Goal: Task Accomplishment & Management: Complete application form

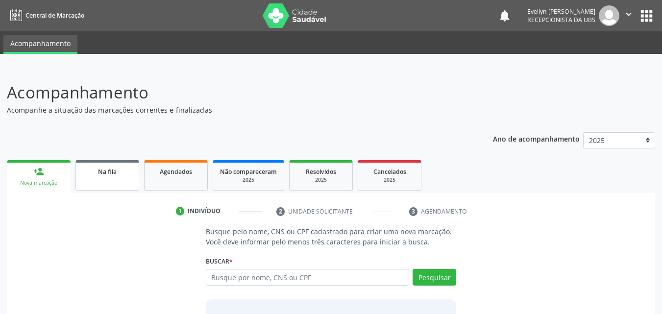
click at [126, 172] on div "Na fila" at bounding box center [107, 171] width 49 height 10
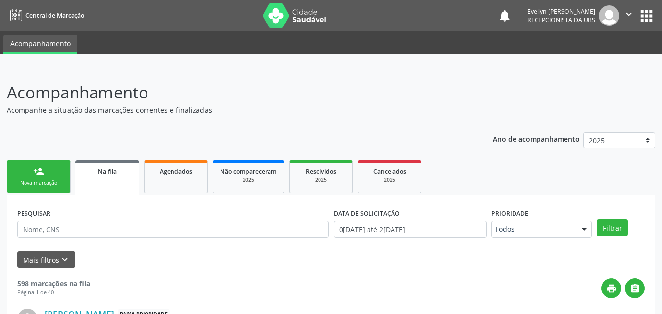
click at [362, 221] on label "DATA DE SOLICITAÇÃO" at bounding box center [367, 213] width 66 height 15
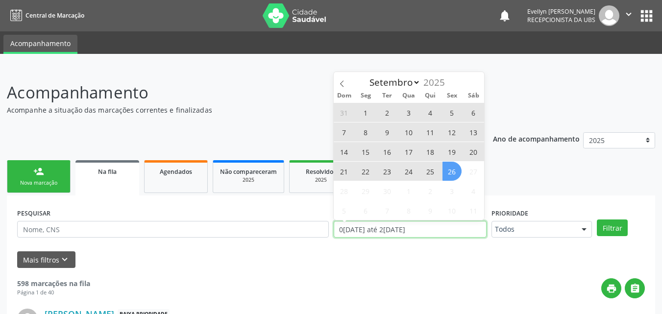
click at [363, 223] on input "0[DATE] até 2[DATE]" at bounding box center [410, 229] width 153 height 17
click at [401, 80] on select "Janeiro Fevereiro Março Abril Maio Junho Julho Agosto Setembro" at bounding box center [393, 82] width 56 height 14
select select "6"
click at [365, 75] on select "Janeiro Fevereiro Março Abril Maio Junho Julho Agosto Setembro" at bounding box center [393, 82] width 56 height 14
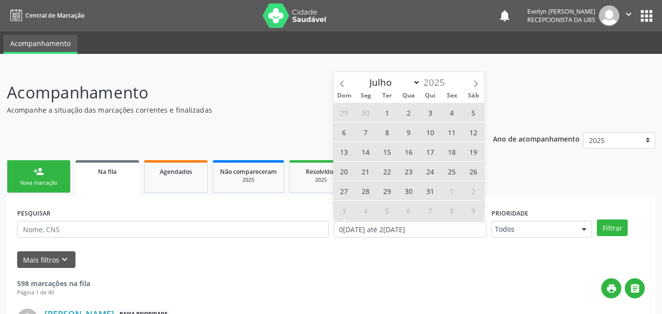
click at [443, 220] on span "8" at bounding box center [451, 210] width 19 height 19
type input "[DATE]"
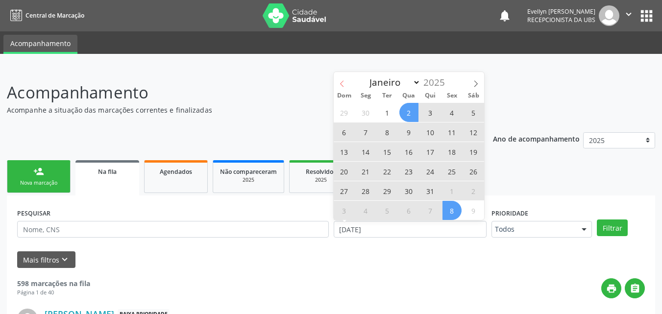
click at [337, 78] on span at bounding box center [342, 80] width 17 height 17
select select "5"
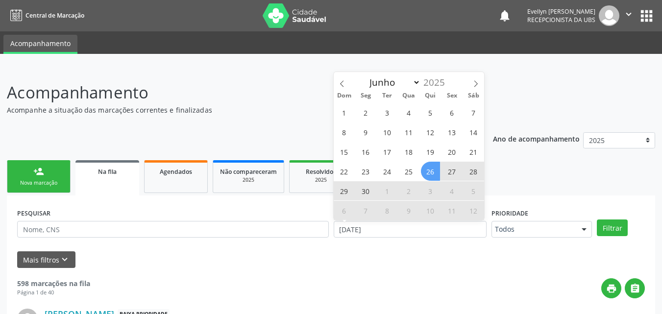
click at [423, 169] on span "26" at bounding box center [430, 171] width 19 height 19
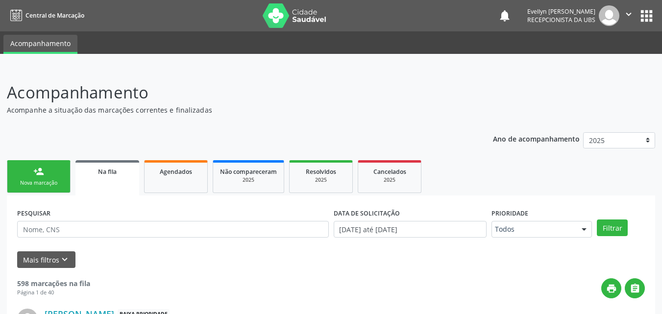
click at [423, 169] on ul "person_add Nova marcação Na fila Agendados Não compareceram 2025 Resolvidos 202…" at bounding box center [331, 177] width 648 height 38
click at [616, 224] on button "Filtrar" at bounding box center [612, 228] width 31 height 17
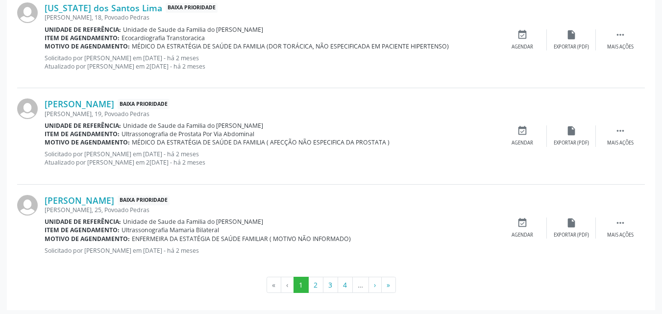
scroll to position [1405, 0]
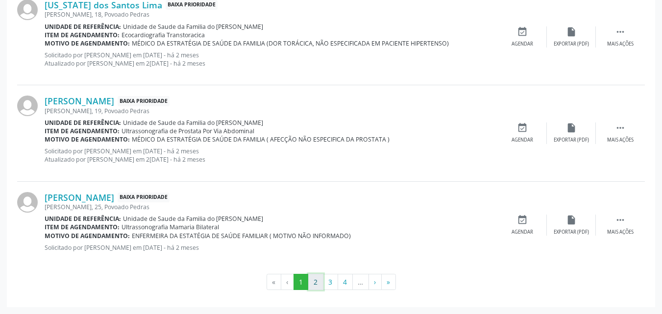
click at [314, 282] on button "2" at bounding box center [315, 282] width 15 height 17
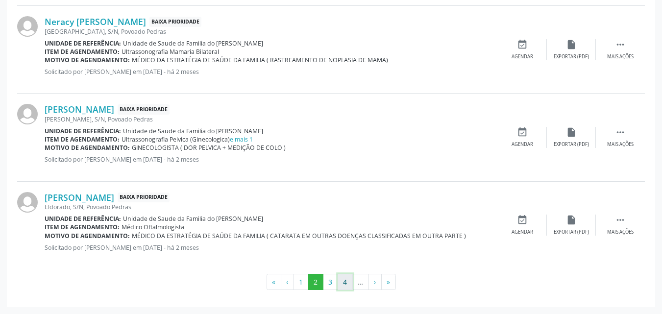
click at [352, 284] on button "4" at bounding box center [345, 282] width 15 height 17
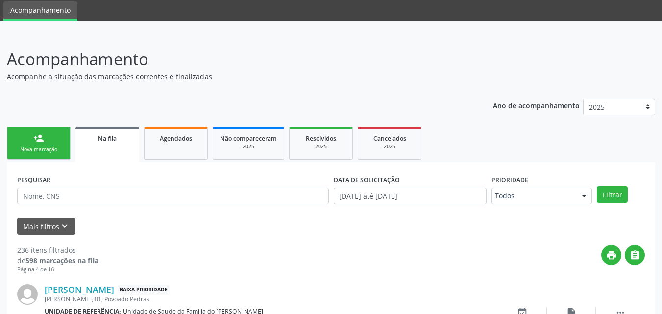
scroll to position [1389, 0]
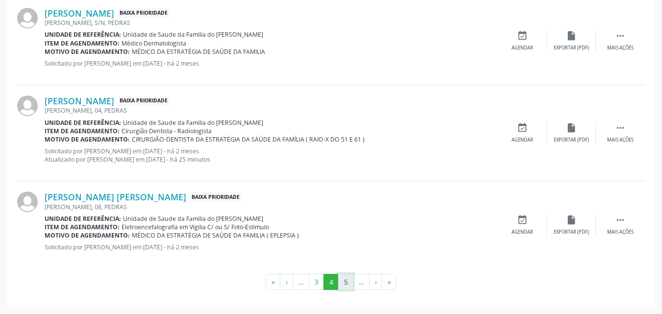
click at [348, 281] on button "5" at bounding box center [345, 282] width 15 height 17
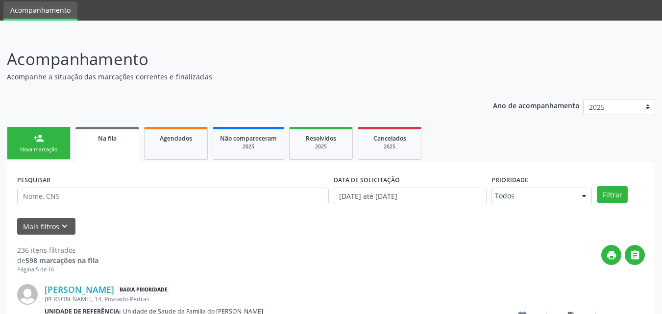
scroll to position [1372, 0]
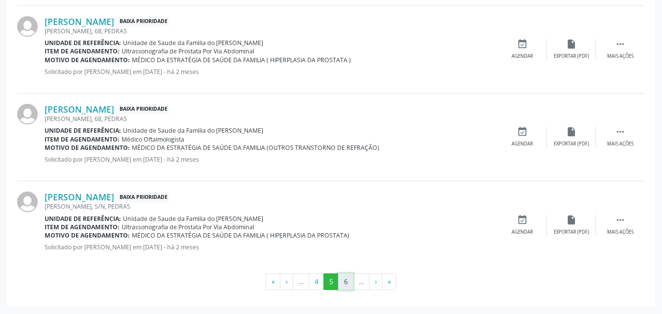
click at [350, 280] on button "6" at bounding box center [345, 281] width 15 height 17
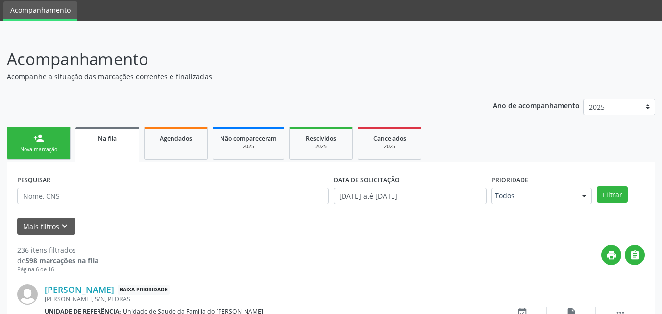
scroll to position [1389, 0]
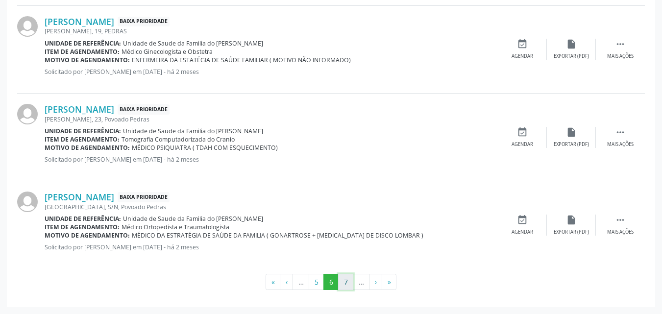
click at [351, 283] on button "7" at bounding box center [345, 282] width 15 height 17
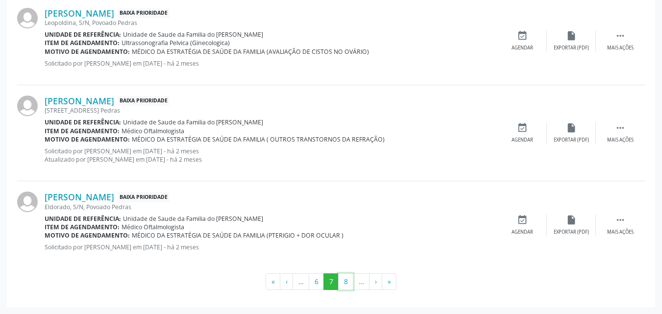
click at [351, 283] on button "8" at bounding box center [345, 281] width 15 height 17
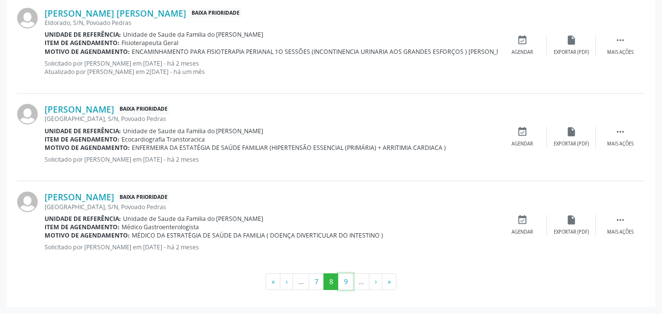
click at [351, 283] on button "9" at bounding box center [345, 281] width 15 height 17
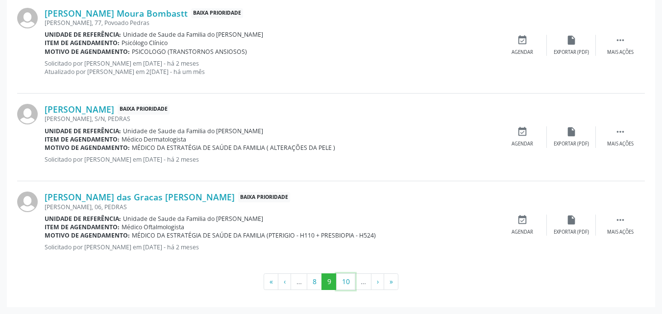
click at [351, 283] on button "10" at bounding box center [345, 281] width 19 height 17
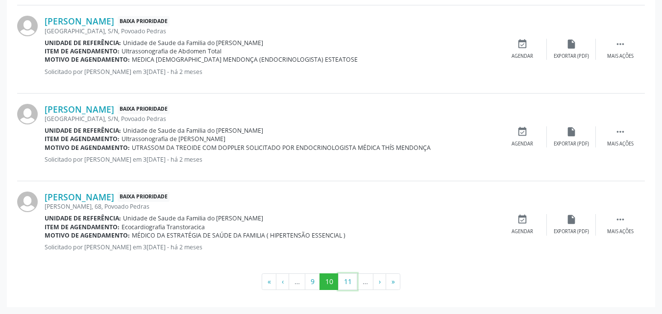
click at [351, 283] on button "11" at bounding box center [347, 281] width 19 height 17
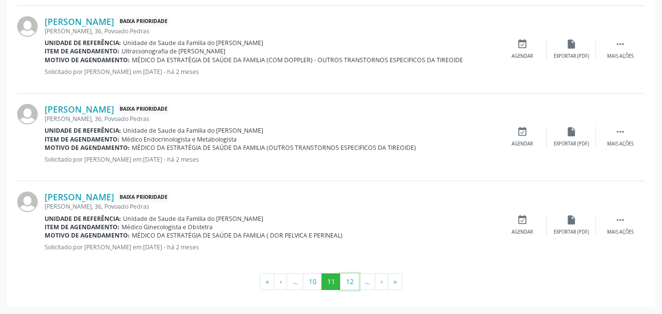
click at [351, 283] on button "12" at bounding box center [349, 281] width 19 height 17
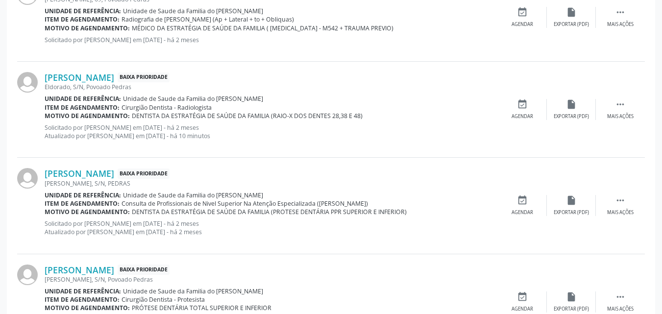
scroll to position [883, 0]
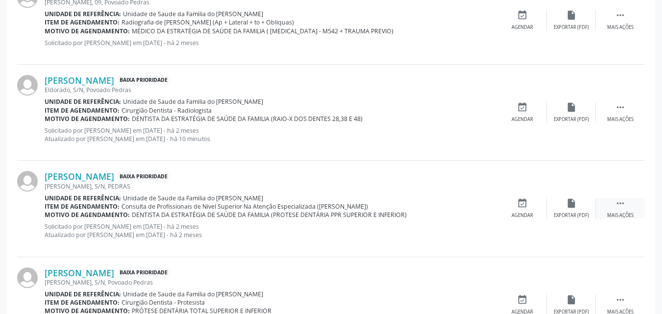
click at [625, 209] on icon "" at bounding box center [620, 203] width 11 height 11
click at [573, 201] on icon "edit" at bounding box center [571, 203] width 11 height 11
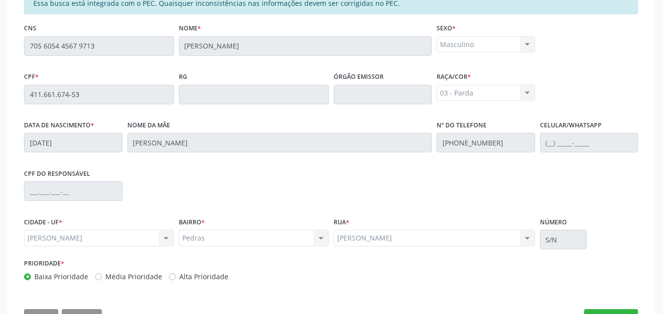
scroll to position [272, 0]
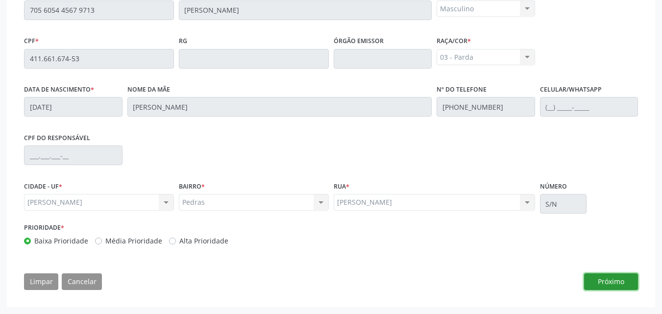
click at [597, 280] on button "Próximo" at bounding box center [611, 281] width 54 height 17
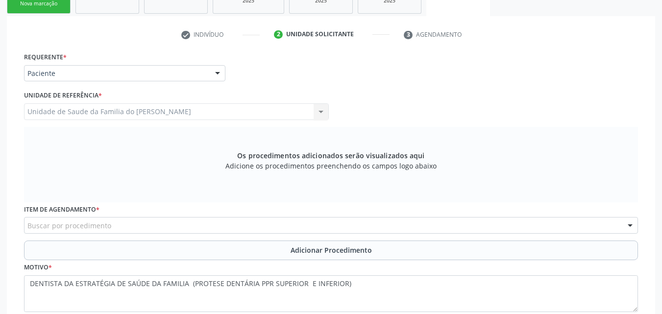
scroll to position [170, 0]
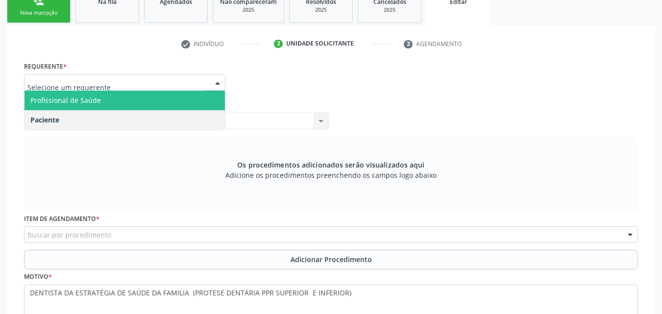
click at [176, 103] on span "Profissional de Saúde" at bounding box center [125, 101] width 200 height 20
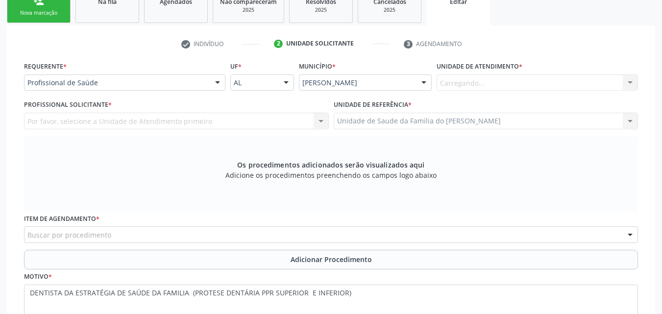
click at [473, 86] on div "Carregando... Nenhum resultado encontrado para: " " Não há nenhuma opção para s…" at bounding box center [537, 82] width 201 height 17
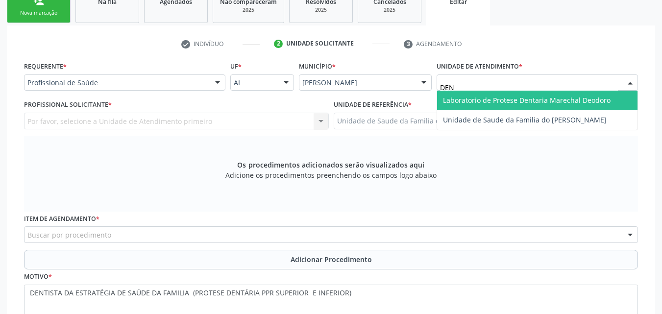
type input "DENI"
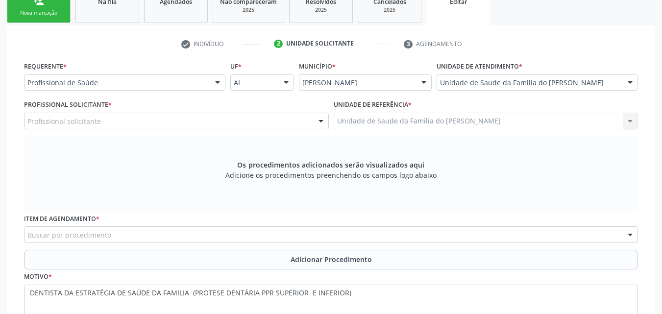
click at [280, 112] on div "Profissional Solicitante * Profissional solicitante Assistente Administrativo -…" at bounding box center [176, 113] width 305 height 31
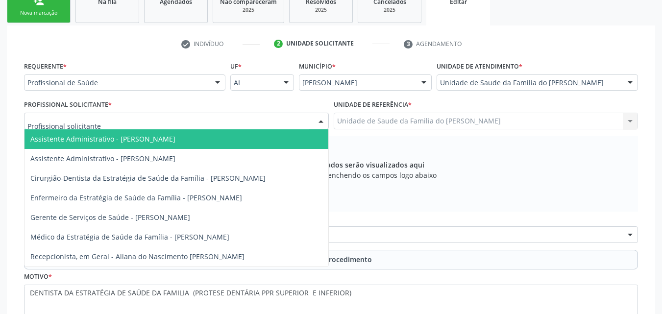
click at [276, 123] on div at bounding box center [176, 121] width 305 height 17
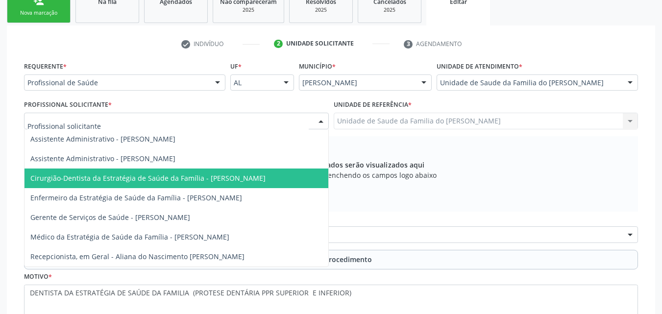
click at [237, 181] on span "Cirurgião-Dentista da Estratégia de Saúde da Família - [PERSON_NAME]" at bounding box center [147, 177] width 235 height 9
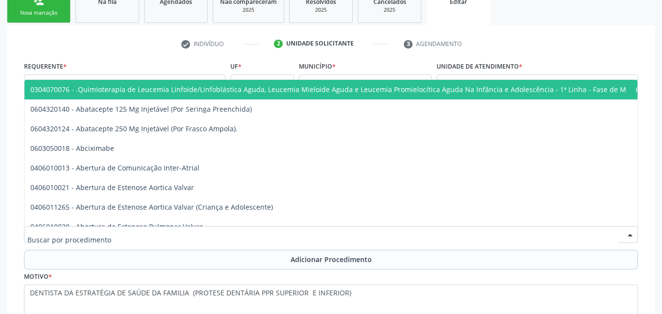
click at [246, 236] on div at bounding box center [331, 234] width 614 height 17
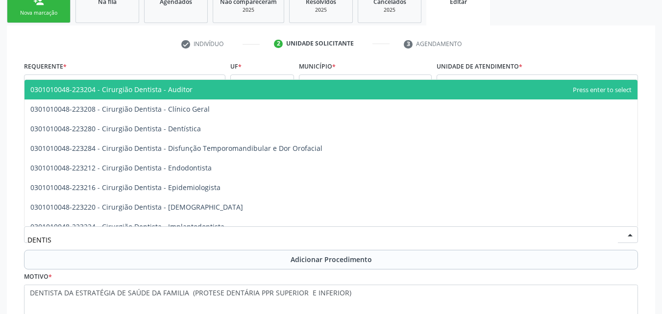
type input "DENTIST"
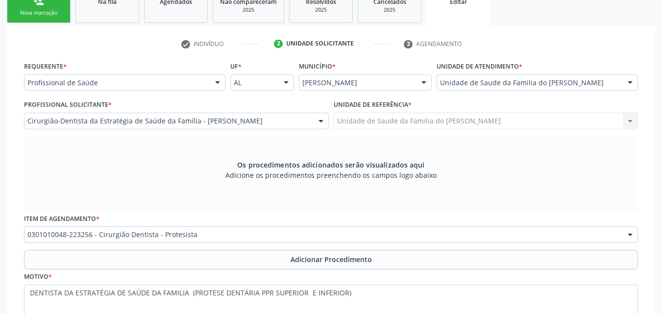
scroll to position [0, 0]
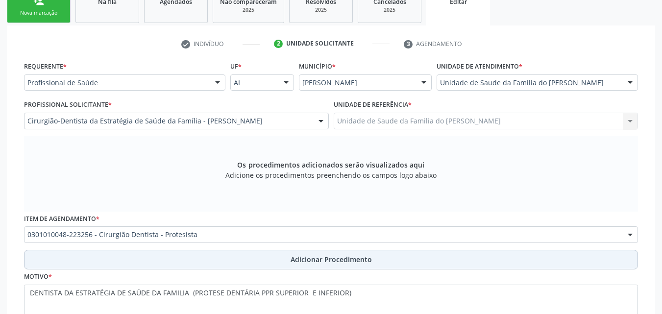
click at [248, 260] on button "Adicionar Procedimento" at bounding box center [331, 260] width 614 height 20
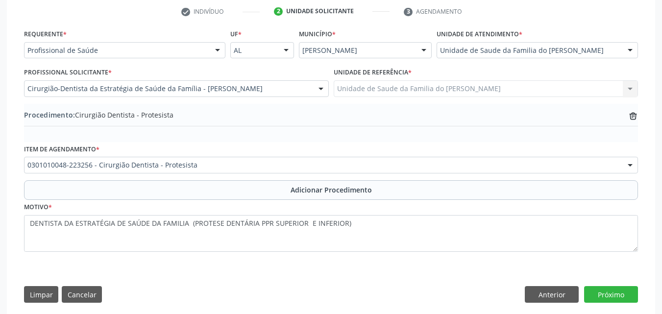
scroll to position [215, 0]
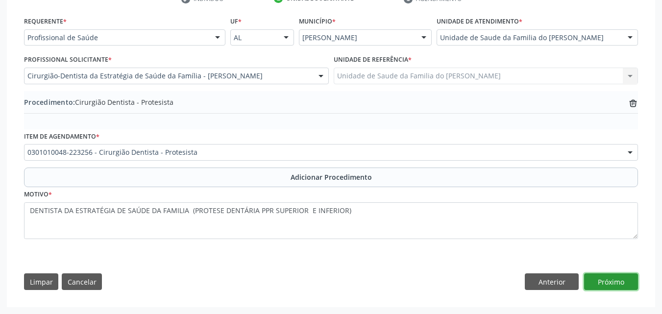
click at [590, 278] on button "Próximo" at bounding box center [611, 281] width 54 height 17
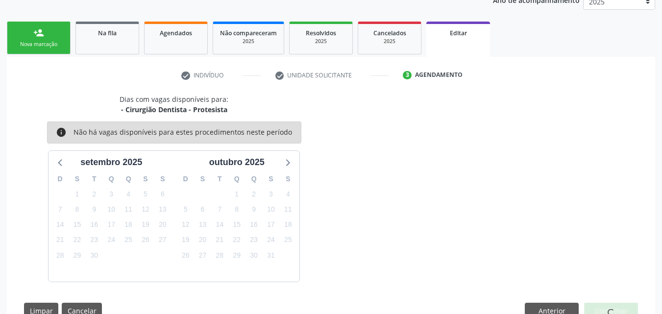
scroll to position [168, 0]
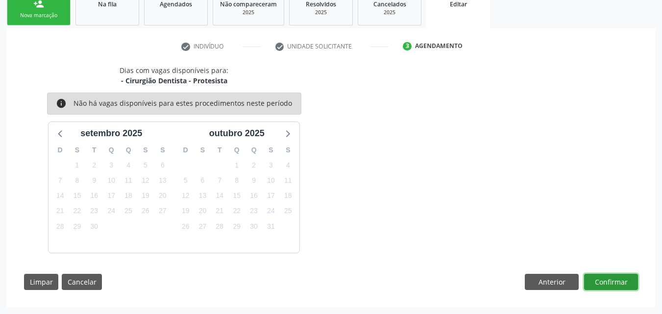
click at [622, 279] on button "Confirmar" at bounding box center [611, 282] width 54 height 17
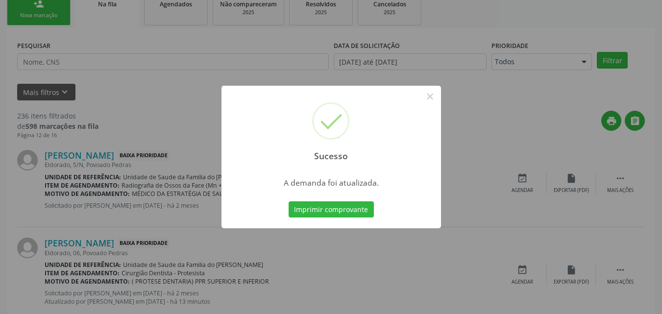
scroll to position [23, 0]
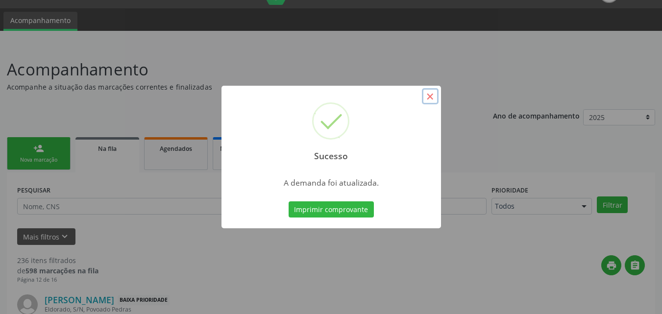
click at [438, 95] on button "×" at bounding box center [430, 96] width 17 height 17
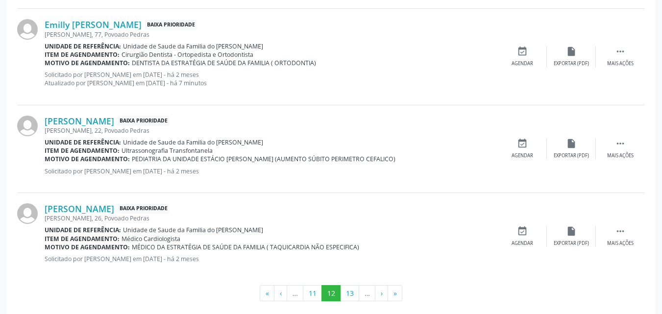
scroll to position [1414, 0]
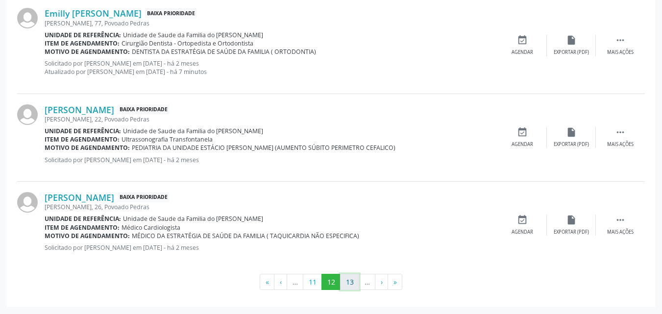
click at [348, 280] on button "13" at bounding box center [349, 282] width 19 height 17
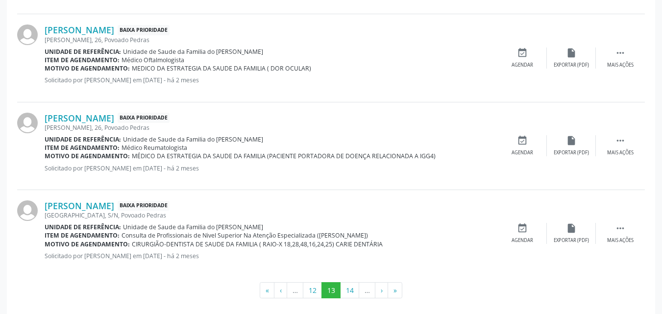
scroll to position [1344, 0]
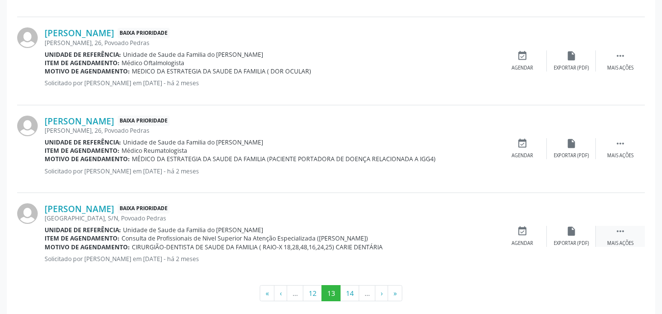
click at [622, 242] on div "Mais ações" at bounding box center [620, 243] width 26 height 7
click at [567, 236] on icon "edit" at bounding box center [571, 231] width 11 height 11
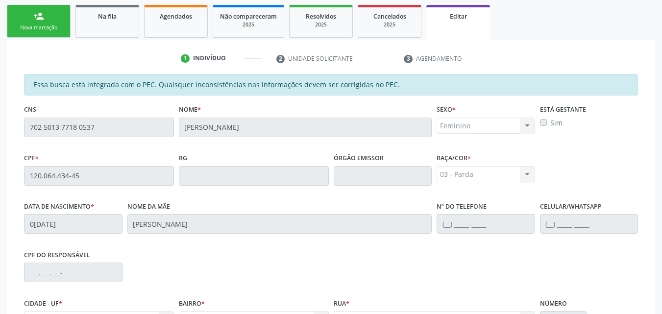
scroll to position [272, 0]
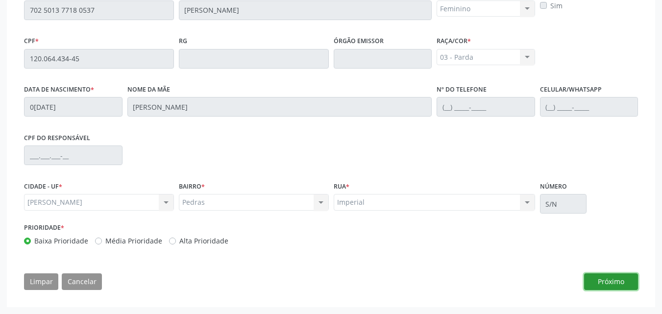
click at [623, 279] on button "Próximo" at bounding box center [611, 281] width 54 height 17
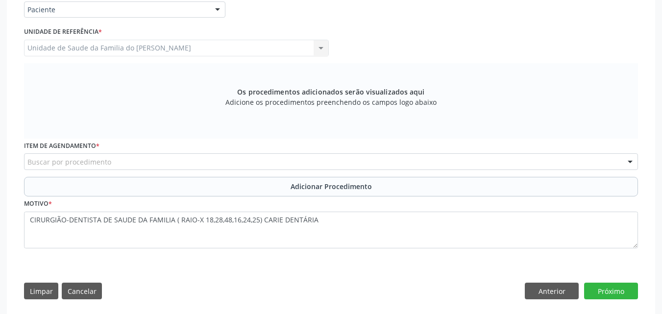
scroll to position [242, 0]
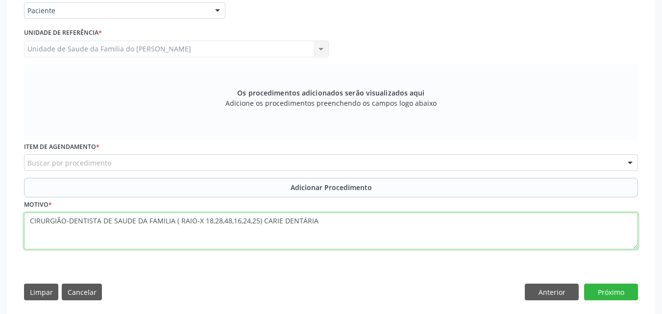
click at [178, 221] on textarea "CIRURGIÃO-DENTISTA DE SAUDE DA FAMILIA ( RAIO-X 18,28,48,16,24,25) CARIE DENTÁR…" at bounding box center [331, 231] width 614 height 37
drag, startPoint x: 176, startPoint y: 221, endPoint x: 19, endPoint y: 219, distance: 157.3
click at [19, 219] on div "Requerente * Paciente Profissional de Saúde Paciente Nenhum resultado encontrad…" at bounding box center [331, 147] width 628 height 320
click at [111, 221] on textarea "RAIO-X 18,28,48,16,24,25) CARIE DENTÁRIA" at bounding box center [331, 231] width 614 height 37
type textarea "RAIO-X 18,28,48,16,24,25 CARIE DENTÁRIA"
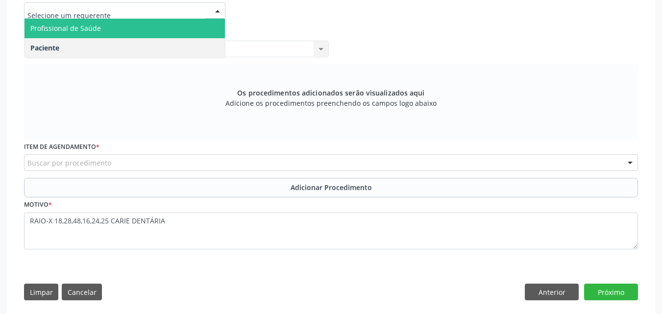
click at [133, 27] on span "Profissional de Saúde" at bounding box center [125, 29] width 200 height 20
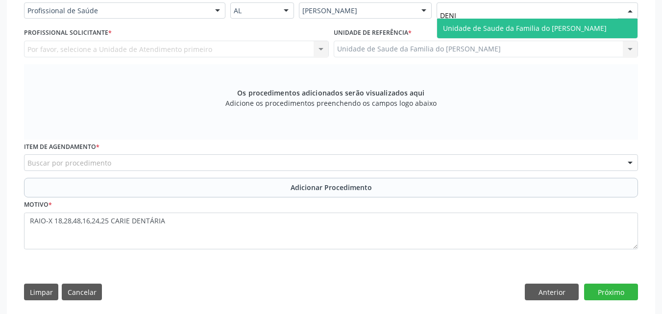
type input "[PERSON_NAME]"
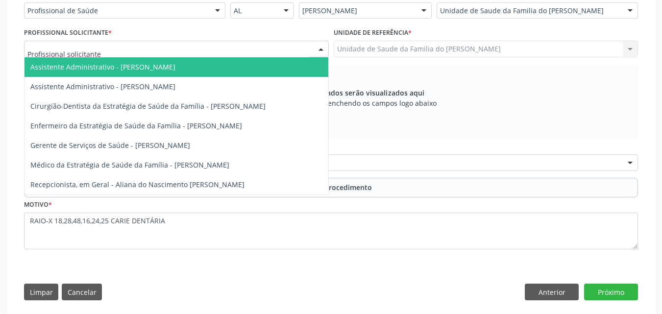
click at [172, 55] on div at bounding box center [176, 49] width 305 height 17
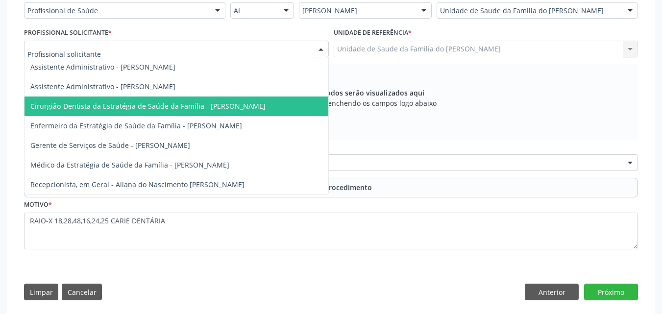
click at [180, 104] on span "Cirurgião-Dentista da Estratégia de Saúde da Família - [PERSON_NAME]" at bounding box center [147, 105] width 235 height 9
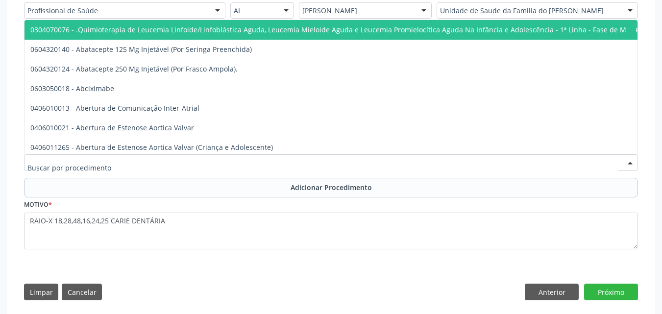
click at [186, 159] on div at bounding box center [331, 162] width 614 height 17
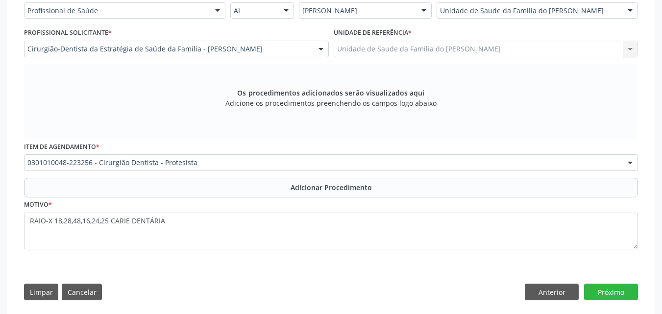
scroll to position [0, 0]
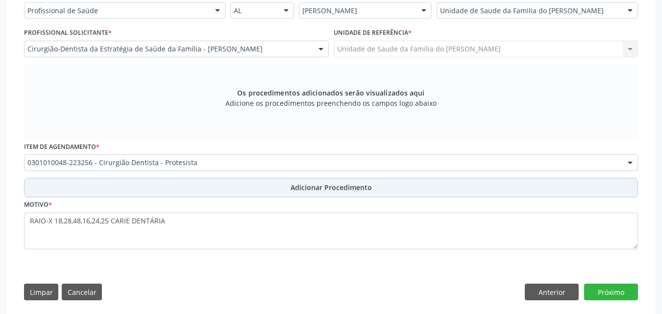
click at [228, 180] on button "Adicionar Procedimento" at bounding box center [331, 188] width 614 height 20
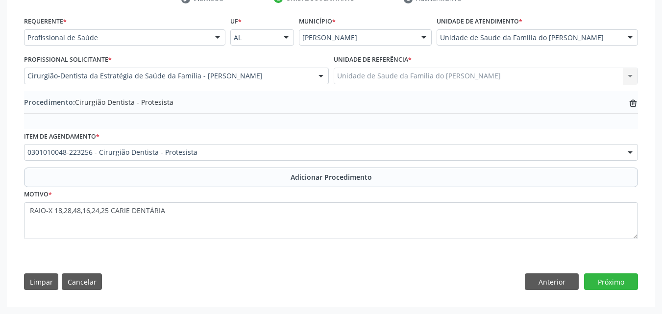
click at [638, 104] on div "Requerente * Profissional de Saúde Profissional de Saúde Paciente Nenhum result…" at bounding box center [331, 155] width 628 height 283
click at [629, 98] on div "trash-outline icon" at bounding box center [633, 103] width 10 height 11
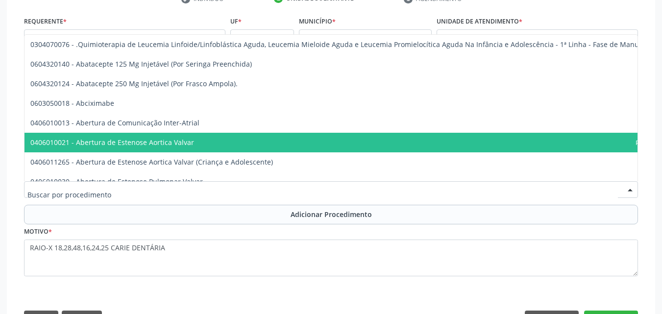
click at [275, 183] on div at bounding box center [331, 189] width 614 height 17
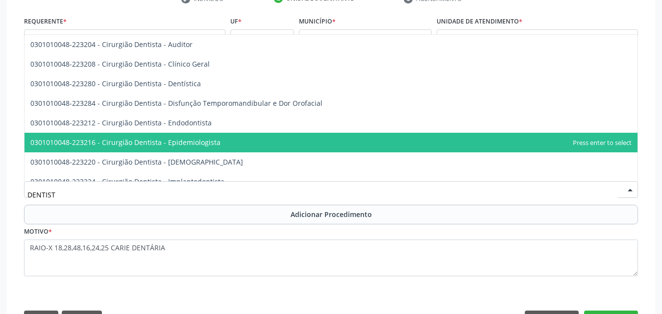
type input "DENTISTA"
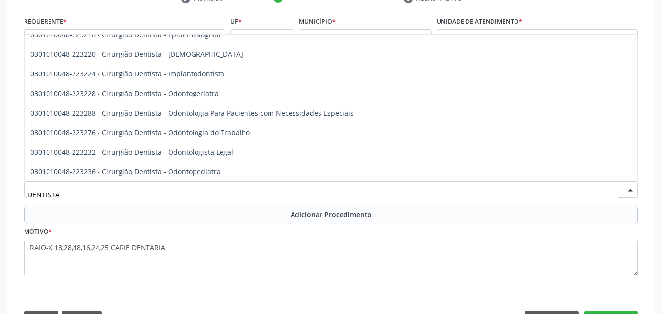
scroll to position [304, 0]
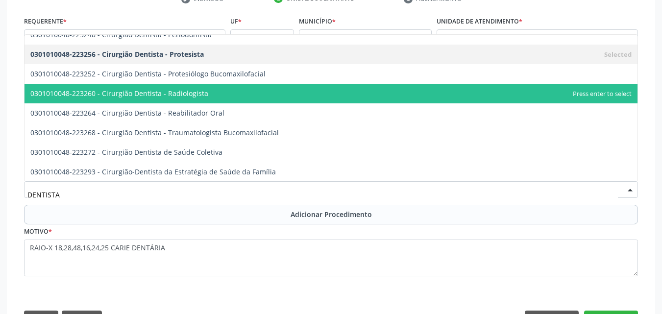
click at [256, 101] on span "0301010048-223260 - Cirurgião Dentista - Radiologista" at bounding box center [331, 94] width 613 height 20
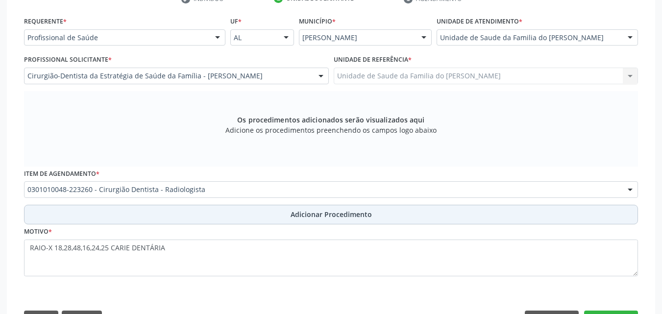
click at [275, 210] on button "Adicionar Procedimento" at bounding box center [331, 215] width 614 height 20
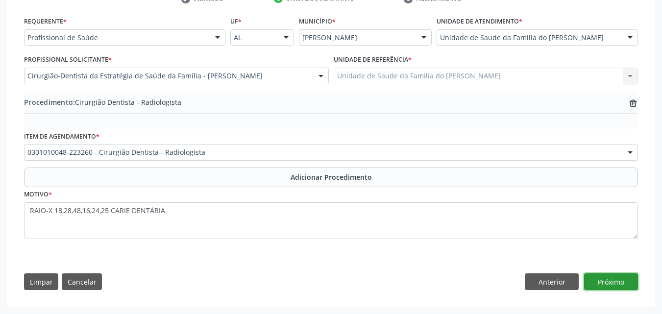
click at [596, 280] on button "Próximo" at bounding box center [611, 281] width 54 height 17
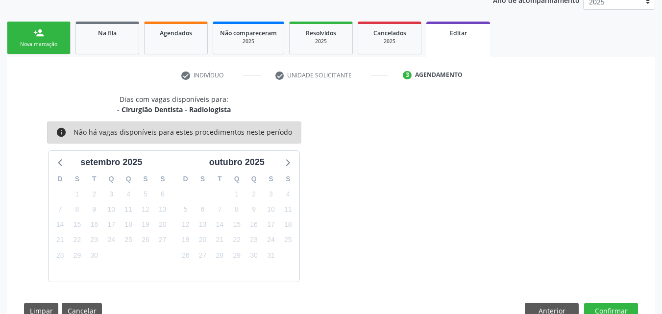
scroll to position [168, 0]
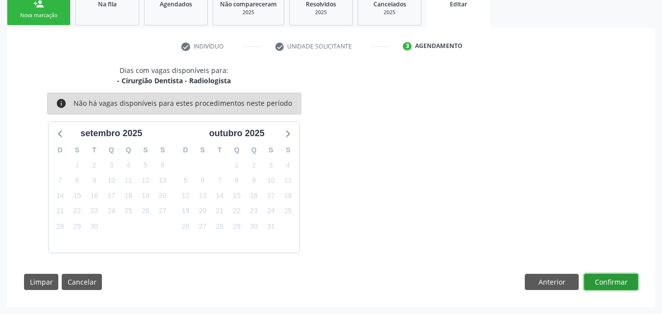
click at [630, 279] on button "Confirmar" at bounding box center [611, 282] width 54 height 17
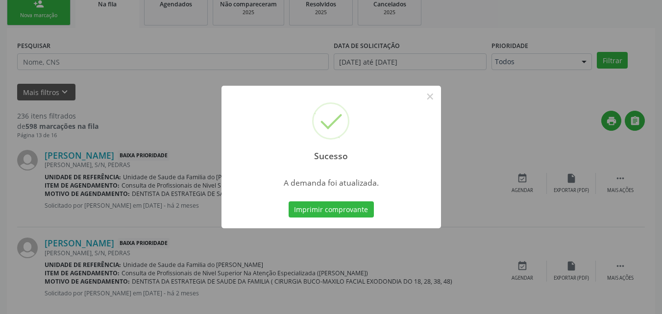
scroll to position [23, 0]
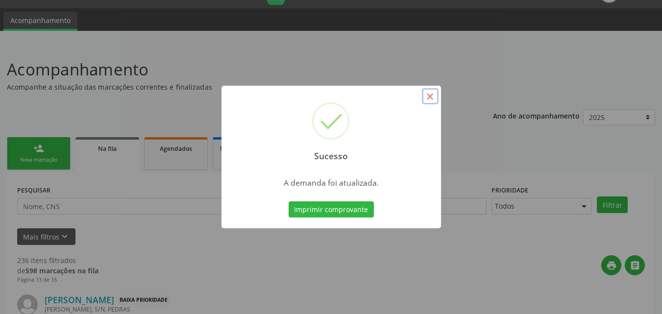
click at [436, 103] on button "×" at bounding box center [430, 96] width 17 height 17
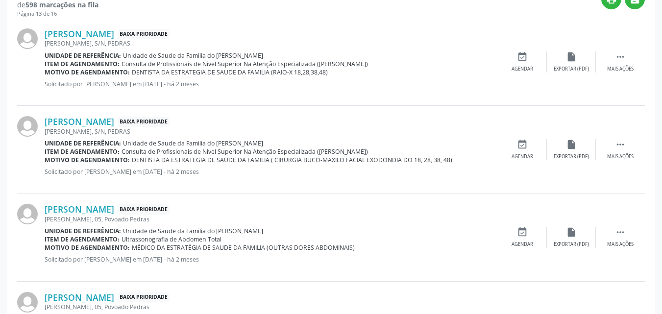
scroll to position [292, 0]
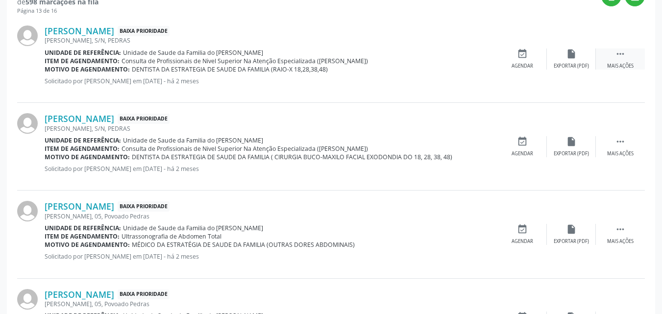
click at [619, 57] on icon "" at bounding box center [620, 54] width 11 height 11
click at [572, 56] on icon "edit" at bounding box center [571, 54] width 11 height 11
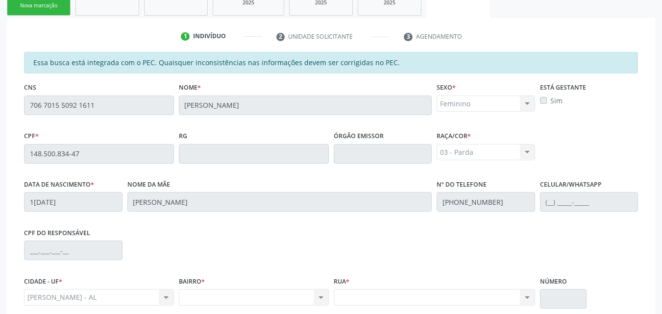
scroll to position [139, 0]
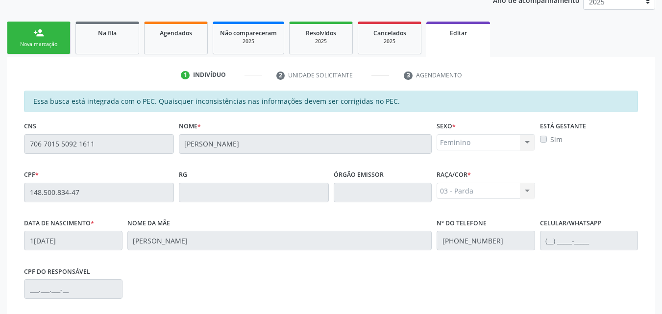
click at [4, 141] on div "Acompanhamento Acompanhe a situação das marcações correntes e finalizadas Relat…" at bounding box center [331, 188] width 662 height 519
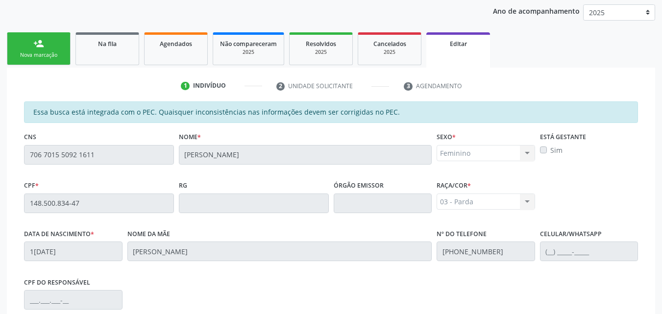
scroll to position [125, 0]
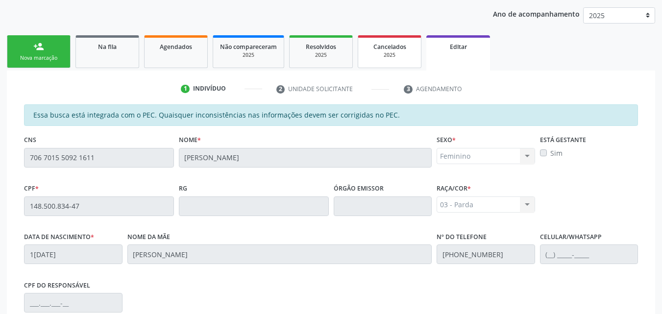
click at [407, 52] on div "2025" at bounding box center [389, 54] width 49 height 7
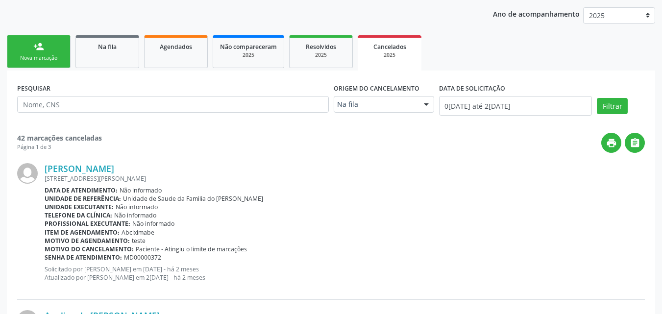
click at [407, 52] on div "2025" at bounding box center [390, 54] width 50 height 7
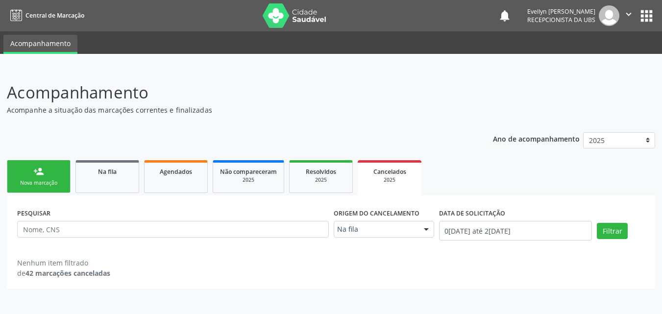
scroll to position [0, 0]
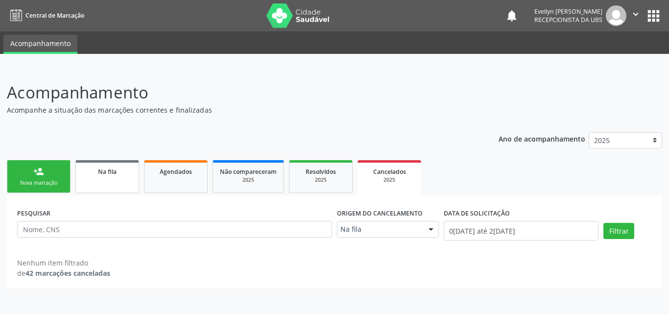
click at [112, 177] on link "Na fila" at bounding box center [107, 176] width 64 height 33
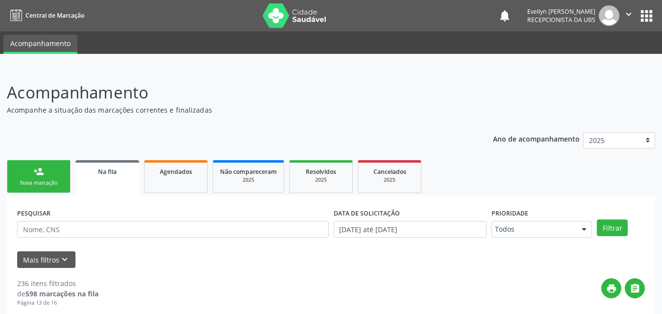
click at [112, 177] on link "Na fila" at bounding box center [107, 177] width 64 height 35
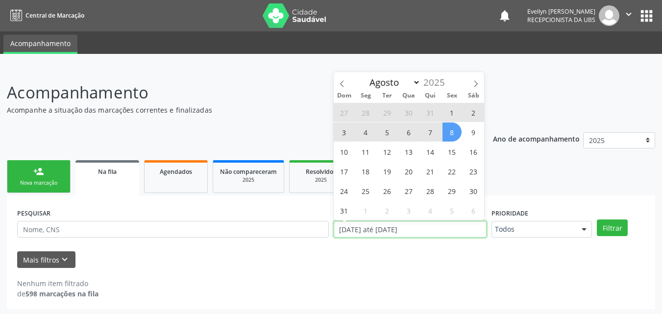
click at [376, 225] on input "[DATE] até [DATE]" at bounding box center [410, 229] width 153 height 17
click at [344, 86] on icon at bounding box center [342, 83] width 7 height 7
select select "6"
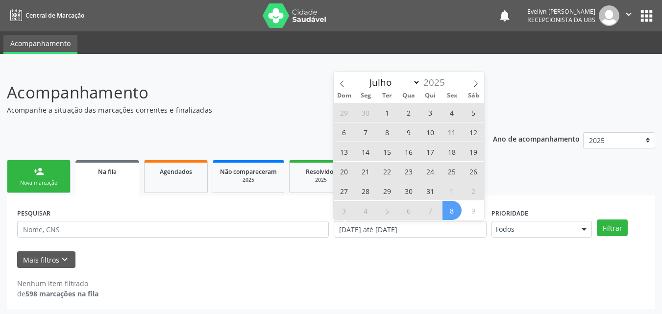
click at [389, 172] on span "22" at bounding box center [387, 171] width 19 height 19
type input "[DATE]"
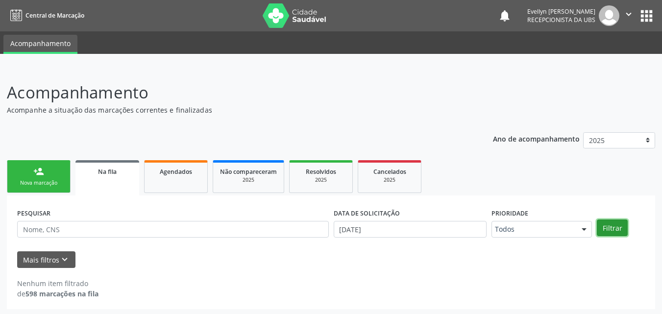
click at [614, 232] on button "Filtrar" at bounding box center [612, 228] width 31 height 17
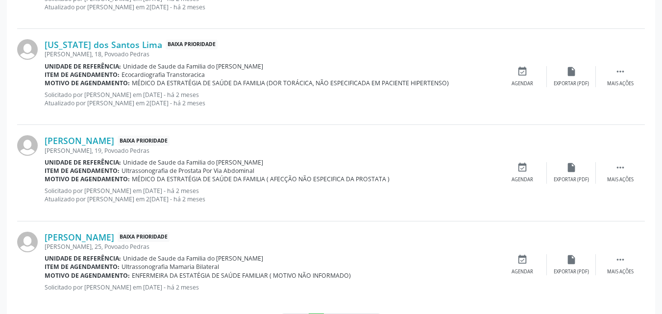
scroll to position [1405, 0]
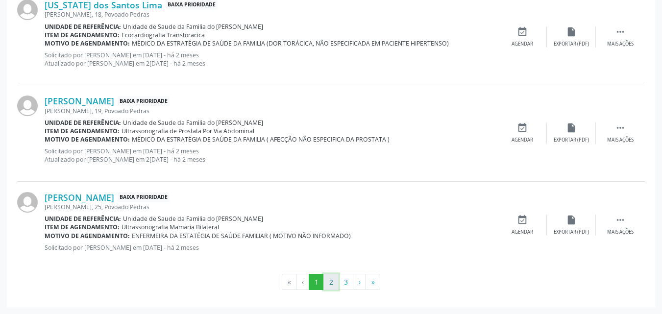
click at [329, 285] on button "2" at bounding box center [330, 282] width 15 height 17
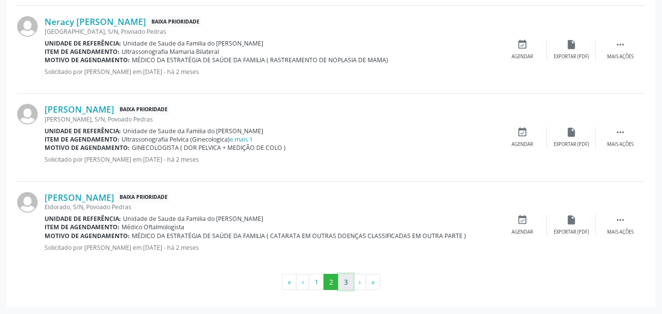
click at [346, 277] on button "3" at bounding box center [345, 282] width 15 height 17
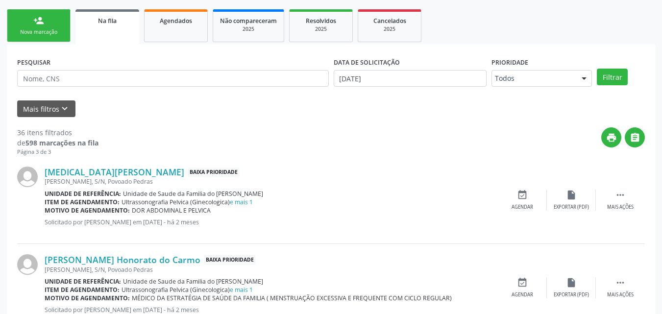
scroll to position [125, 0]
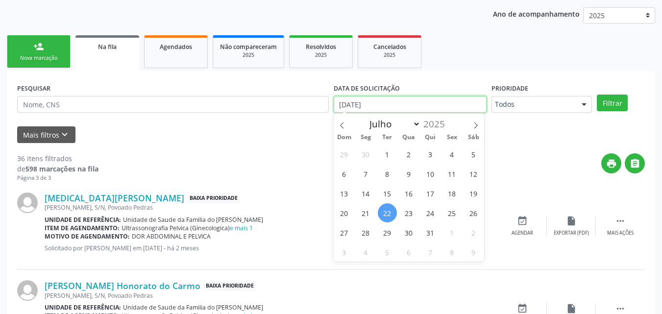
click at [407, 105] on input "[DATE]" at bounding box center [410, 104] width 153 height 17
click at [415, 211] on span "23" at bounding box center [408, 212] width 19 height 19
type input "2[DATE]"
click at [415, 211] on span "23" at bounding box center [408, 212] width 19 height 19
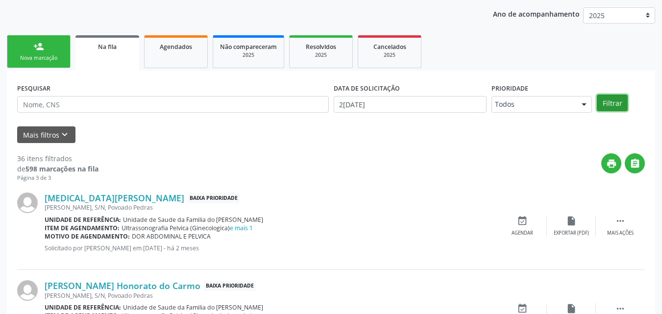
click at [609, 108] on button "Filtrar" at bounding box center [612, 103] width 31 height 17
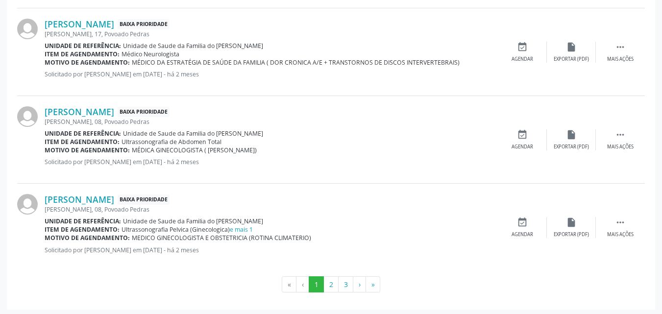
scroll to position [1397, 0]
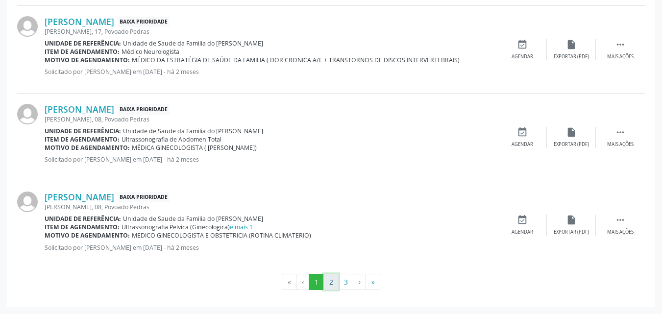
click at [335, 289] on button "2" at bounding box center [330, 282] width 15 height 17
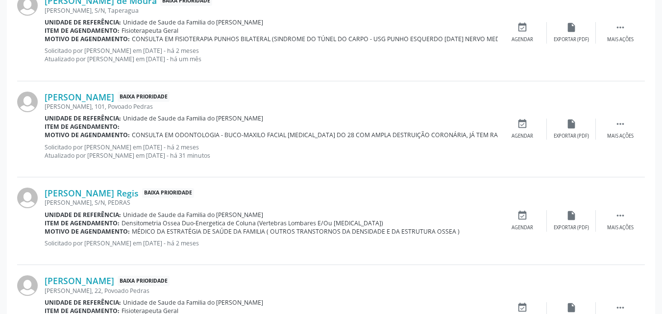
scroll to position [407, 0]
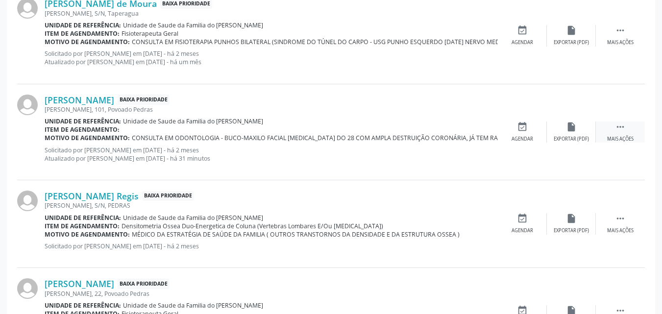
click at [614, 127] on div " Mais ações" at bounding box center [620, 132] width 49 height 21
click at [568, 128] on icon "edit" at bounding box center [571, 127] width 11 height 11
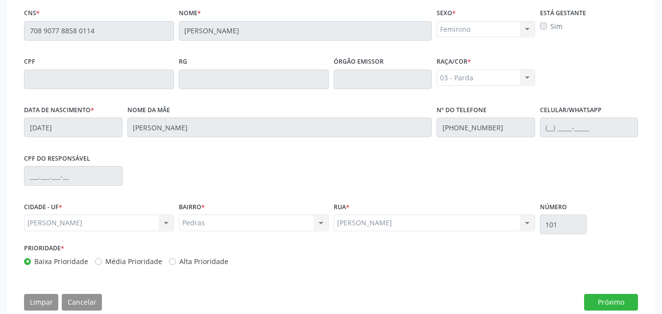
scroll to position [272, 0]
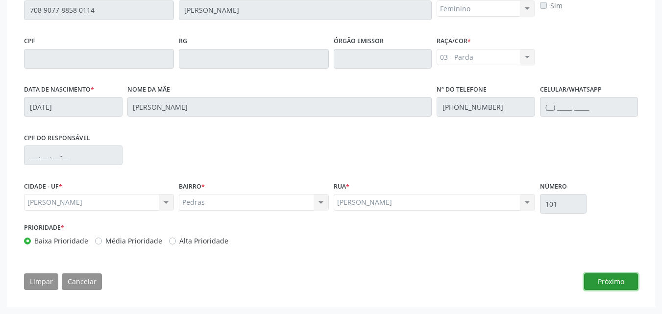
click at [590, 277] on button "Próximo" at bounding box center [611, 281] width 54 height 17
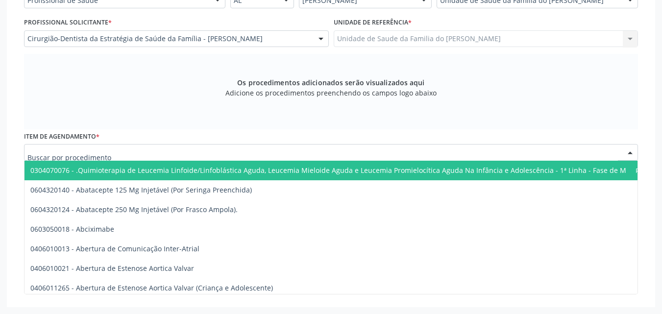
click at [367, 157] on div at bounding box center [331, 152] width 614 height 17
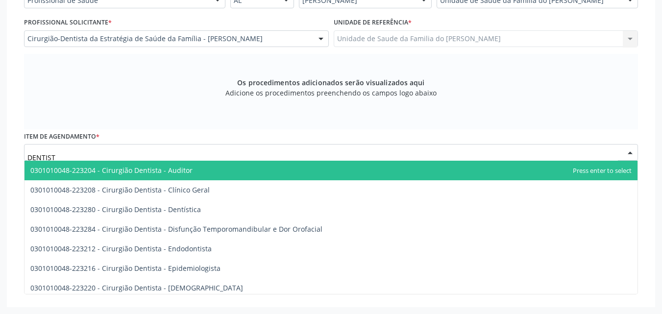
type input "DENTISTA"
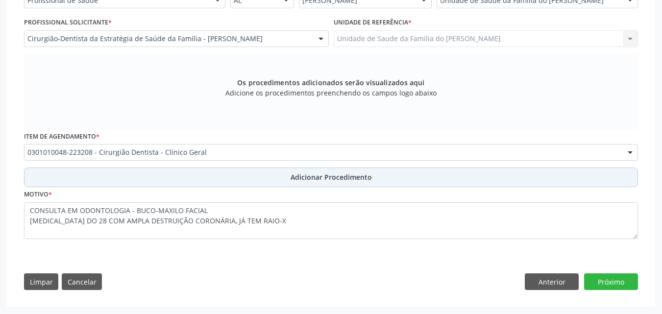
click at [366, 184] on button "Adicionar Procedimento" at bounding box center [331, 178] width 614 height 20
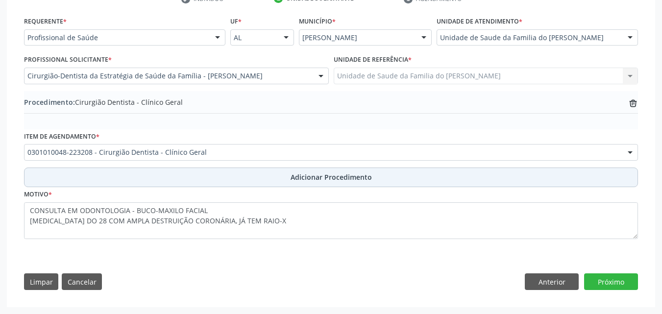
scroll to position [215, 0]
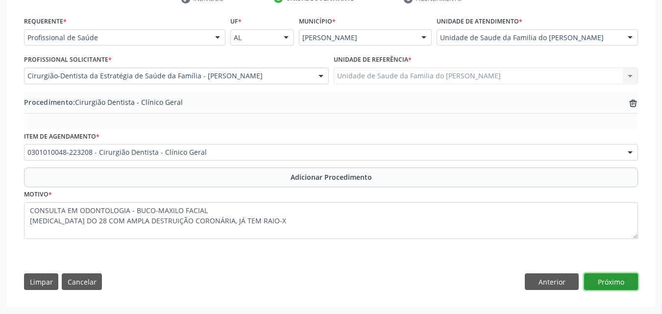
click at [622, 281] on button "Próximo" at bounding box center [611, 281] width 54 height 17
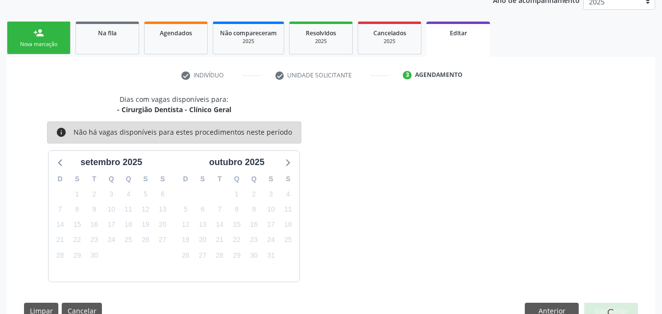
scroll to position [168, 0]
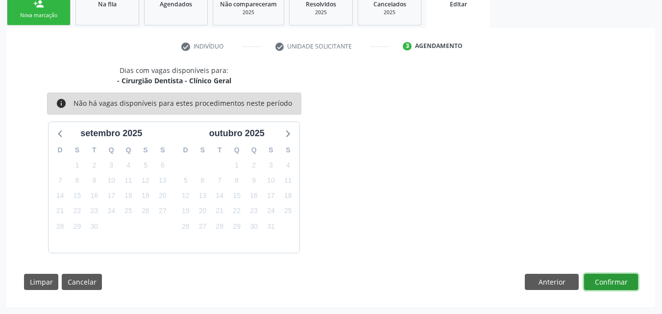
click at [621, 284] on button "Confirmar" at bounding box center [611, 282] width 54 height 17
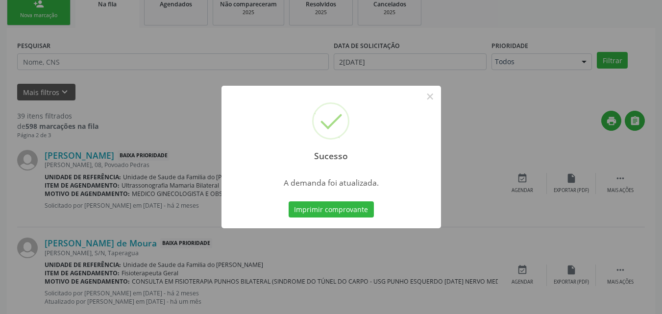
scroll to position [23, 0]
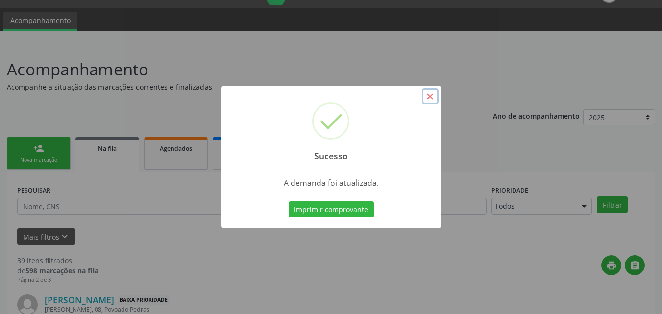
click at [425, 98] on button "×" at bounding box center [430, 96] width 17 height 17
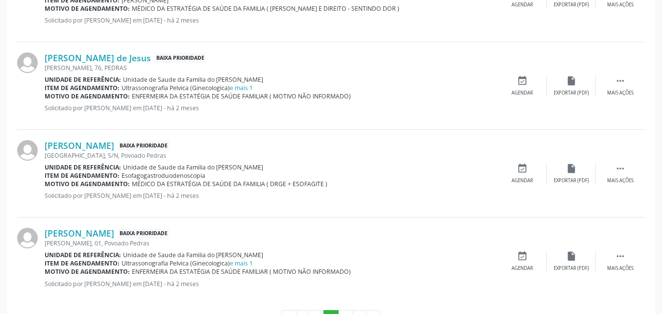
scroll to position [1397, 0]
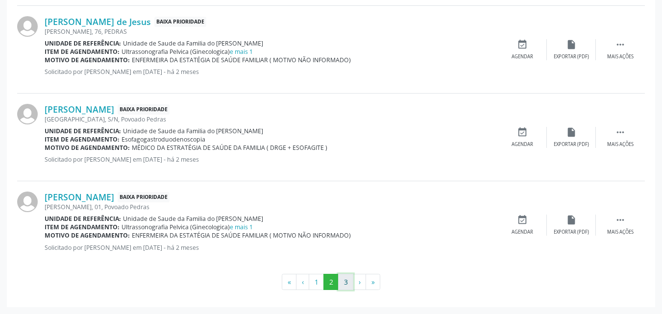
click at [346, 284] on button "3" at bounding box center [345, 282] width 15 height 17
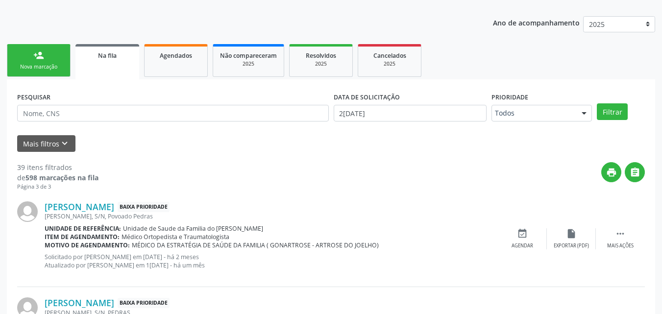
scroll to position [95, 0]
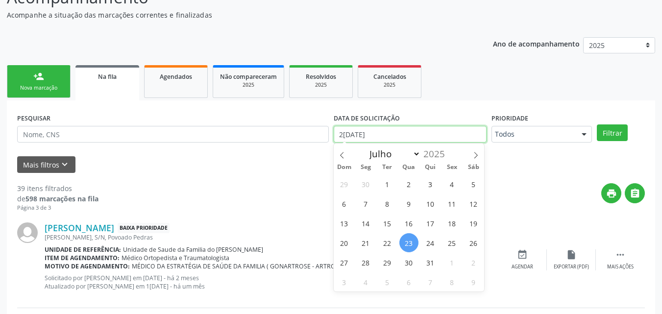
click at [422, 134] on input "2[DATE]" at bounding box center [410, 134] width 153 height 17
click at [430, 244] on span "24" at bounding box center [430, 242] width 19 height 19
type input "2[DATE]"
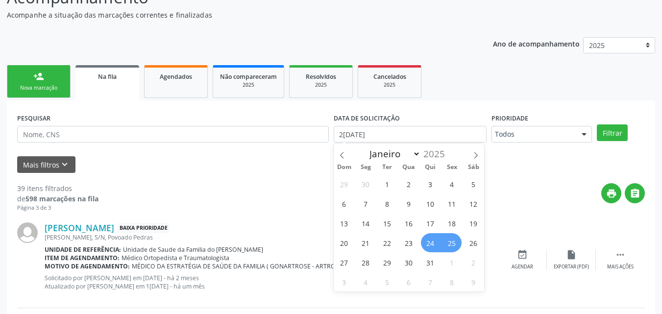
click at [453, 241] on span "25" at bounding box center [451, 242] width 19 height 19
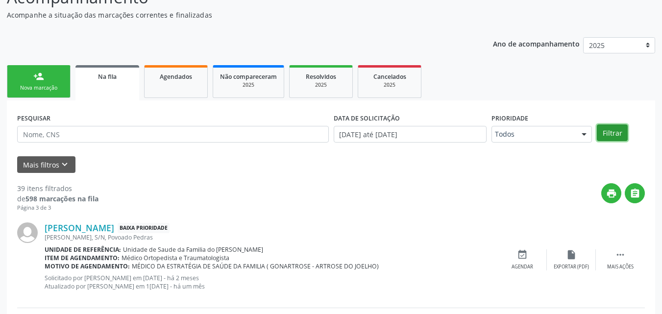
click at [607, 136] on button "Filtrar" at bounding box center [612, 132] width 31 height 17
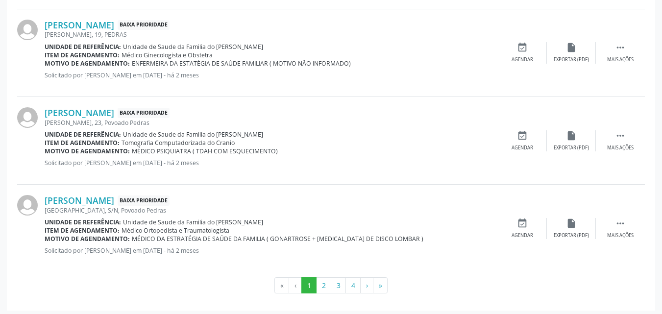
scroll to position [1389, 0]
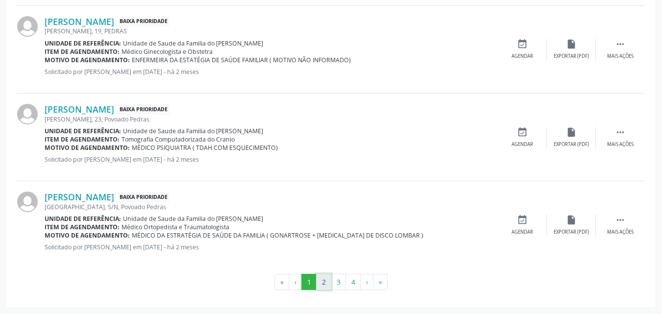
click at [324, 290] on button "2" at bounding box center [323, 282] width 15 height 17
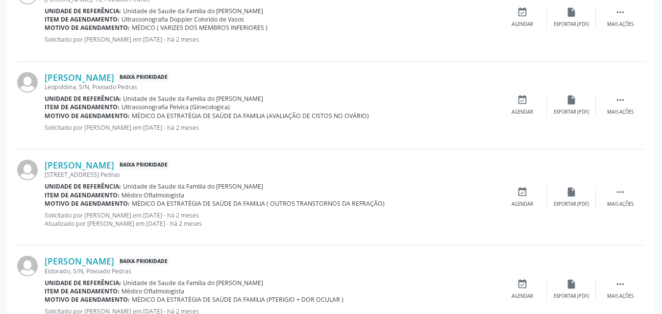
scroll to position [1380, 0]
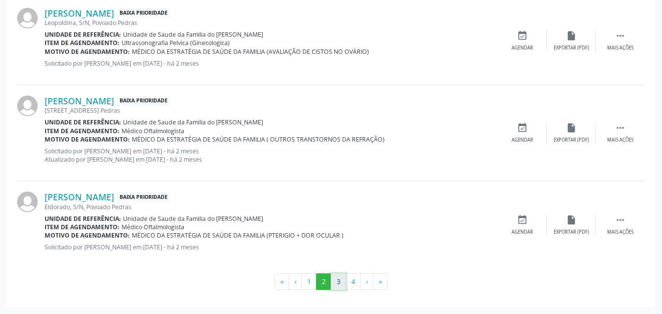
click at [336, 283] on button "3" at bounding box center [338, 281] width 15 height 17
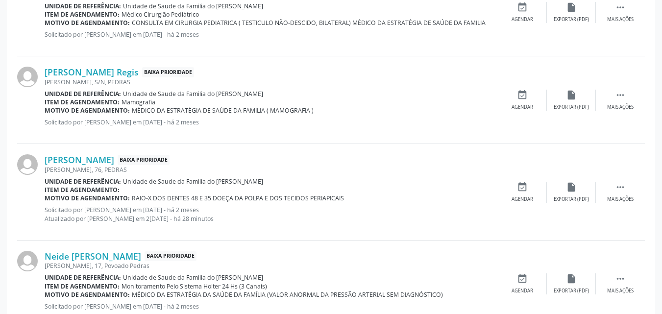
scroll to position [336, 0]
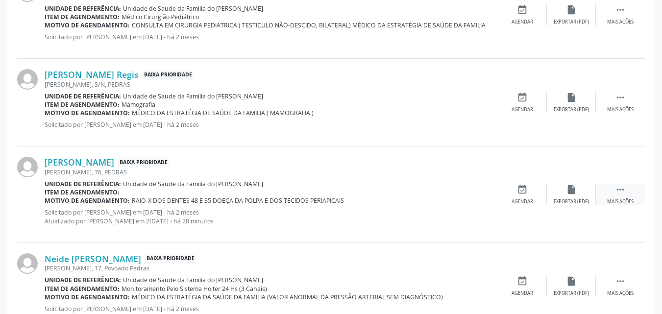
click at [616, 187] on icon "" at bounding box center [620, 189] width 11 height 11
click at [564, 192] on div "edit Editar" at bounding box center [571, 194] width 49 height 21
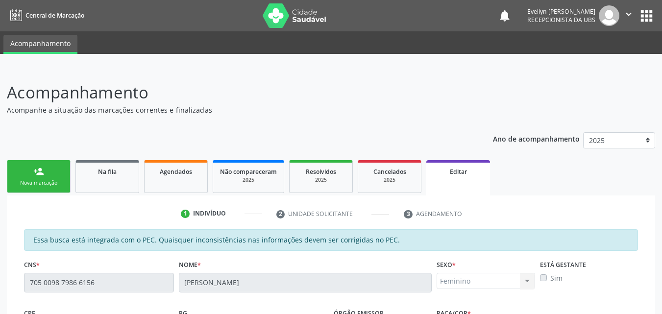
scroll to position [272, 0]
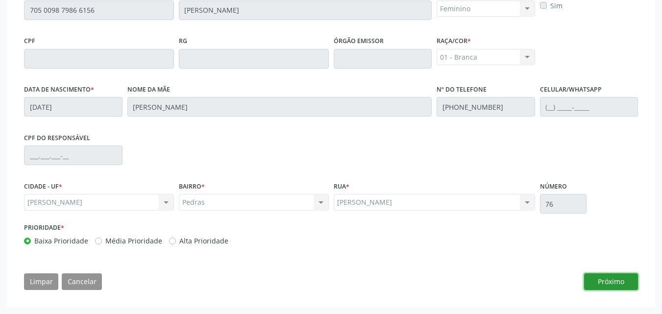
click at [617, 284] on button "Próximo" at bounding box center [611, 281] width 54 height 17
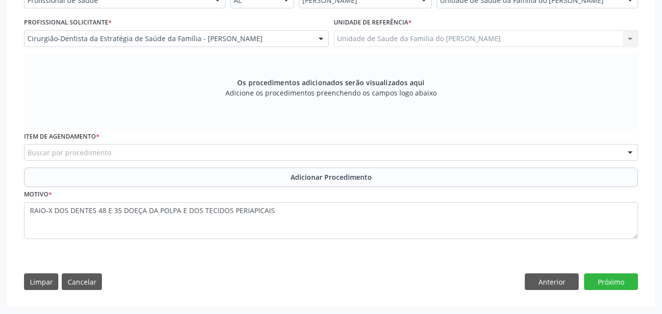
scroll to position [252, 0]
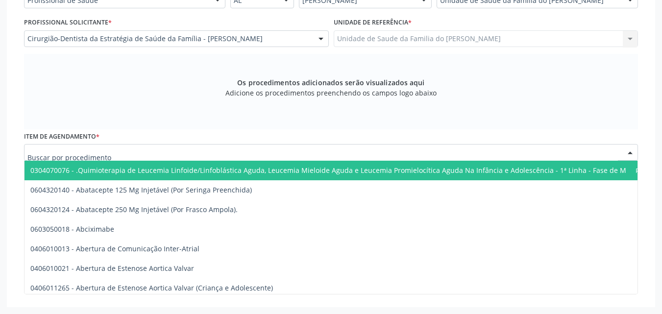
click at [339, 154] on div at bounding box center [331, 152] width 614 height 17
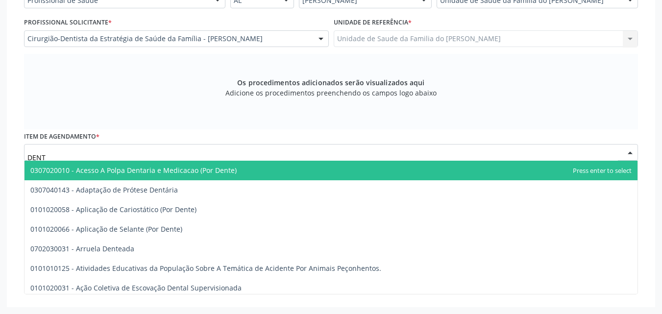
type input "DENTI"
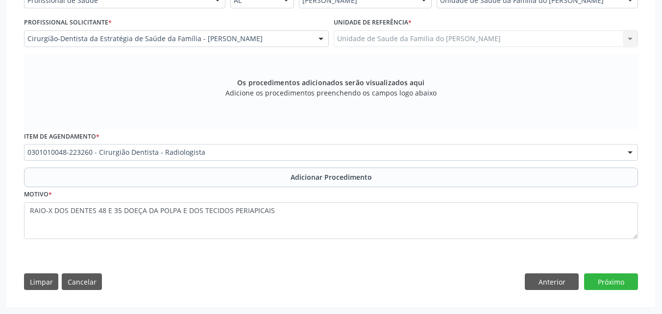
scroll to position [0, 0]
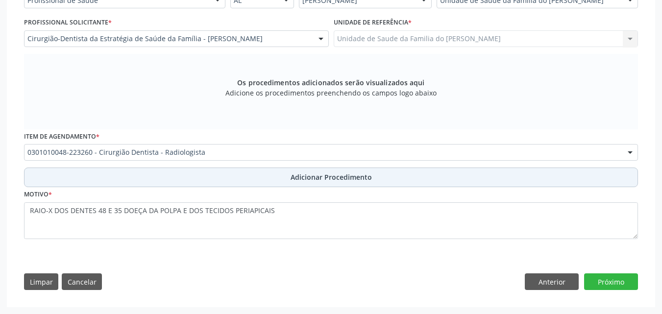
click at [295, 175] on span "Adicionar Procedimento" at bounding box center [331, 177] width 81 height 10
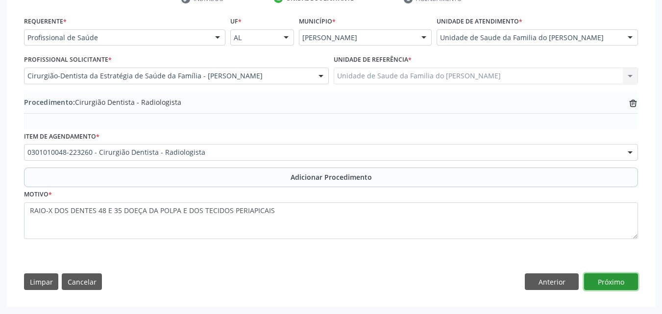
click at [622, 285] on button "Próximo" at bounding box center [611, 281] width 54 height 17
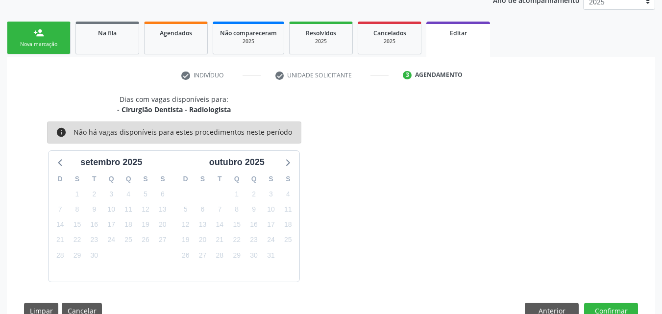
scroll to position [168, 0]
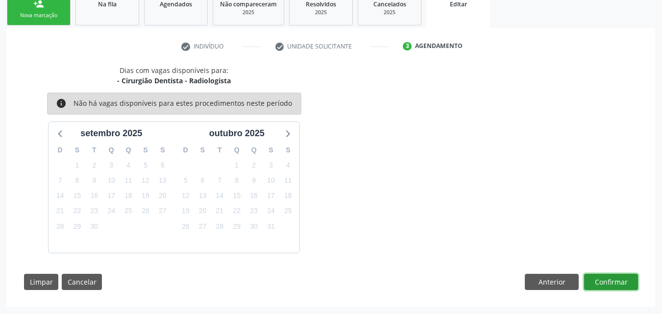
click at [616, 280] on button "Confirmar" at bounding box center [611, 282] width 54 height 17
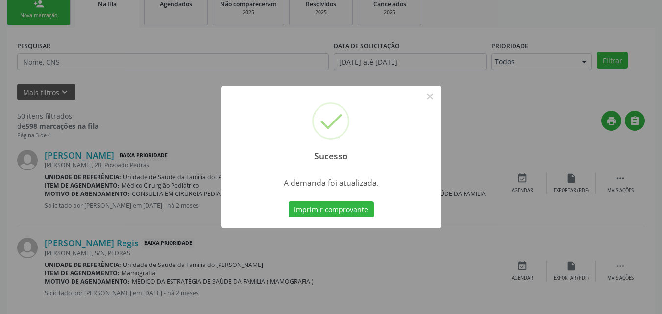
scroll to position [23, 0]
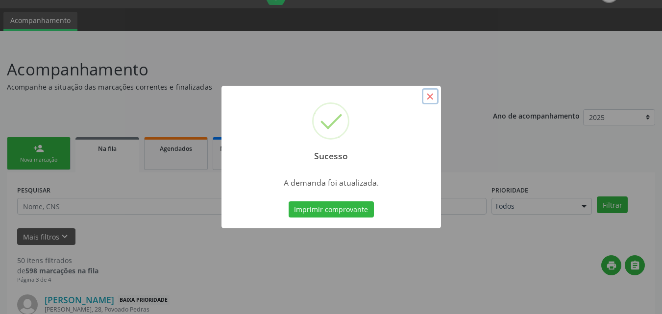
click at [433, 99] on button "×" at bounding box center [430, 96] width 17 height 17
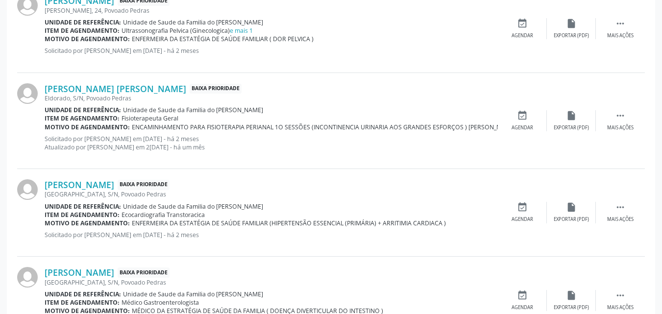
scroll to position [1380, 0]
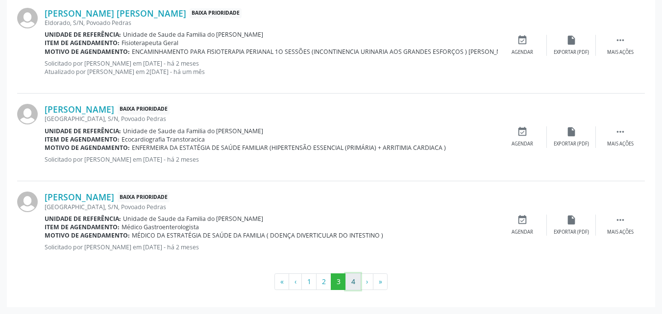
click at [351, 277] on button "4" at bounding box center [352, 281] width 15 height 17
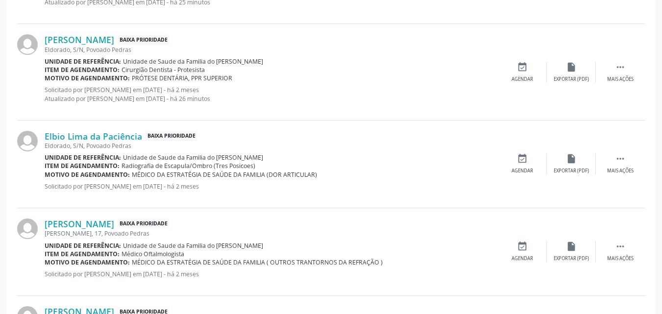
scroll to position [494, 0]
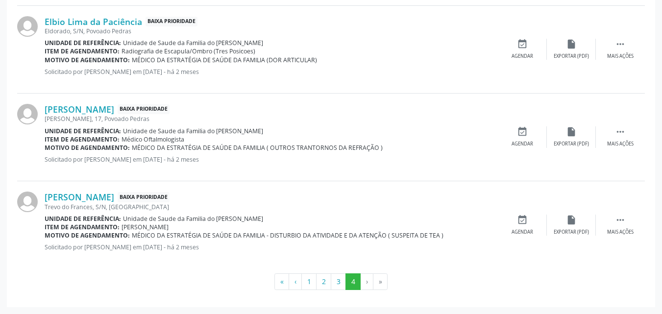
click at [368, 281] on li "›" at bounding box center [367, 281] width 13 height 17
click at [382, 281] on li "»" at bounding box center [380, 281] width 14 height 17
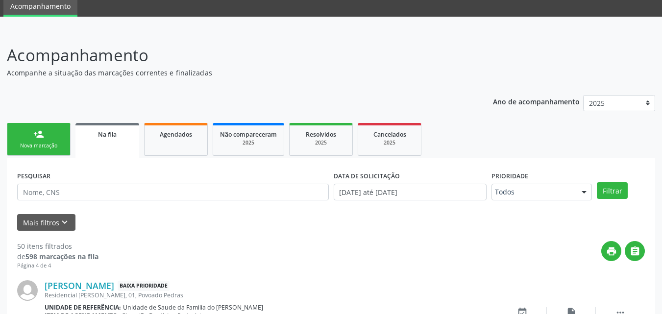
scroll to position [33, 0]
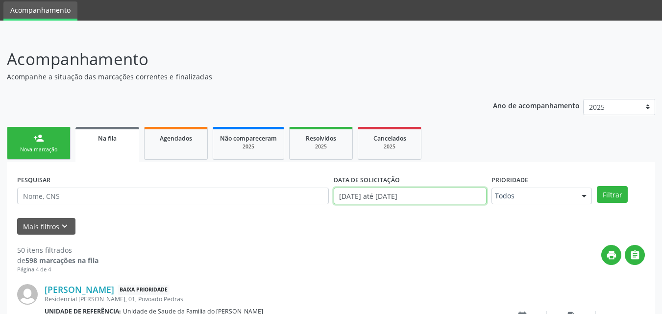
click at [382, 200] on input "[DATE] até [DATE]" at bounding box center [410, 196] width 153 height 17
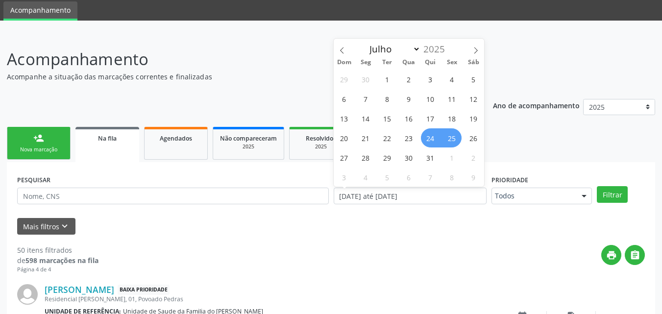
click at [460, 132] on span "25" at bounding box center [451, 137] width 19 height 19
type input "[DATE]"
click at [365, 157] on span "28" at bounding box center [365, 157] width 19 height 19
select select "6"
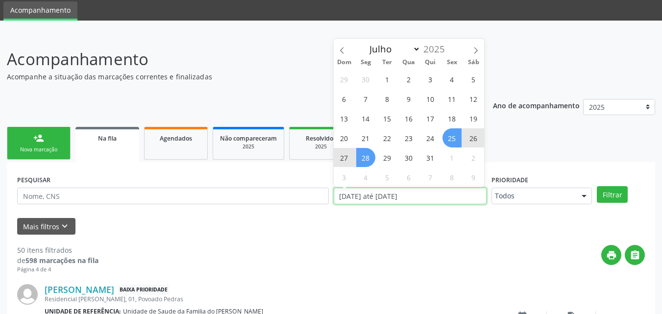
click at [382, 194] on input "[DATE] até [DATE]" at bounding box center [410, 196] width 153 height 17
click at [369, 159] on span "28" at bounding box center [365, 157] width 19 height 19
type input "[DATE]"
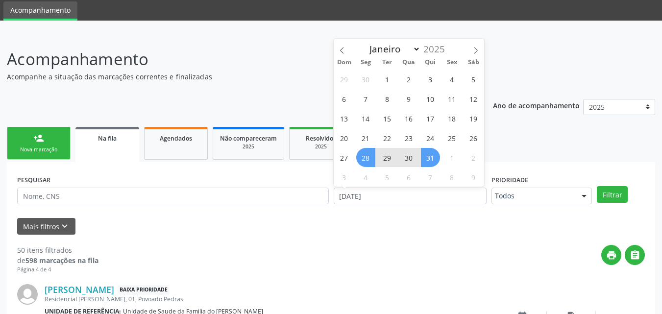
click at [433, 158] on span "31" at bounding box center [430, 157] width 19 height 19
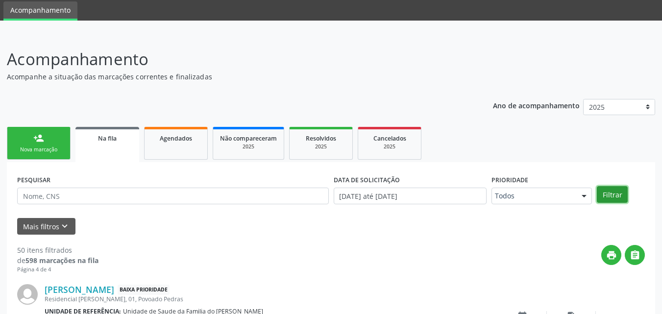
click at [609, 196] on button "Filtrar" at bounding box center [612, 194] width 31 height 17
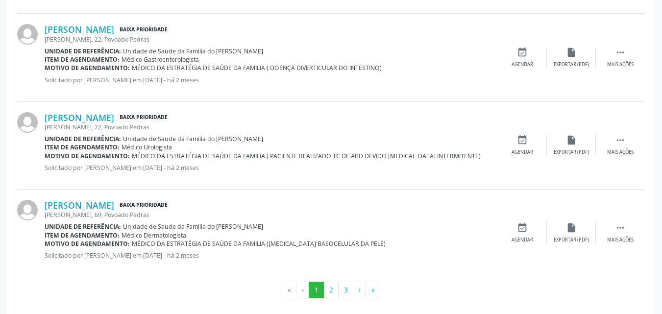
scroll to position [1364, 0]
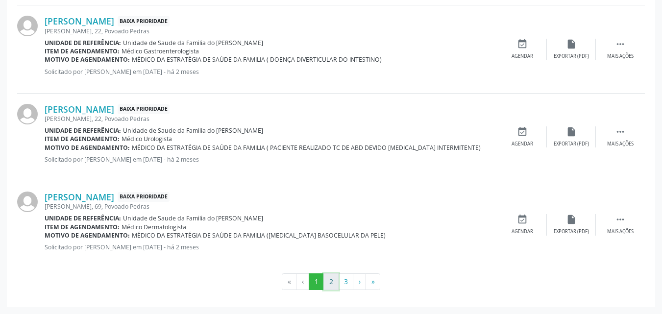
click at [334, 285] on button "2" at bounding box center [330, 281] width 15 height 17
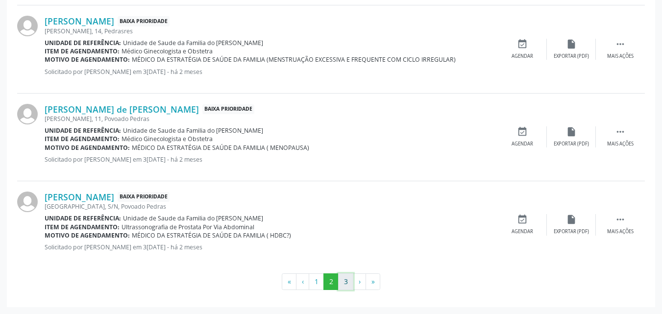
click at [349, 283] on button "3" at bounding box center [345, 281] width 15 height 17
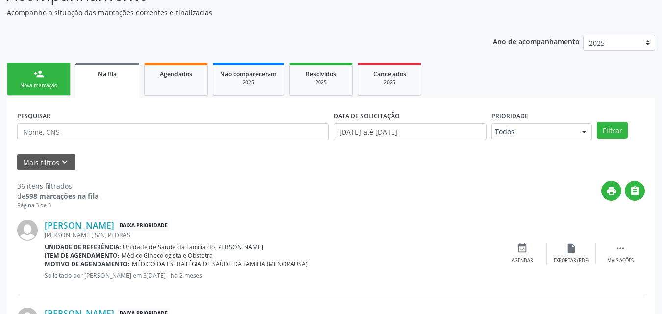
scroll to position [86, 0]
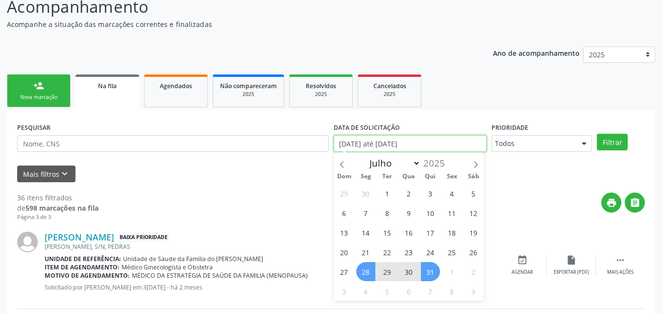
click at [404, 147] on input "[DATE] até [DATE]" at bounding box center [410, 143] width 153 height 17
click at [473, 164] on icon at bounding box center [475, 164] width 7 height 7
select select "7"
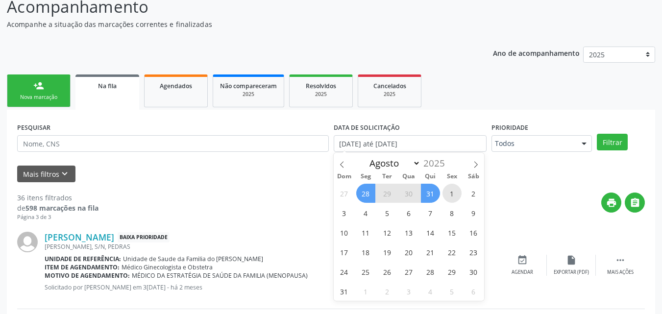
click at [450, 193] on span "1" at bounding box center [451, 193] width 19 height 19
type input "[DATE]"
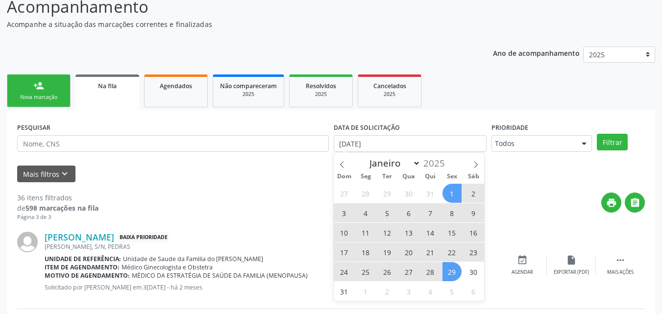
click at [452, 270] on span "29" at bounding box center [451, 271] width 19 height 19
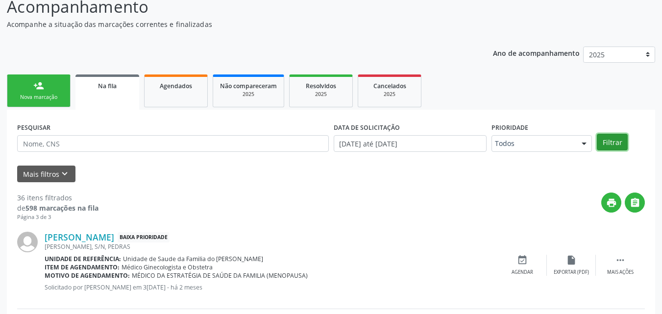
click at [614, 144] on button "Filtrar" at bounding box center [612, 142] width 31 height 17
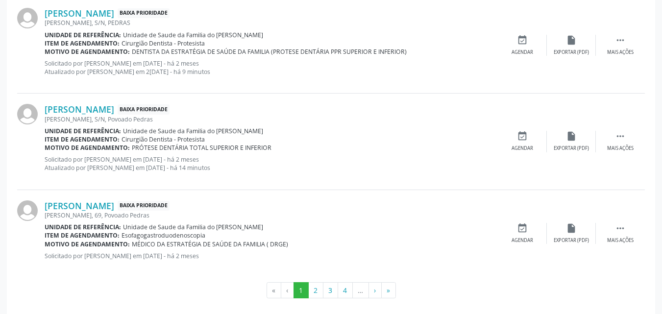
scroll to position [1405, 0]
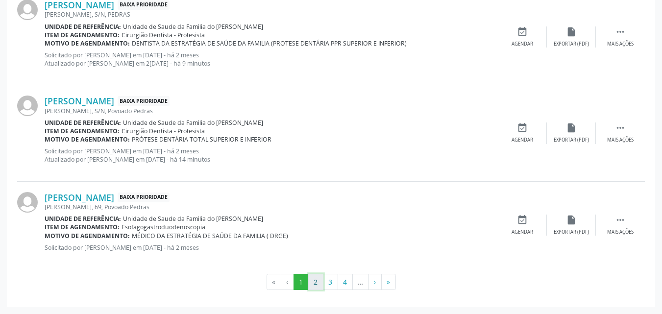
click at [317, 283] on button "2" at bounding box center [315, 282] width 15 height 17
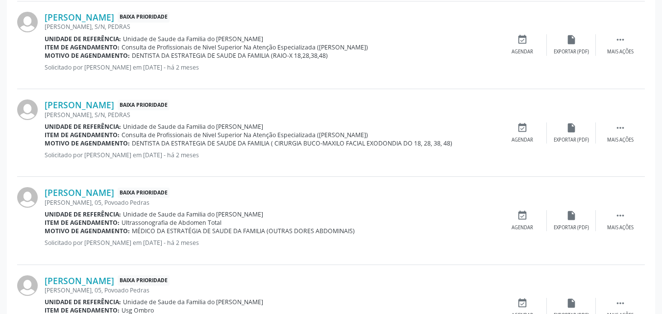
scroll to position [663, 0]
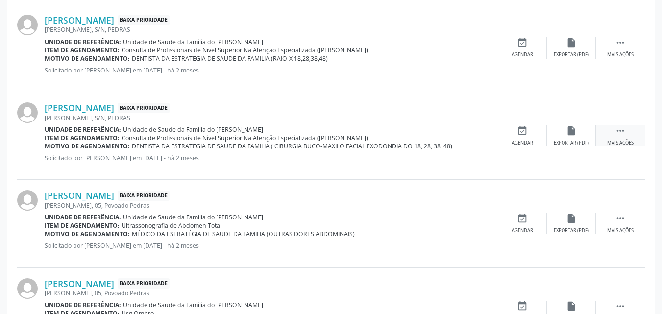
click at [630, 141] on div "Mais ações" at bounding box center [620, 143] width 26 height 7
click at [569, 142] on div "Editar" at bounding box center [572, 143] width 16 height 7
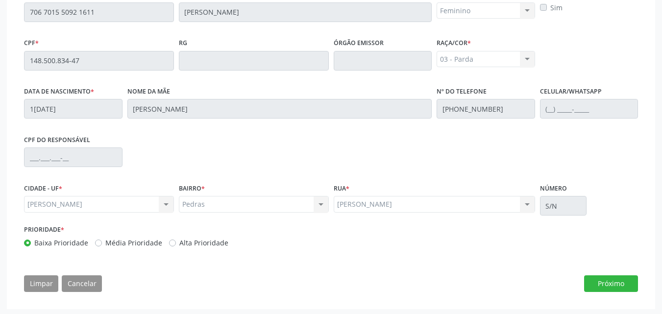
scroll to position [272, 0]
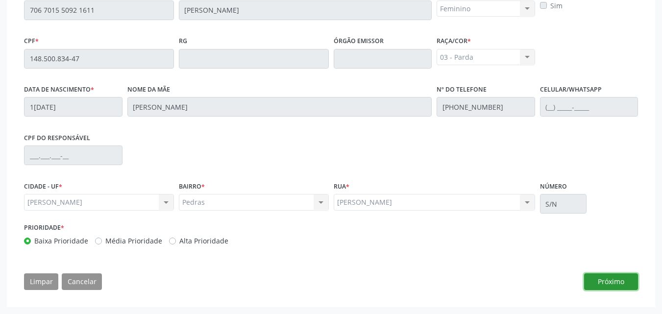
click at [609, 284] on button "Próximo" at bounding box center [611, 281] width 54 height 17
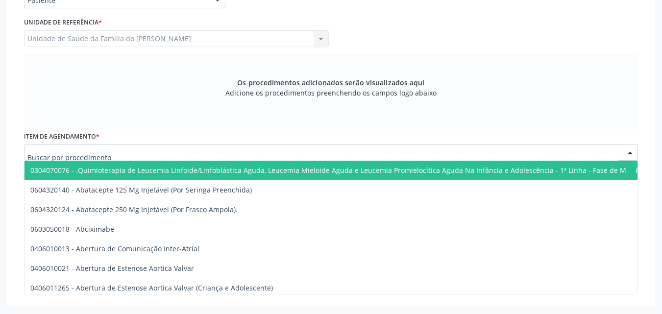
click at [295, 155] on div at bounding box center [331, 152] width 614 height 17
click at [594, 125] on div "Os procedimentos adicionados serão visualizados aqui Adicione os procedimentos …" at bounding box center [331, 91] width 614 height 75
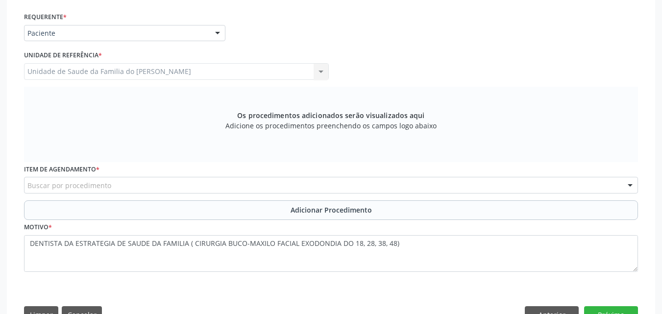
scroll to position [170, 0]
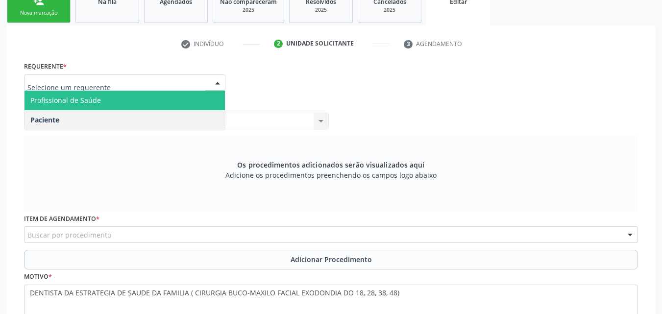
click at [153, 103] on span "Profissional de Saúde" at bounding box center [125, 101] width 200 height 20
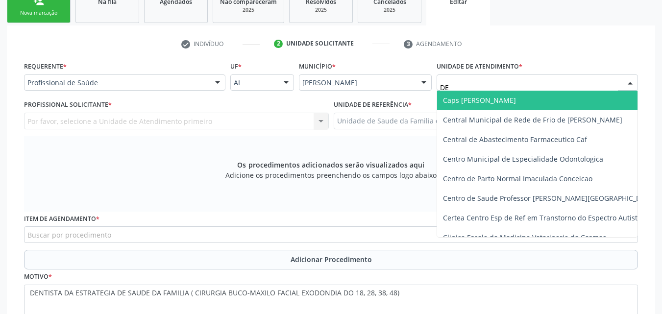
type input "DEN"
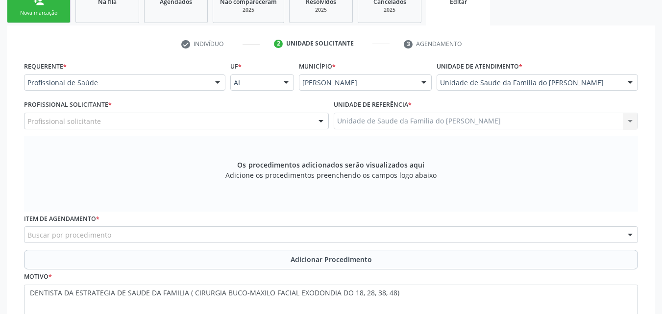
click at [231, 113] on div "Profissional solicitante" at bounding box center [176, 121] width 305 height 17
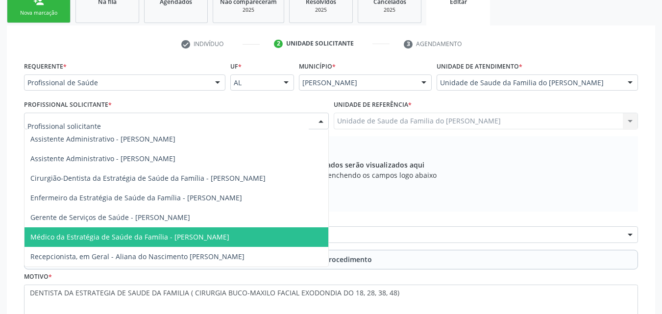
click at [189, 237] on span "Médico da Estratégia de Saúde da Família - [PERSON_NAME]" at bounding box center [129, 236] width 199 height 9
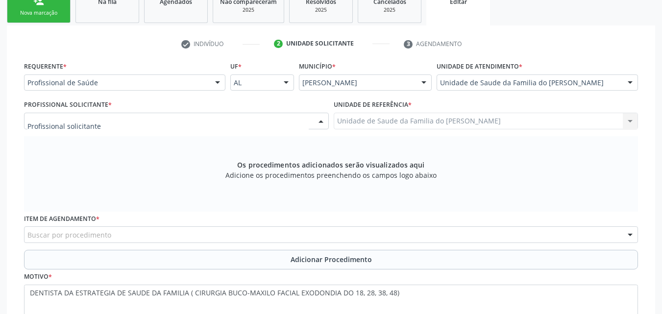
click at [224, 127] on div at bounding box center [176, 121] width 305 height 17
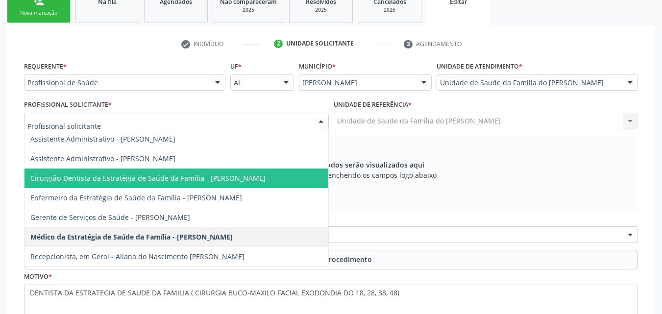
click at [215, 175] on span "Cirurgião-Dentista da Estratégia de Saúde da Família - [PERSON_NAME]" at bounding box center [147, 177] width 235 height 9
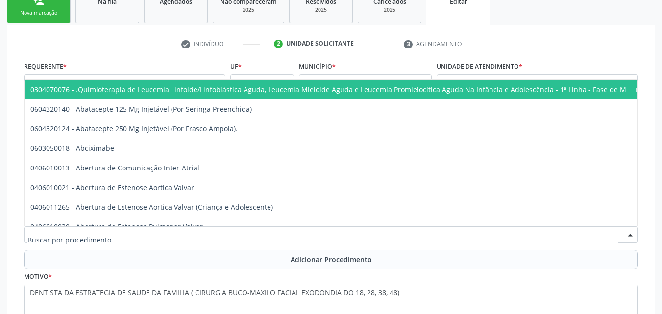
click at [267, 242] on div at bounding box center [331, 234] width 614 height 17
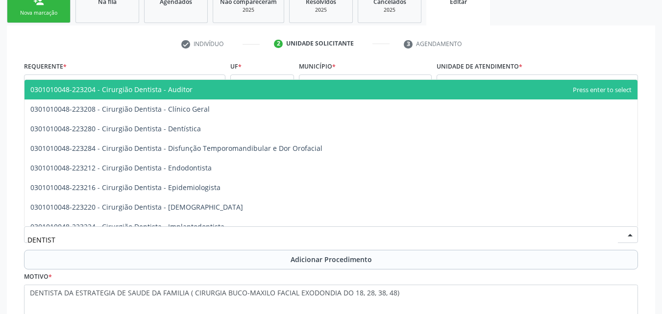
type input "DENTISTA"
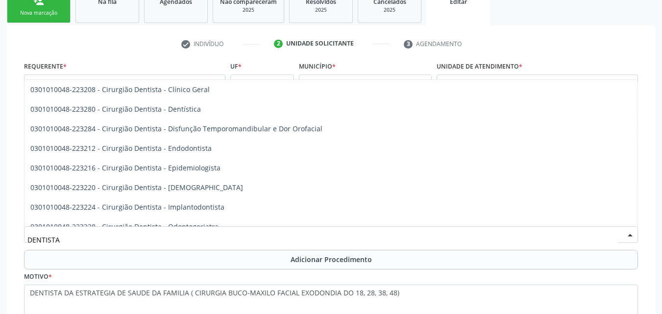
scroll to position [0, 0]
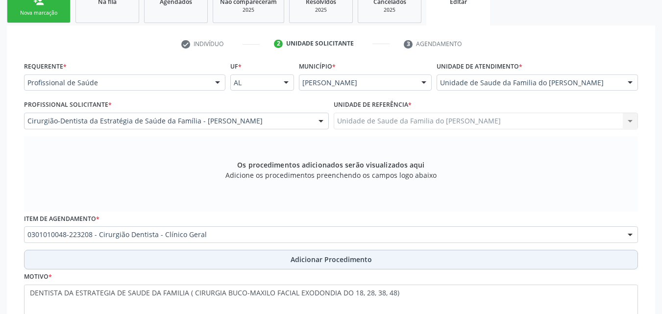
click at [266, 257] on button "Adicionar Procedimento" at bounding box center [331, 260] width 614 height 20
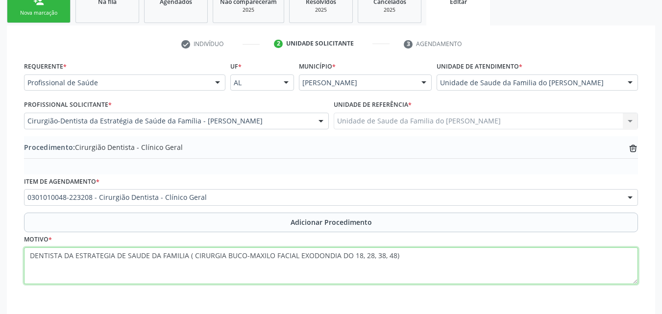
drag, startPoint x: 190, startPoint y: 255, endPoint x: 27, endPoint y: 265, distance: 163.5
click at [27, 265] on textarea "DENTISTA DA ESTRATEGIA DE SAUDE DA FAMILIA ( CIRURGIA BUCO-MAXILO FACIAL EXODON…" at bounding box center [331, 265] width 614 height 37
click at [244, 256] on textarea "CIRURGIA BUCO-MAXILO FACIAL EXODONDIA DO 18, 28, 38, 48)" at bounding box center [331, 265] width 614 height 37
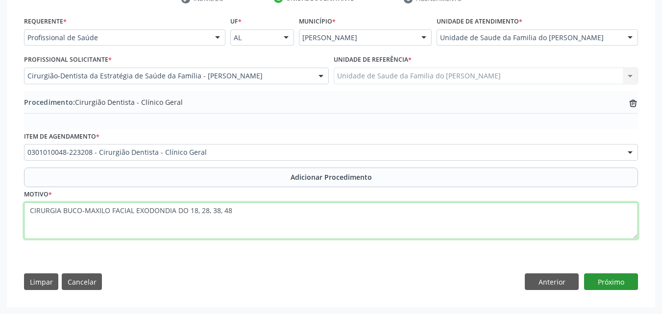
type textarea "CIRURGIA BUCO-MAXILO FACIAL EXODONDIA DO 18, 28, 38, 48"
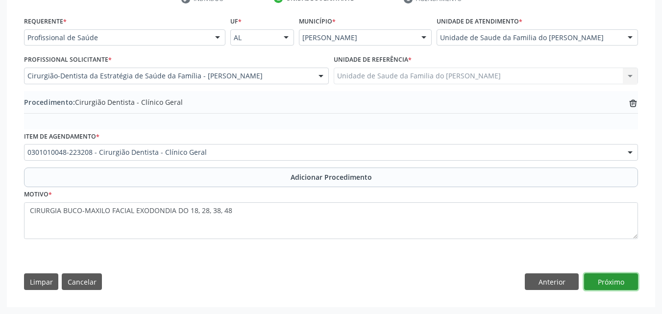
click at [618, 274] on button "Próximo" at bounding box center [611, 281] width 54 height 17
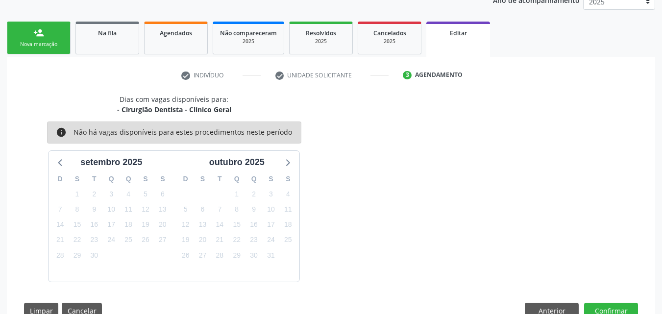
scroll to position [168, 0]
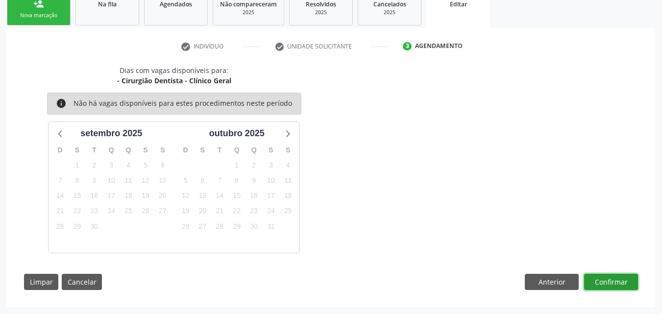
click at [600, 286] on button "Confirmar" at bounding box center [611, 282] width 54 height 17
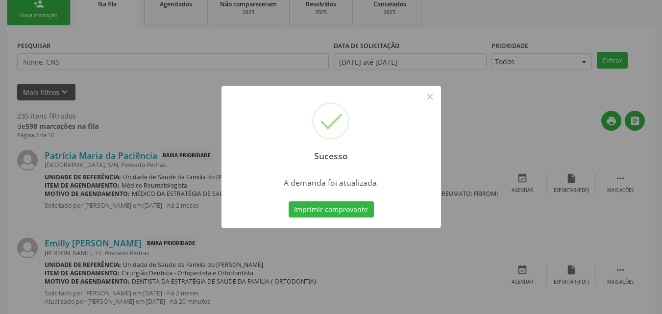
scroll to position [23, 0]
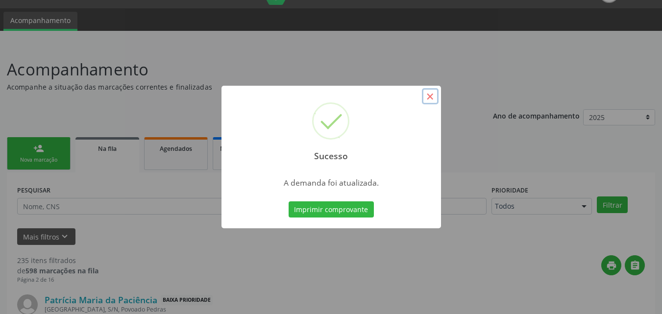
click at [424, 91] on button "×" at bounding box center [430, 96] width 17 height 17
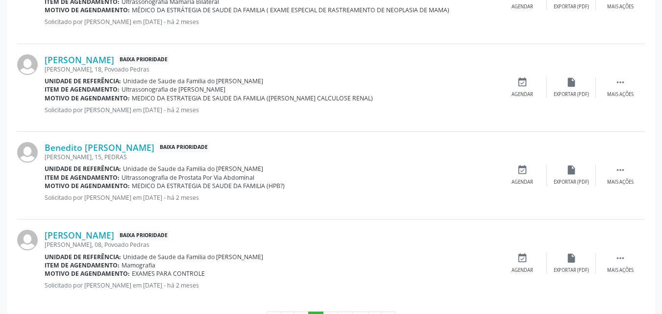
scroll to position [1372, 0]
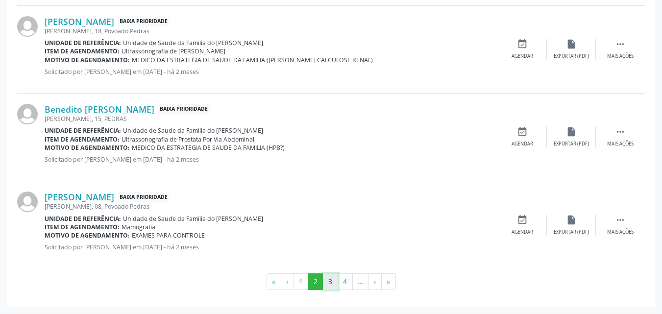
click at [327, 283] on button "3" at bounding box center [330, 281] width 15 height 17
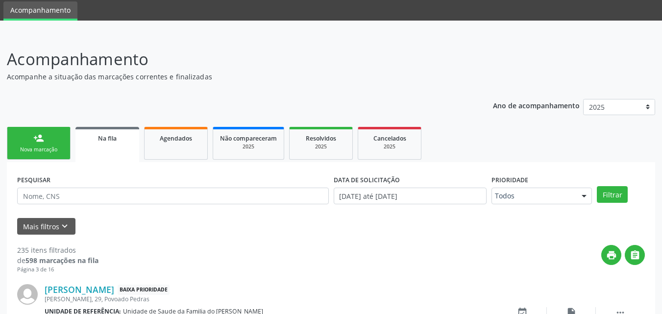
scroll to position [1364, 0]
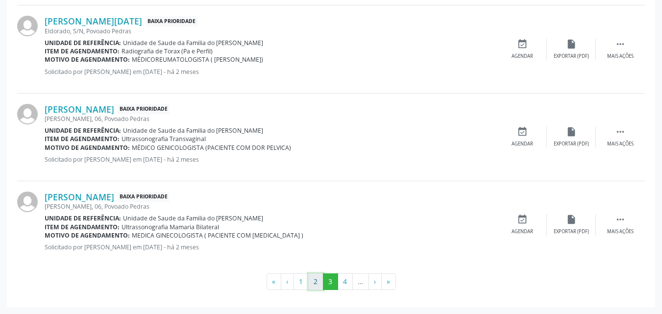
click at [316, 278] on button "2" at bounding box center [315, 281] width 15 height 17
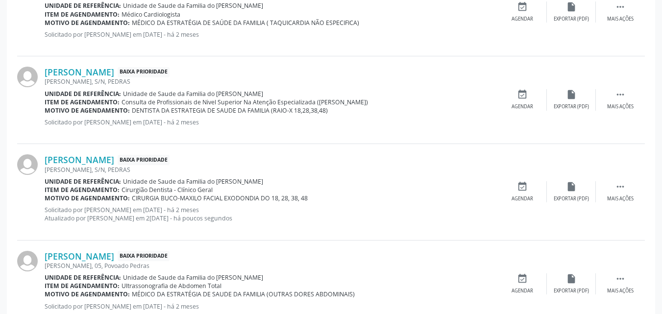
scroll to position [616, 0]
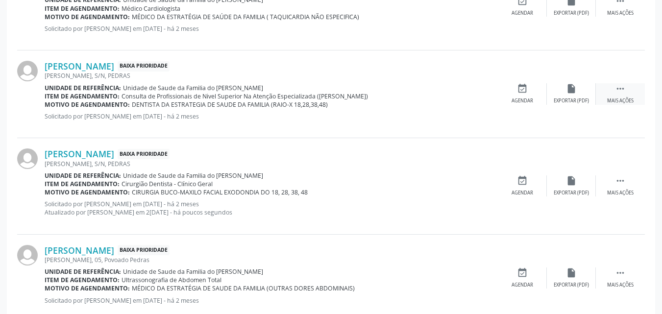
click at [627, 93] on div " Mais ações" at bounding box center [620, 93] width 49 height 21
click at [573, 96] on div "edit Editar" at bounding box center [571, 93] width 49 height 21
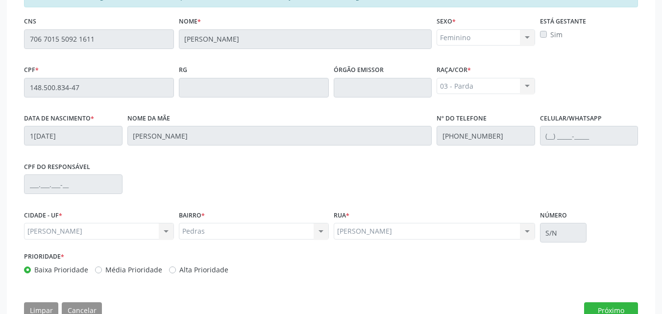
scroll to position [272, 0]
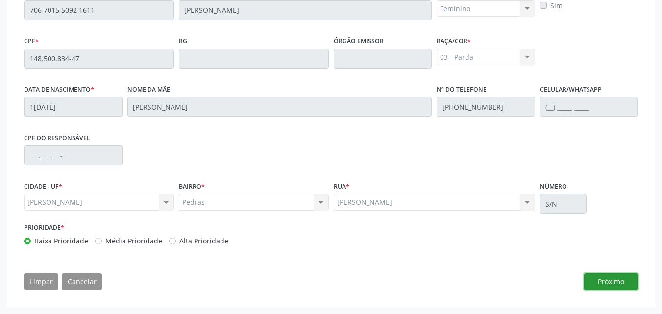
click at [615, 284] on button "Próximo" at bounding box center [611, 281] width 54 height 17
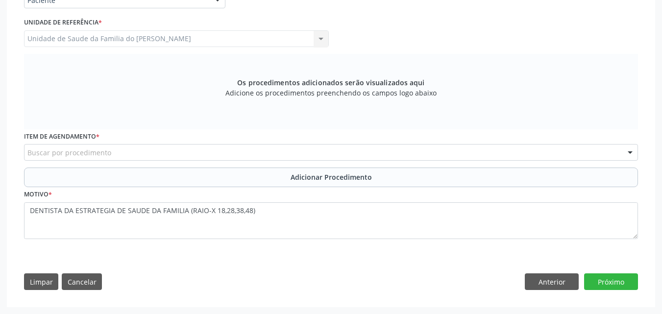
scroll to position [252, 0]
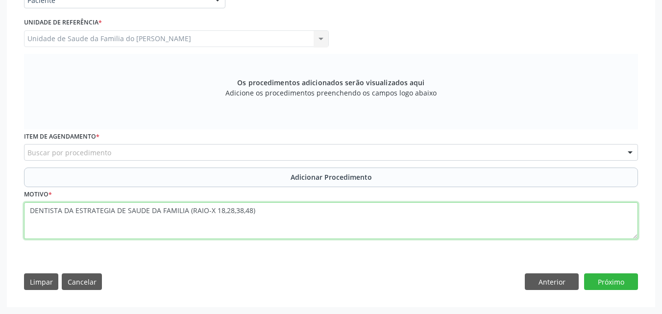
drag, startPoint x: 191, startPoint y: 211, endPoint x: 23, endPoint y: 231, distance: 169.3
click at [23, 231] on div "Motivo * DENTISTA DA ESTRATEGIA DE SAUDE DA FAMILIA (RAIO-X 18,28,38,48)" at bounding box center [331, 220] width 619 height 66
click at [96, 213] on textarea "RAIO-X 18,28,38,48)" at bounding box center [331, 220] width 614 height 37
click at [65, 210] on textarea "RAIO-X 18,28,38,48" at bounding box center [331, 220] width 614 height 37
click at [74, 209] on textarea "RAIO-X 18, 28,38,48" at bounding box center [331, 220] width 614 height 37
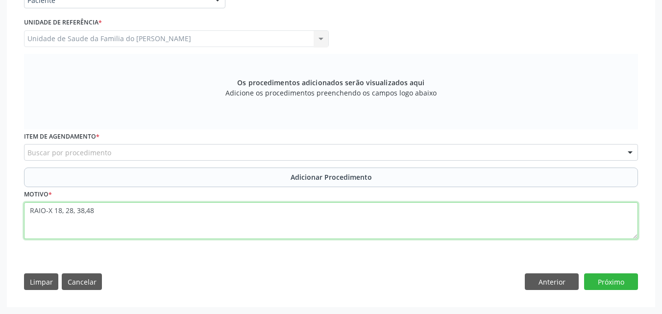
click at [86, 209] on textarea "RAIO-X 18, 28, 38,48" at bounding box center [331, 220] width 614 height 37
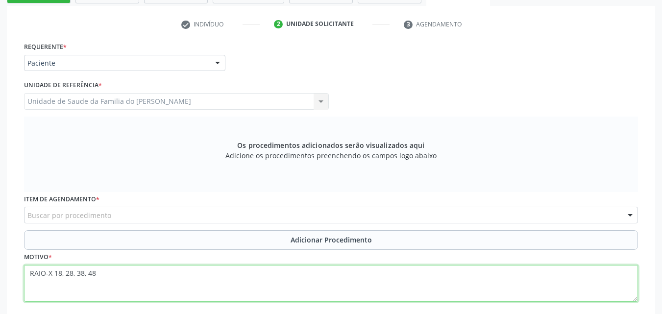
scroll to position [180, 0]
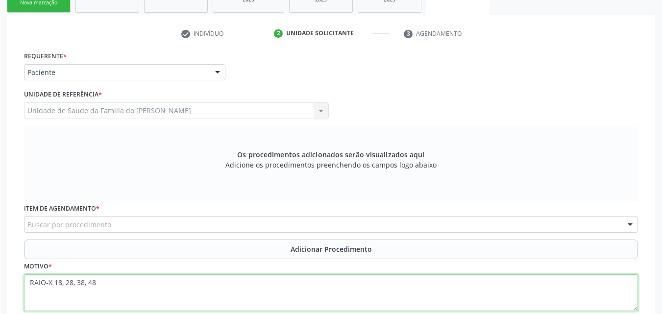
type textarea "RAIO-X 18, 28, 38, 48"
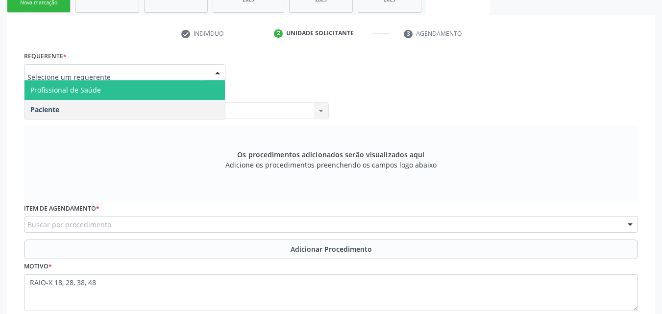
click at [117, 86] on span "Profissional de Saúde" at bounding box center [125, 90] width 200 height 20
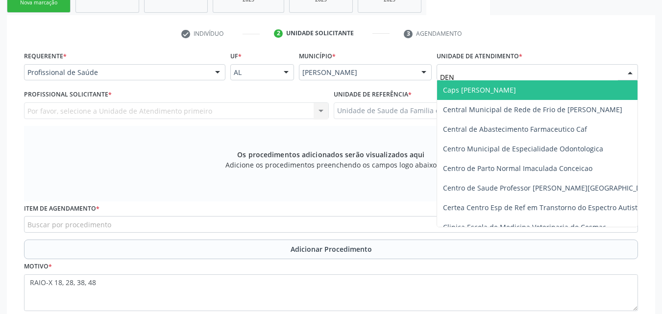
type input "DENI"
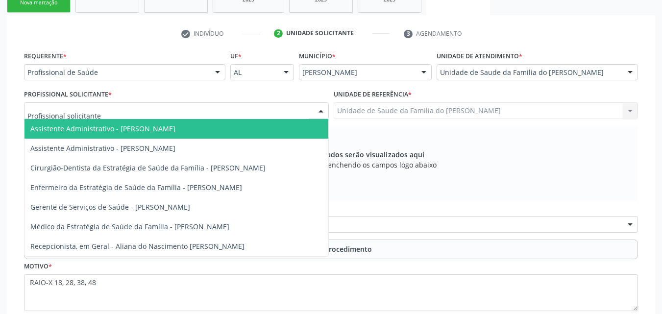
click at [277, 110] on div at bounding box center [176, 110] width 305 height 17
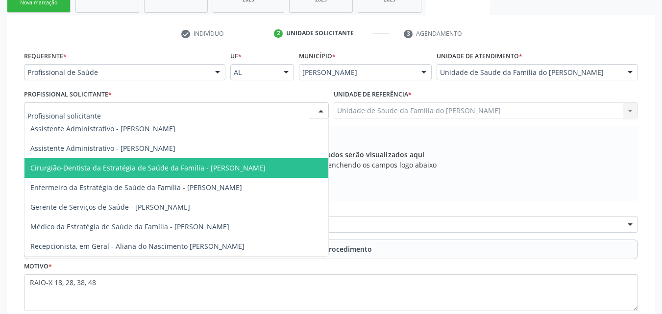
click at [255, 165] on span "Cirurgião-Dentista da Estratégia de Saúde da Família - [PERSON_NAME]" at bounding box center [147, 167] width 235 height 9
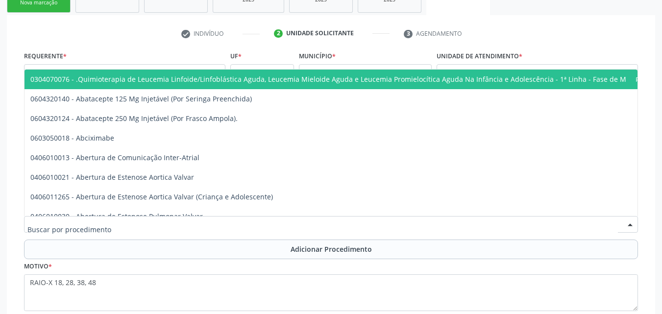
click at [250, 226] on div at bounding box center [331, 224] width 614 height 17
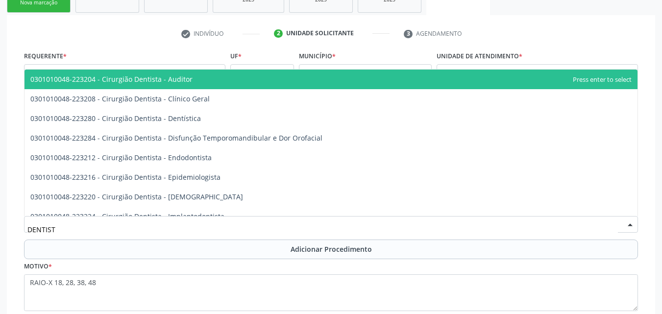
type input "DENTISTA"
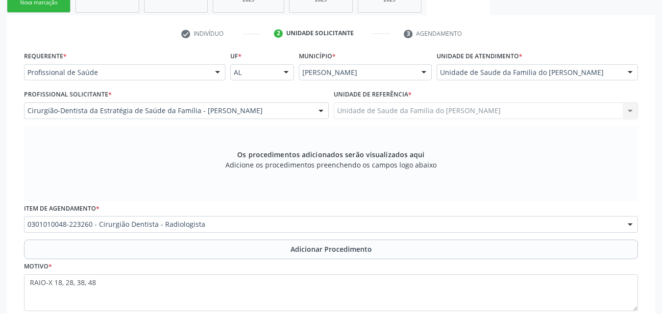
scroll to position [0, 0]
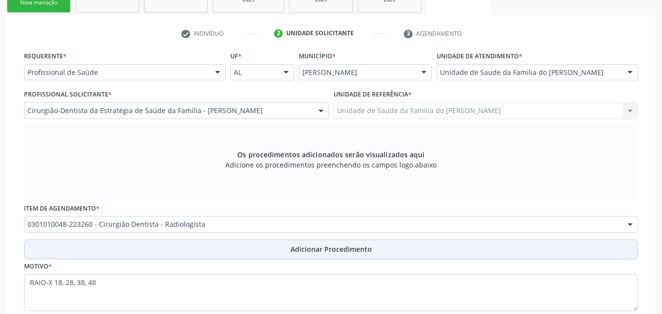
click at [258, 250] on button "Adicionar Procedimento" at bounding box center [331, 250] width 614 height 20
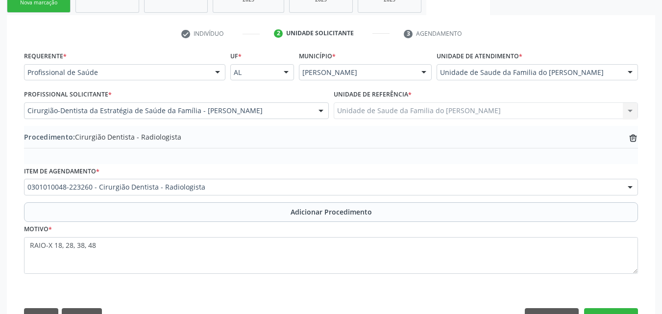
scroll to position [215, 0]
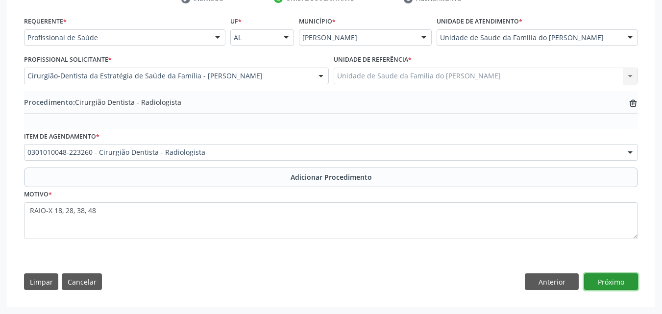
click at [600, 278] on button "Próximo" at bounding box center [611, 281] width 54 height 17
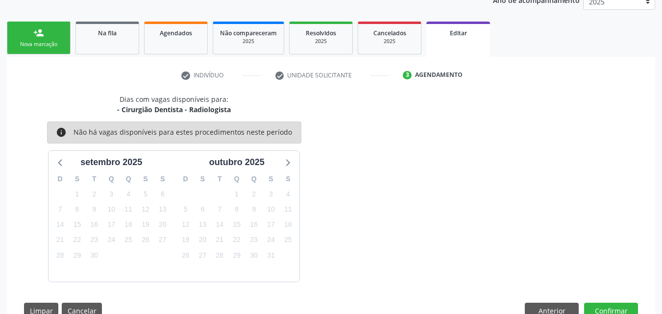
scroll to position [168, 0]
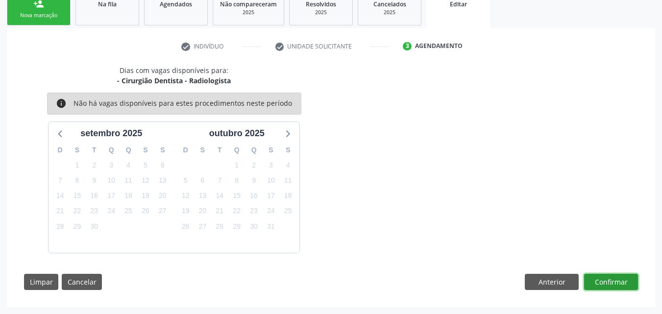
click at [623, 288] on button "Confirmar" at bounding box center [611, 282] width 54 height 17
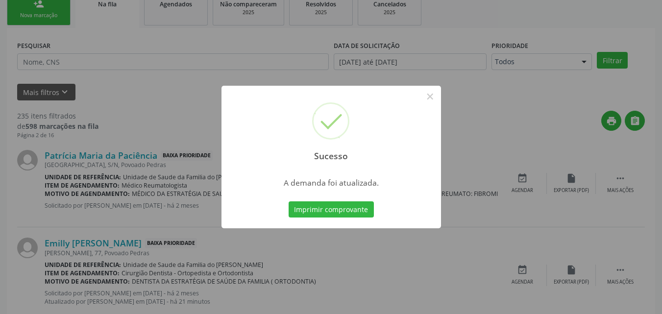
scroll to position [23, 0]
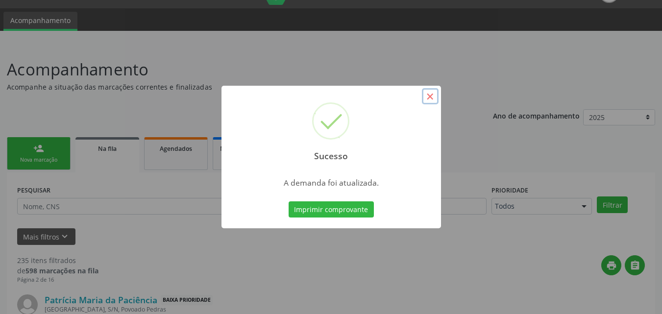
click at [433, 96] on button "×" at bounding box center [430, 96] width 17 height 17
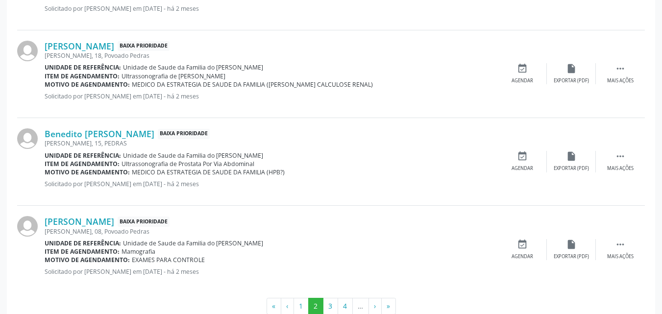
scroll to position [1380, 0]
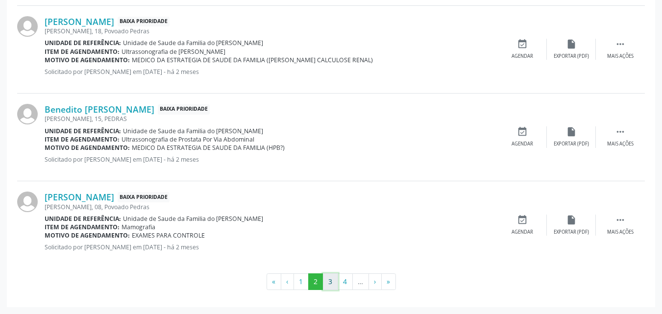
click at [330, 284] on button "3" at bounding box center [330, 281] width 15 height 17
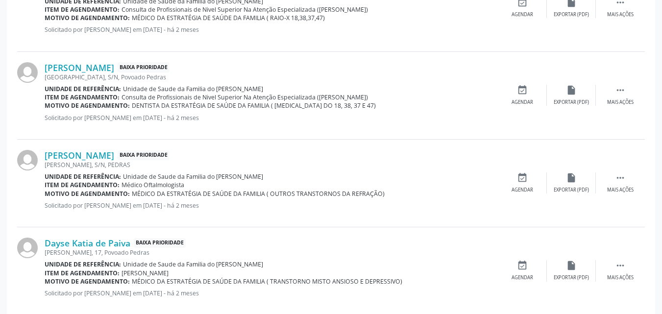
scroll to position [876, 0]
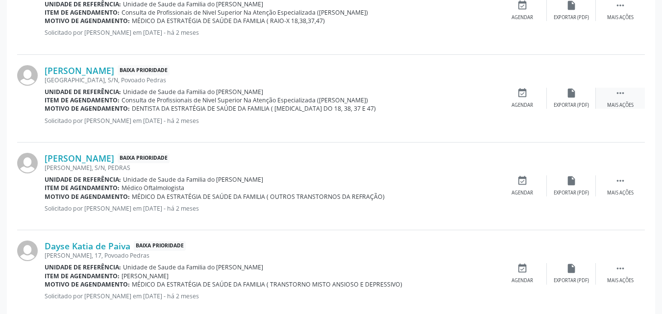
click at [626, 97] on div " Mais ações" at bounding box center [620, 98] width 49 height 21
click at [574, 98] on icon "edit" at bounding box center [571, 93] width 11 height 11
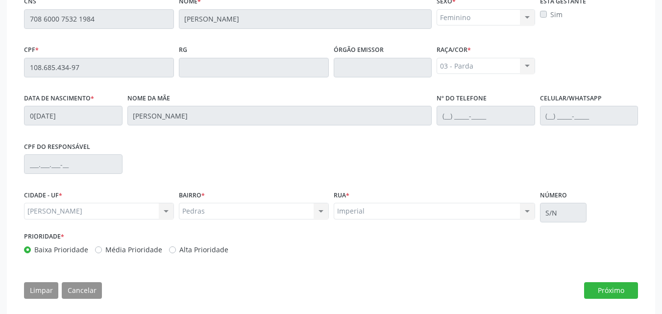
scroll to position [272, 0]
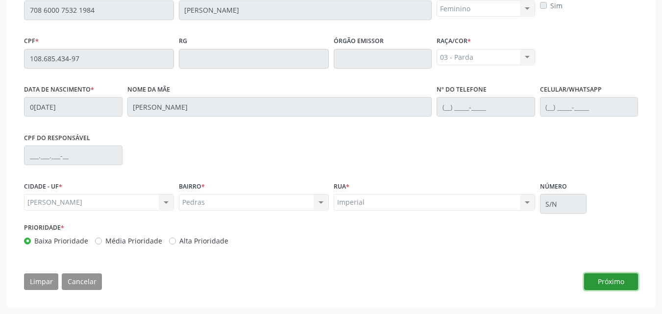
click at [611, 281] on button "Próximo" at bounding box center [611, 281] width 54 height 17
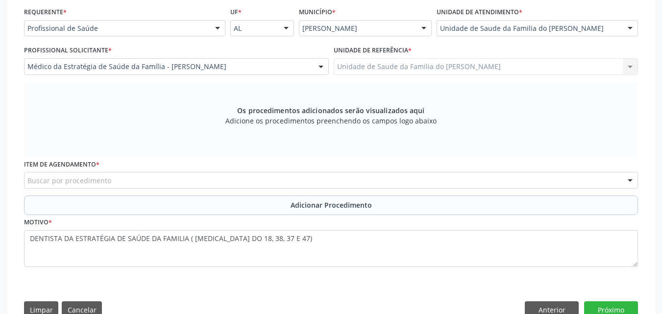
scroll to position [222, 0]
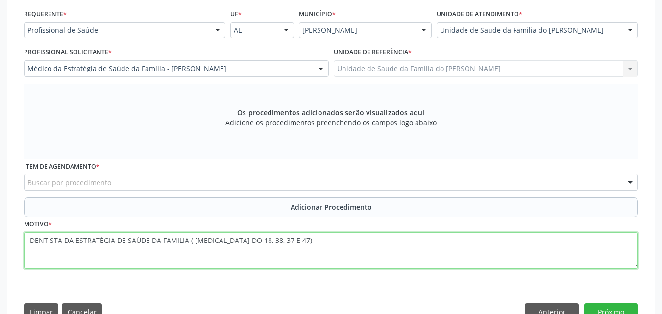
drag, startPoint x: 190, startPoint y: 242, endPoint x: 3, endPoint y: 246, distance: 187.3
click at [3, 246] on div "Acompanhamento Acompanhe a situação das marcações correntes e finalizadas Relat…" at bounding box center [331, 94] width 662 height 499
click at [145, 245] on textarea "[MEDICAL_DATA] DO 18, 38, 37 E 47)" at bounding box center [331, 250] width 614 height 37
type textarea "[MEDICAL_DATA] DO 18, 38, 37 E 47"
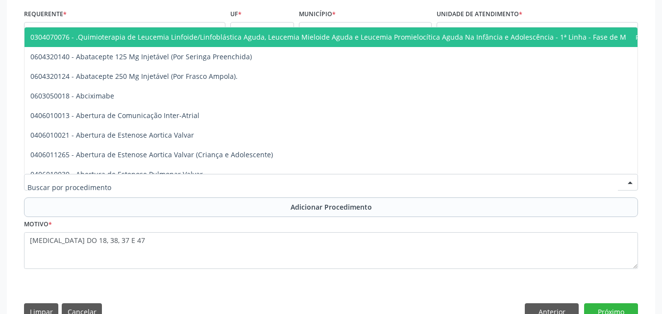
click at [153, 184] on div at bounding box center [331, 182] width 614 height 17
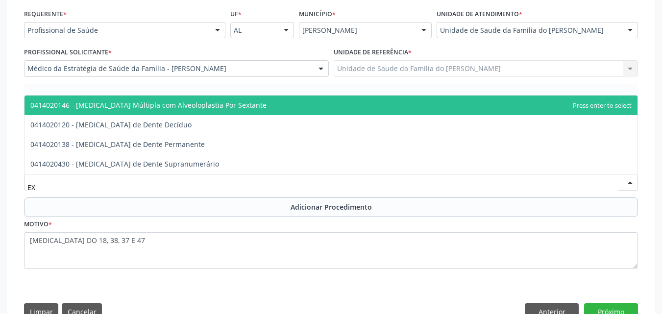
type input "E"
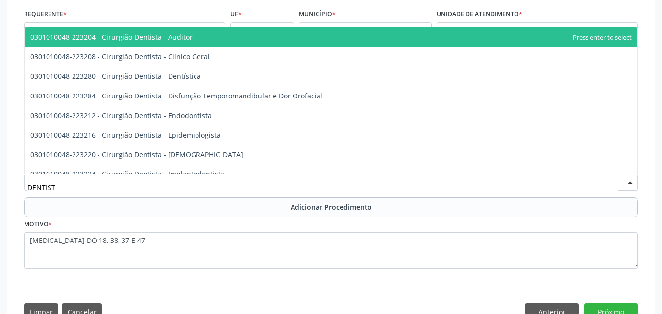
type input "DENTISTA"
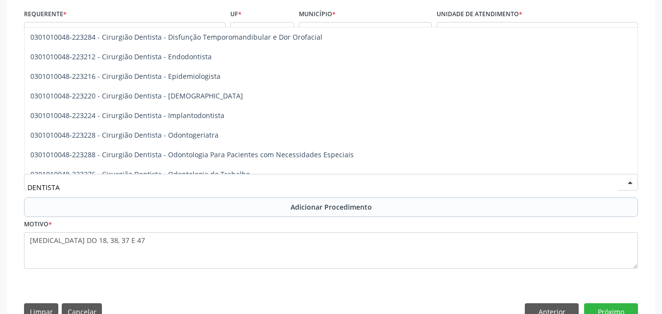
scroll to position [0, 0]
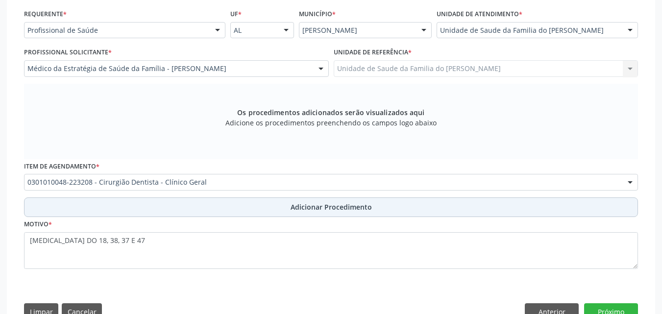
click at [161, 208] on button "Adicionar Procedimento" at bounding box center [331, 207] width 614 height 20
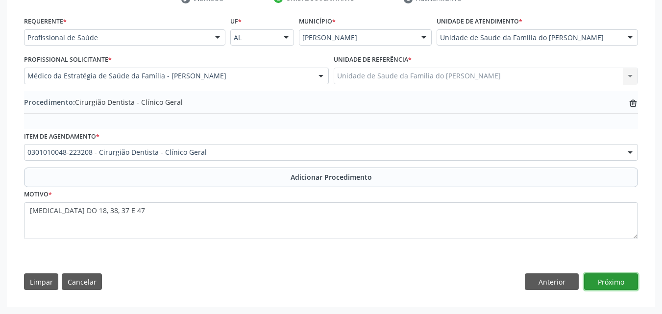
click at [599, 284] on button "Próximo" at bounding box center [611, 281] width 54 height 17
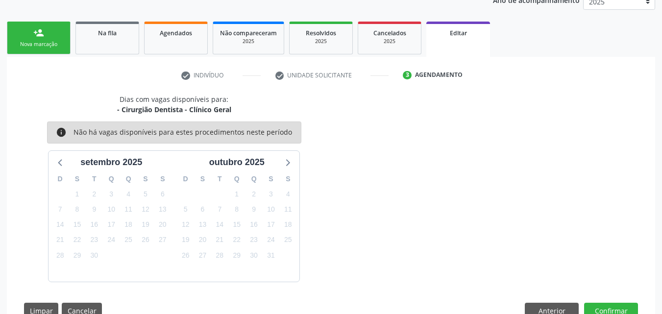
scroll to position [168, 0]
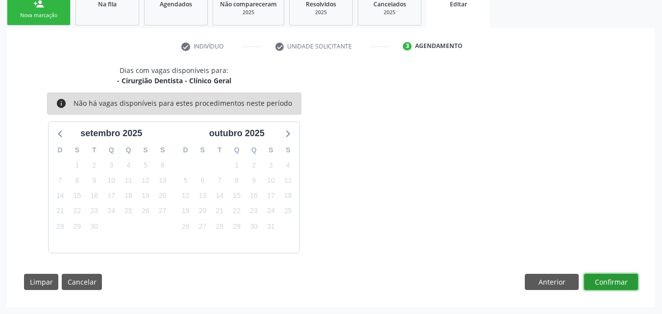
click at [606, 277] on button "Confirmar" at bounding box center [611, 282] width 54 height 17
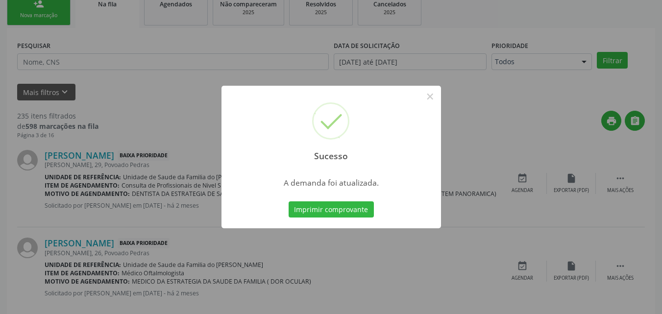
scroll to position [23, 0]
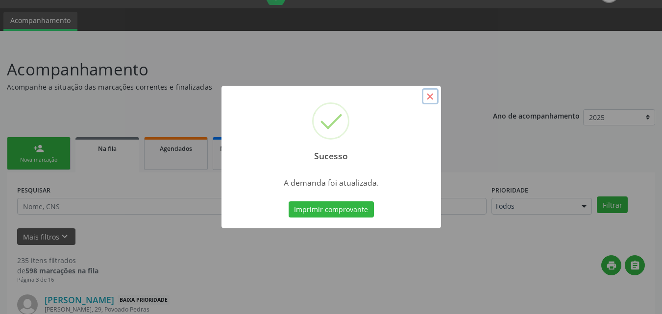
click at [427, 94] on button "×" at bounding box center [430, 96] width 17 height 17
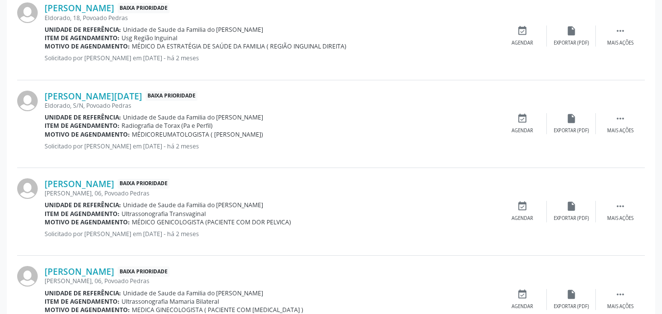
scroll to position [1372, 0]
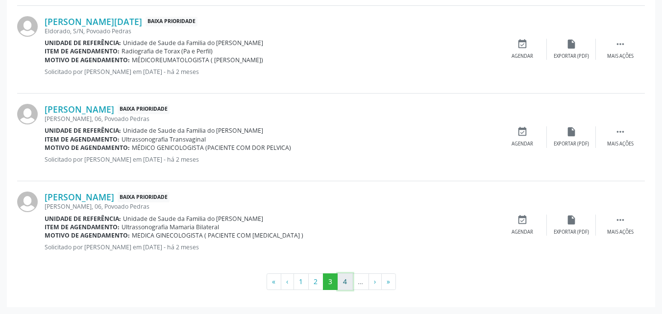
click at [344, 279] on button "4" at bounding box center [345, 281] width 15 height 17
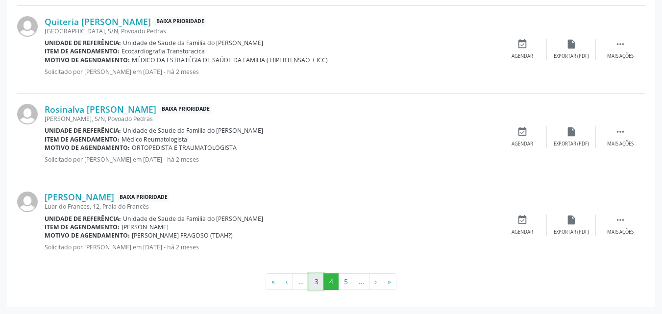
click at [315, 282] on button "3" at bounding box center [316, 281] width 15 height 17
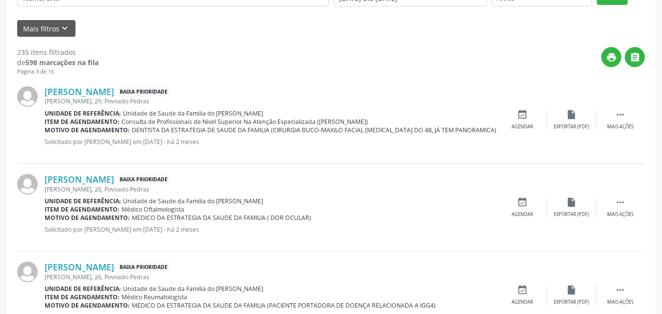
scroll to position [237, 0]
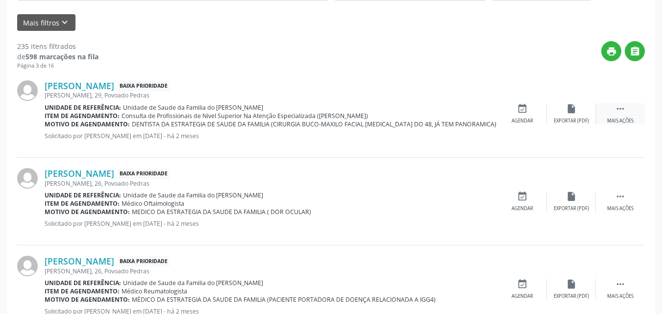
click at [627, 117] on div " Mais ações" at bounding box center [620, 113] width 49 height 21
click at [565, 119] on div "Editar" at bounding box center [572, 121] width 16 height 7
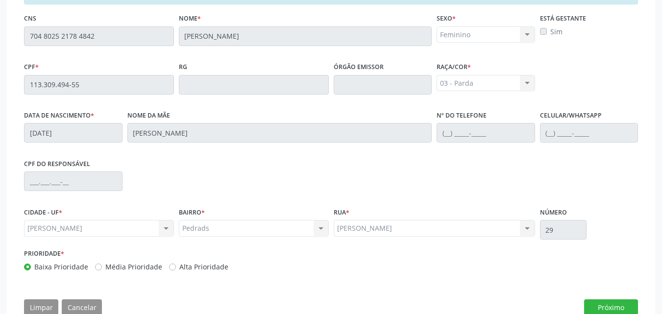
scroll to position [272, 0]
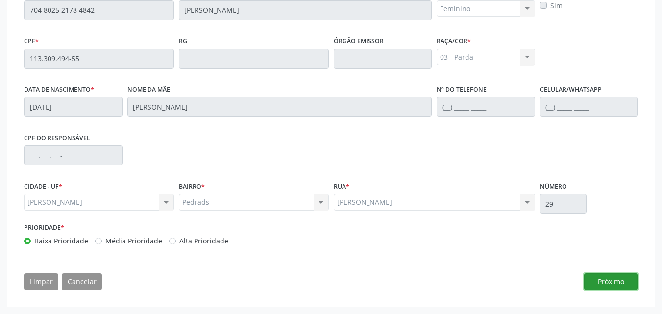
click at [618, 283] on button "Próximo" at bounding box center [611, 281] width 54 height 17
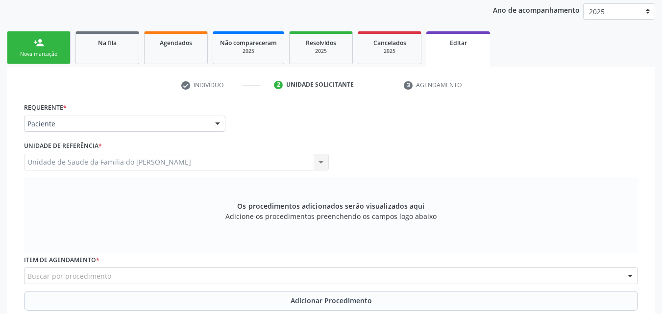
scroll to position [128, 0]
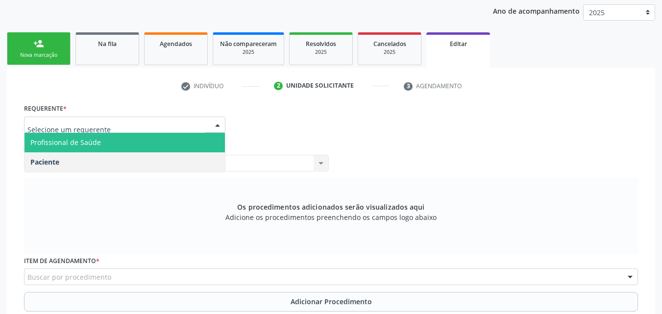
click at [176, 146] on span "Profissional de Saúde" at bounding box center [125, 143] width 200 height 20
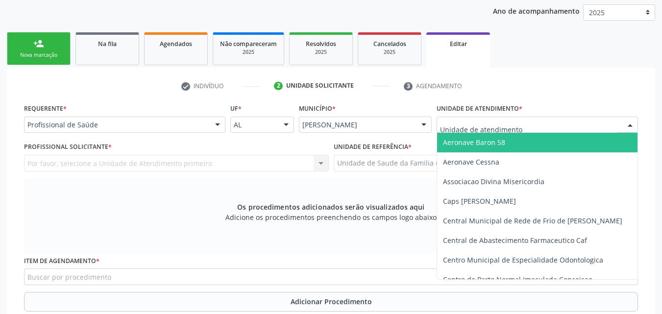
click at [439, 126] on div at bounding box center [537, 125] width 201 height 17
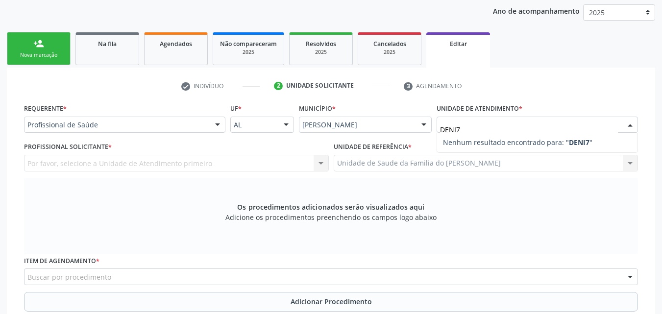
type input "DENI"
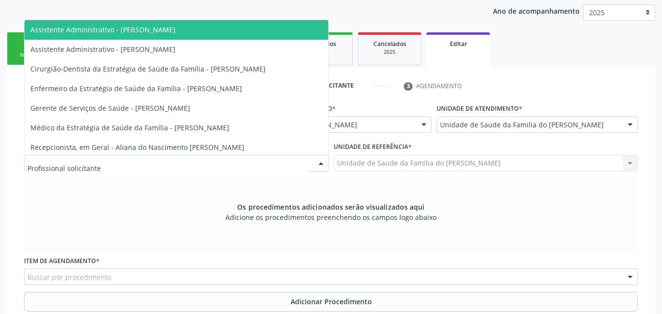
click at [177, 170] on div at bounding box center [176, 163] width 305 height 17
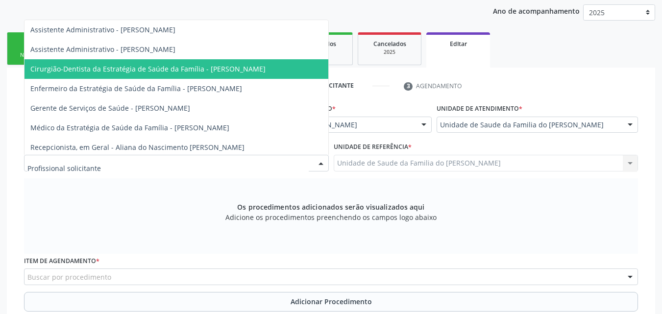
click at [245, 77] on span "Cirurgião-Dentista da Estratégia de Saúde da Família - [PERSON_NAME]" at bounding box center [177, 69] width 304 height 20
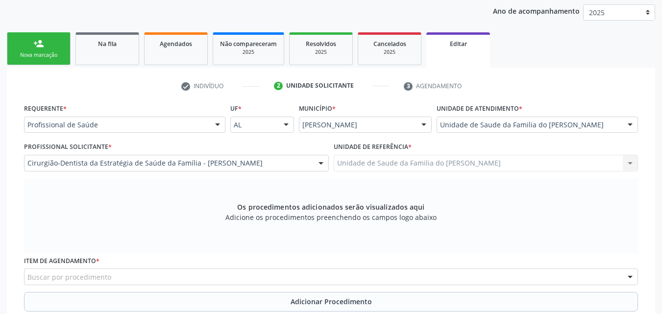
scroll to position [199, 0]
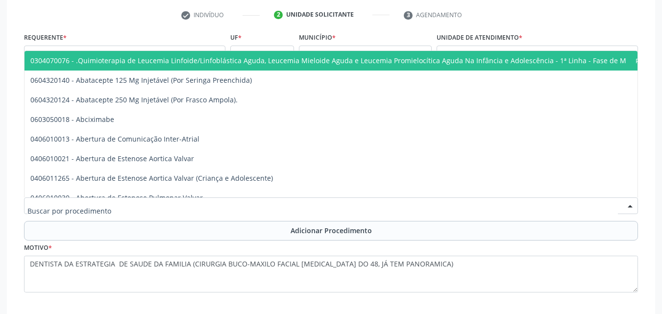
click at [485, 204] on div at bounding box center [331, 205] width 614 height 17
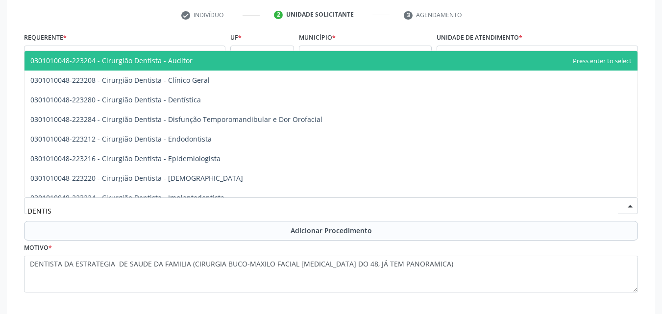
type input "DENTIST"
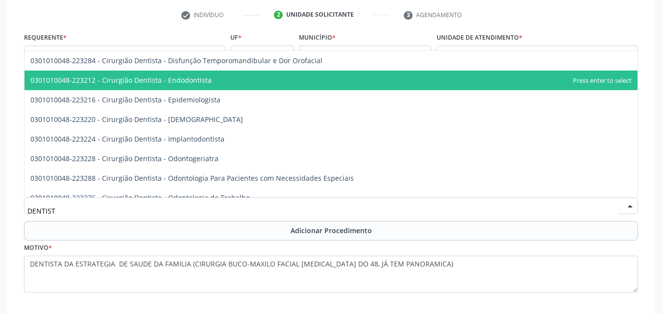
scroll to position [0, 0]
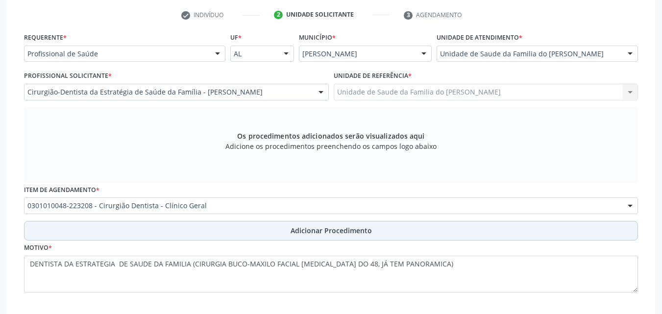
click at [460, 221] on button "Adicionar Procedimento" at bounding box center [331, 231] width 614 height 20
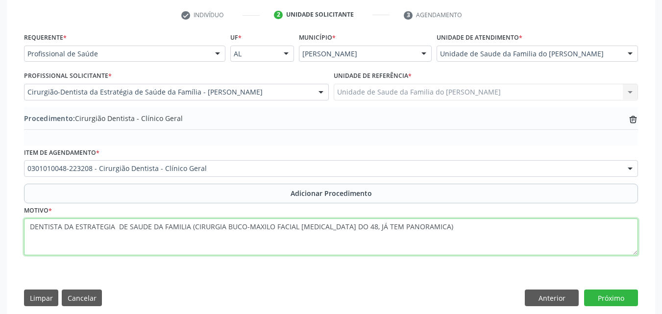
click at [191, 221] on textarea "DENTISTA DA ESTRATEGIA DE SAUDE DA FAMILIA (CIRURGIA BUCO-MAXILO FACIAL [MEDICA…" at bounding box center [331, 237] width 614 height 37
drag, startPoint x: 193, startPoint y: 228, endPoint x: 0, endPoint y: 222, distance: 193.1
click at [0, 222] on div "Acompanhamento Acompanhe a situação das marcações correntes e finalizadas Relat…" at bounding box center [331, 100] width 662 height 462
click at [276, 227] on textarea "CIRURGIA BUCO-MAXILO FACIAL [MEDICAL_DATA] DO 48, JÁ TEM PANORAMICA)" at bounding box center [331, 237] width 614 height 37
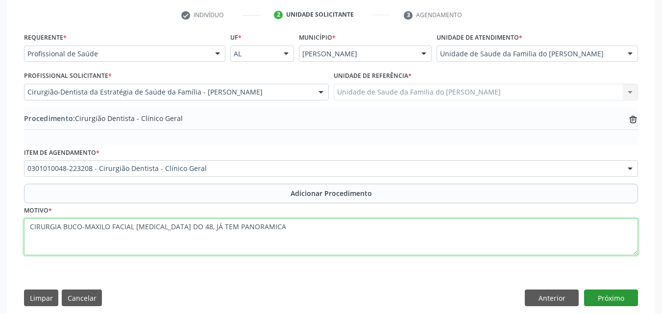
type textarea "CIRURGIA BUCO-MAXILO FACIAL [MEDICAL_DATA] DO 48, JÁ TEM PANORAMICA"
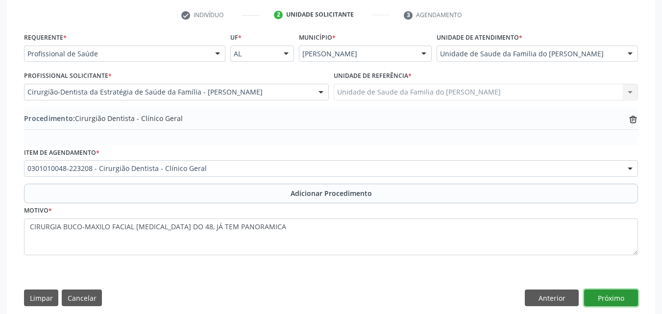
click at [629, 295] on button "Próximo" at bounding box center [611, 298] width 54 height 17
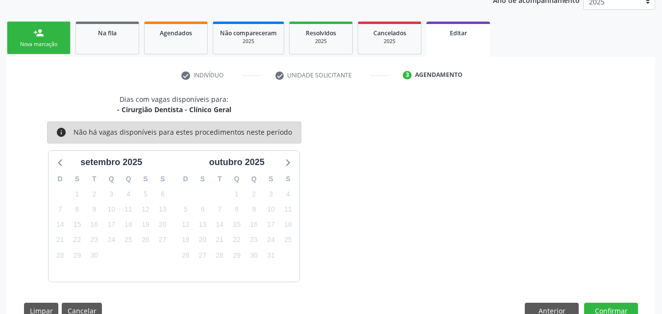
scroll to position [168, 0]
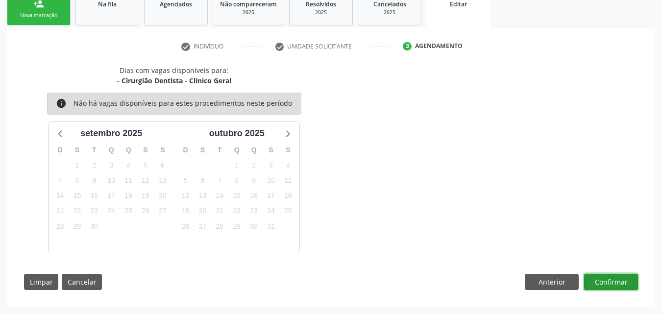
click at [606, 287] on button "Confirmar" at bounding box center [611, 282] width 54 height 17
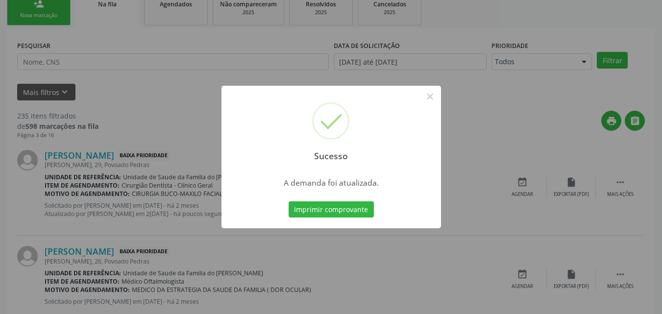
scroll to position [23, 0]
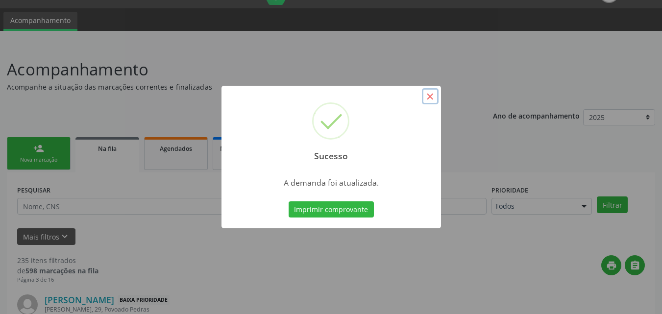
click at [425, 98] on button "×" at bounding box center [430, 96] width 17 height 17
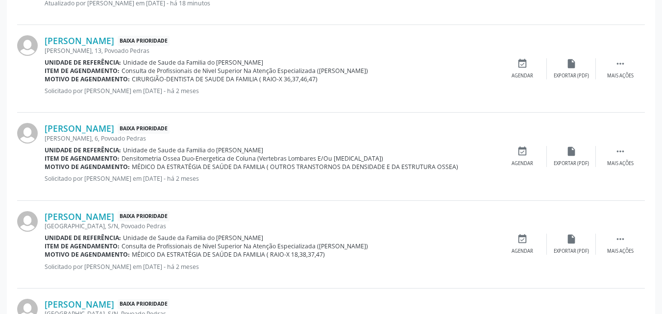
scroll to position [653, 0]
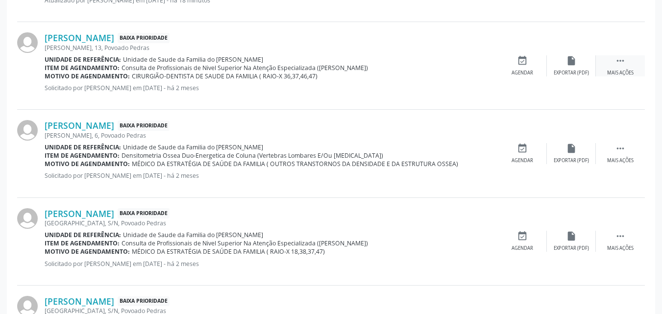
click at [615, 67] on div " Mais ações" at bounding box center [620, 65] width 49 height 21
click at [578, 62] on div "edit Editar" at bounding box center [571, 65] width 49 height 21
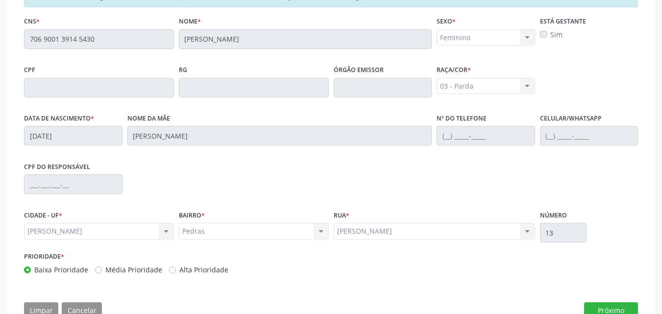
scroll to position [272, 0]
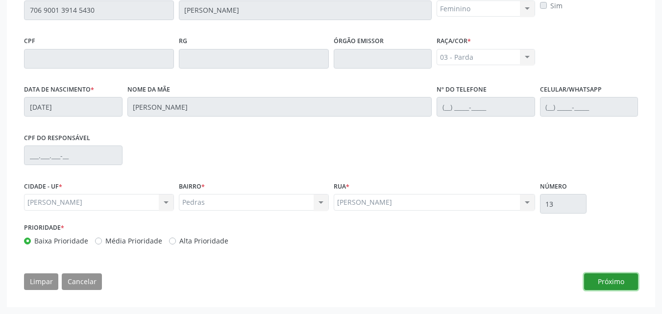
click at [618, 282] on button "Próximo" at bounding box center [611, 281] width 54 height 17
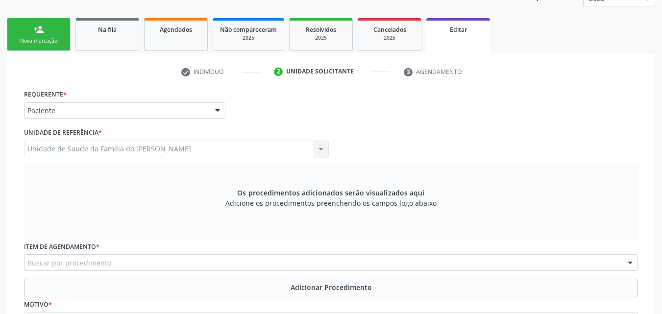
scroll to position [140, 0]
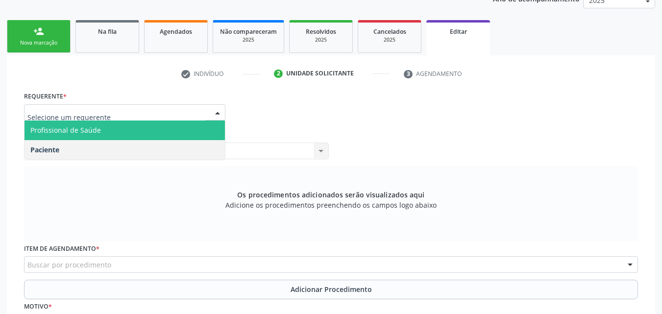
click at [164, 133] on span "Profissional de Saúde" at bounding box center [125, 131] width 200 height 20
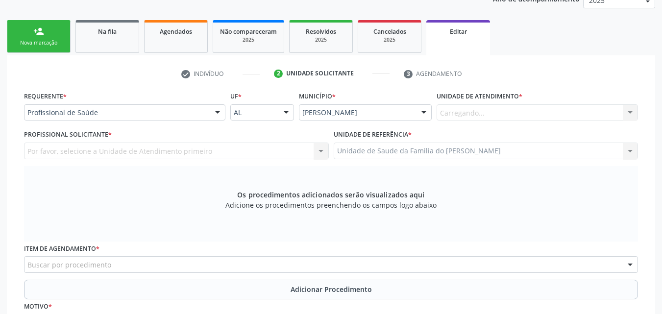
click at [528, 108] on div "Carregando... Nenhum resultado encontrado para: " " Não há nenhuma opção para s…" at bounding box center [537, 112] width 201 height 17
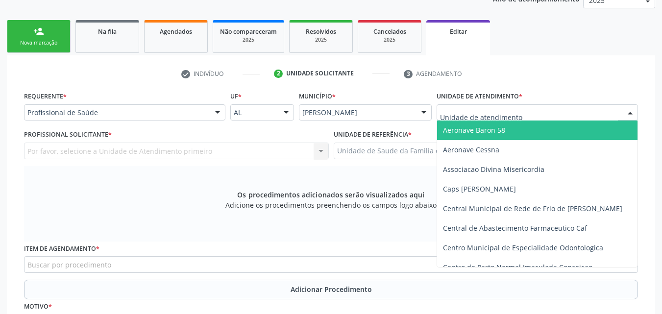
click at [528, 108] on div at bounding box center [537, 112] width 201 height 17
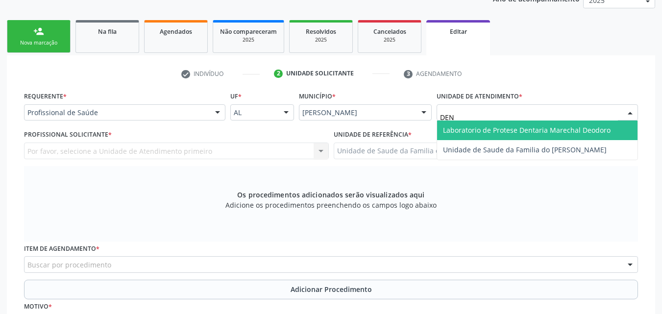
type input "DENI"
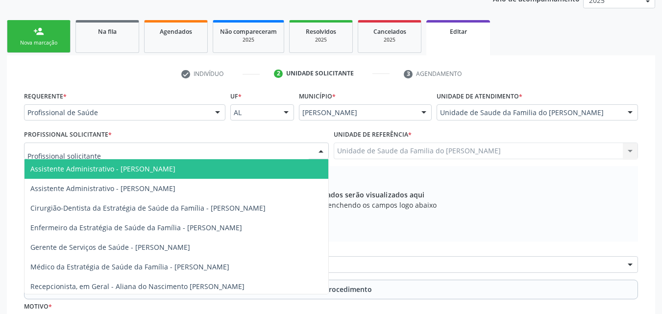
click at [195, 155] on div at bounding box center [176, 151] width 305 height 17
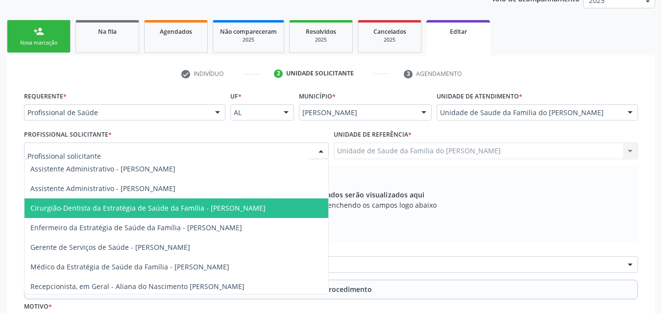
click at [192, 211] on span "Cirurgião-Dentista da Estratégia de Saúde da Família - [PERSON_NAME]" at bounding box center [147, 207] width 235 height 9
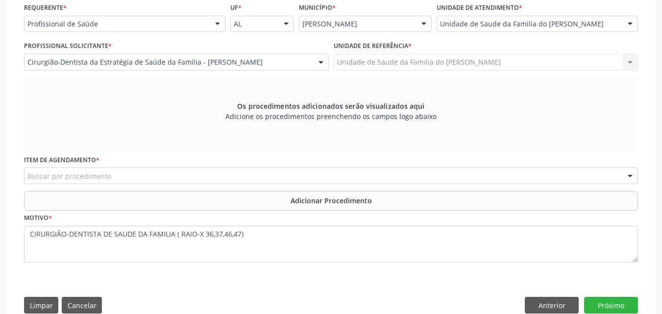
scroll to position [252, 0]
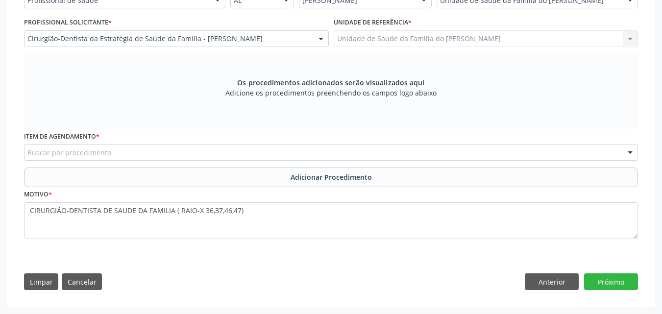
click at [522, 151] on div "Buscar por procedimento" at bounding box center [331, 152] width 614 height 17
click at [545, 118] on div "Os procedimentos adicionados serão visualizados aqui Adicione os procedimentos …" at bounding box center [331, 91] width 614 height 75
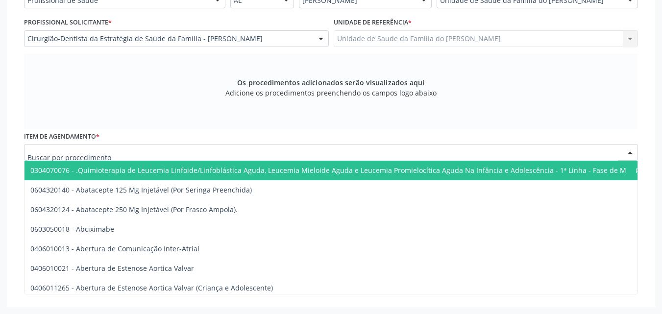
click at [531, 148] on div at bounding box center [331, 152] width 614 height 17
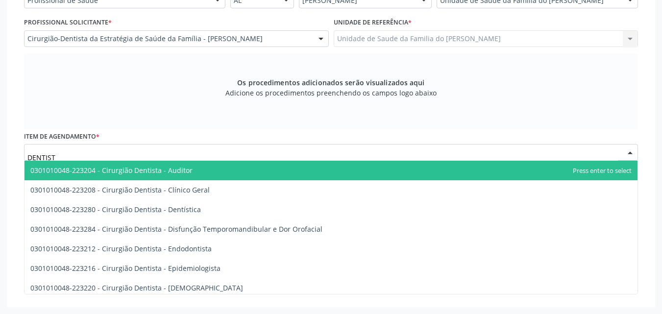
type input "DENTISTA"
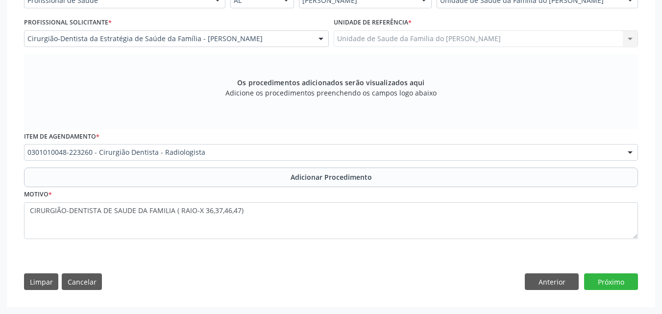
scroll to position [0, 0]
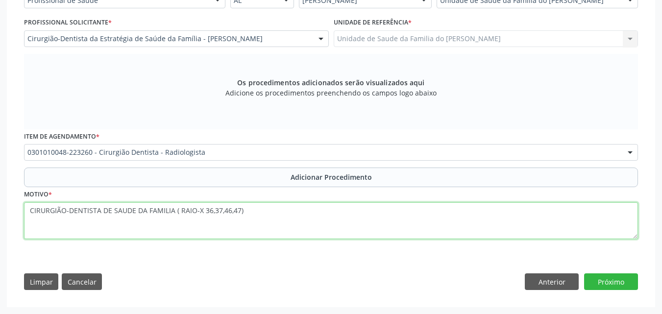
drag, startPoint x: 176, startPoint y: 212, endPoint x: 1, endPoint y: 220, distance: 175.1
click at [1, 220] on div "Acompanhamento Acompanhe a situação das marcações correntes e finalizadas Relat…" at bounding box center [331, 64] width 662 height 499
click at [96, 210] on textarea "RAIO-X 36,37,46,47)" at bounding box center [331, 220] width 614 height 37
click at [75, 211] on textarea "RAIO-X 36,37,46, 47" at bounding box center [331, 220] width 614 height 37
click at [65, 212] on textarea "RAIO-X 36, 37, 46, 47" at bounding box center [331, 220] width 614 height 37
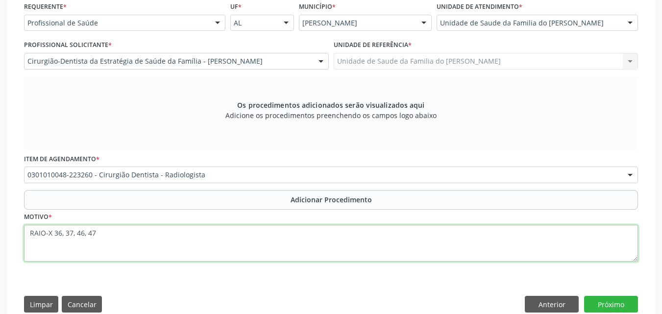
scroll to position [252, 0]
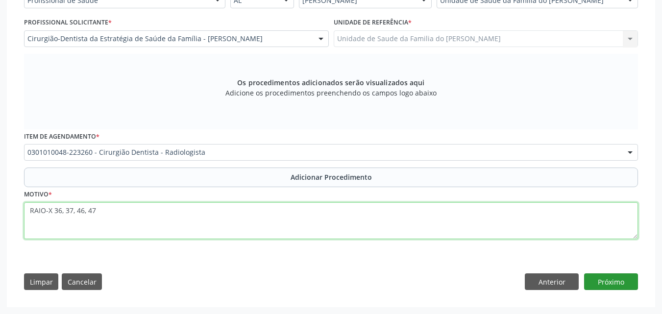
type textarea "RAIO-X 36, 37, 46, 47"
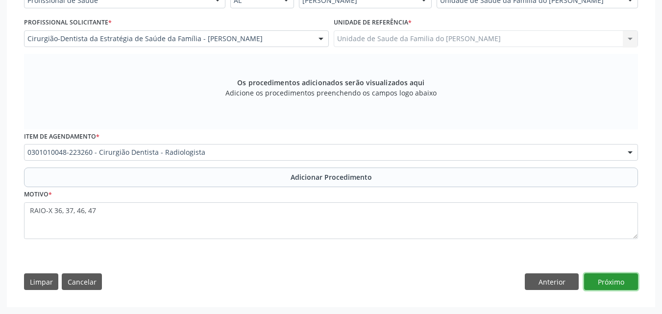
click at [614, 281] on button "Próximo" at bounding box center [611, 281] width 54 height 17
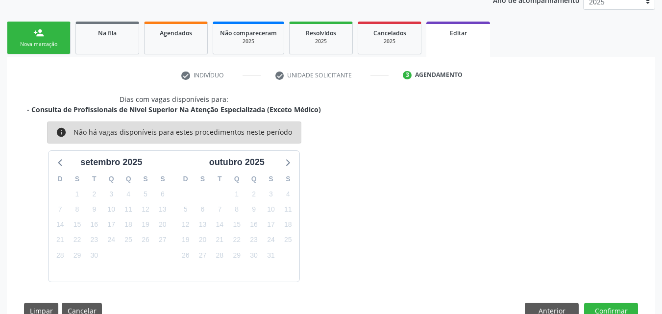
scroll to position [168, 0]
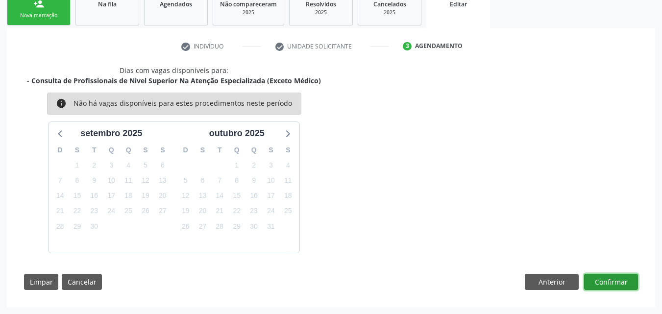
click at [603, 281] on button "Confirmar" at bounding box center [611, 282] width 54 height 17
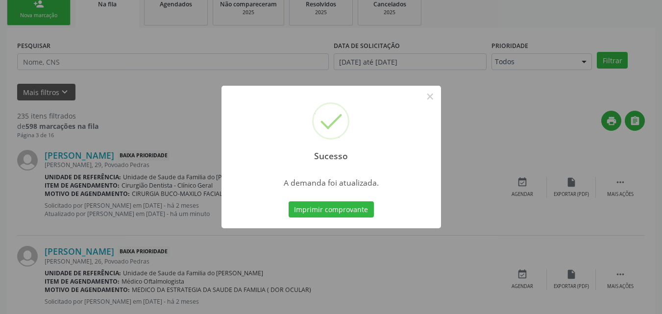
scroll to position [23, 0]
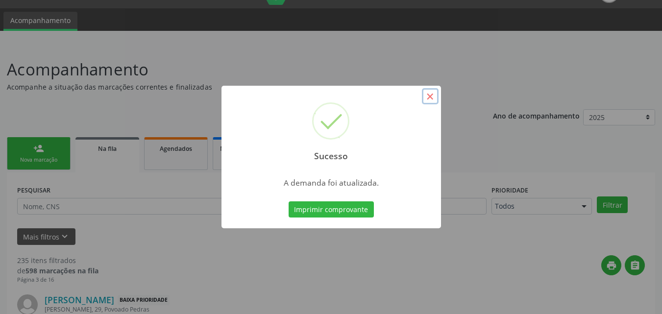
click at [435, 99] on button "×" at bounding box center [430, 96] width 17 height 17
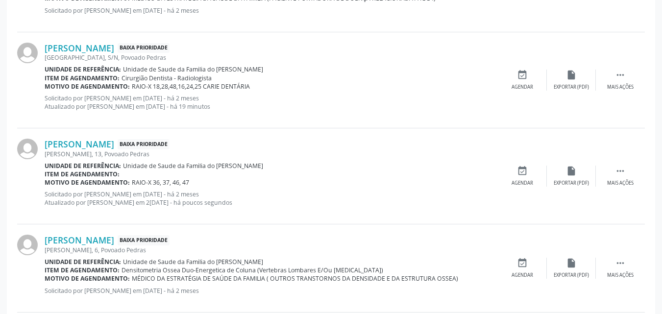
scroll to position [569, 0]
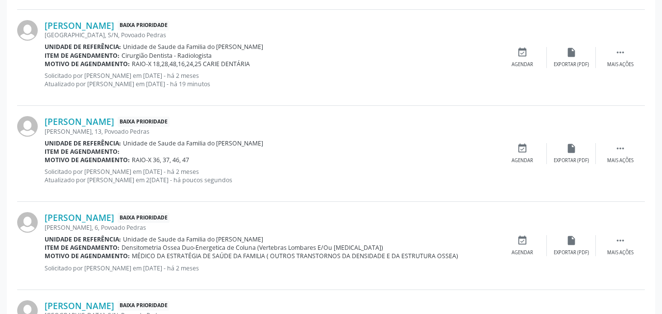
click at [620, 141] on div "[PERSON_NAME] Baixa Prioridade [PERSON_NAME], 13, Povoado Pedras Unidade de ref…" at bounding box center [331, 154] width 628 height 96
click at [619, 147] on icon "" at bounding box center [620, 148] width 11 height 11
click at [574, 151] on icon "edit" at bounding box center [571, 148] width 11 height 11
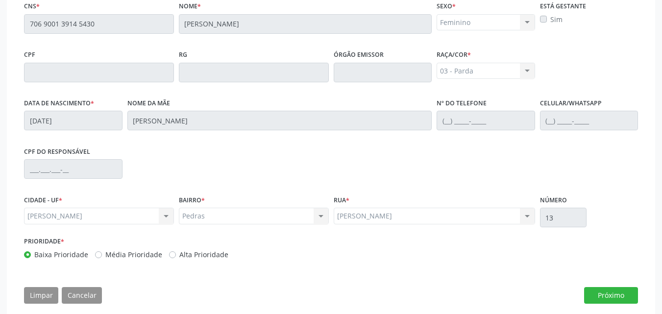
scroll to position [272, 0]
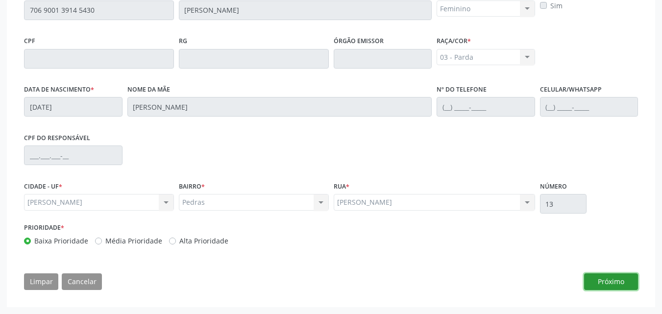
click at [606, 284] on button "Próximo" at bounding box center [611, 281] width 54 height 17
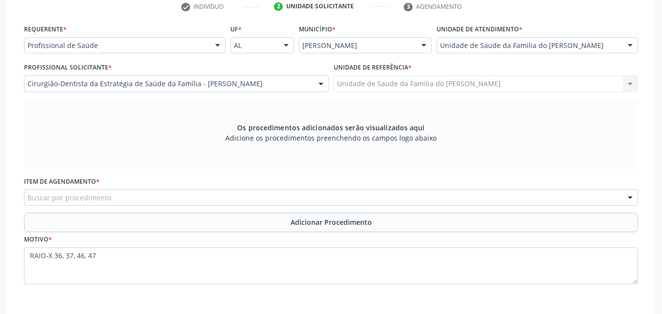
scroll to position [211, 0]
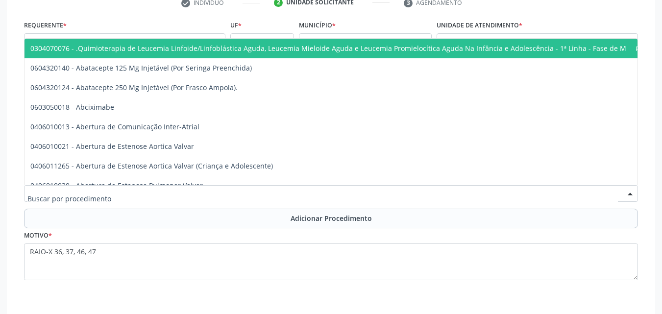
click at [347, 194] on div at bounding box center [331, 193] width 614 height 17
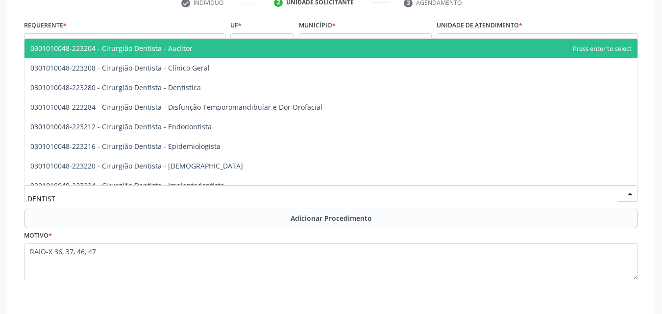
type input "DENTISTA"
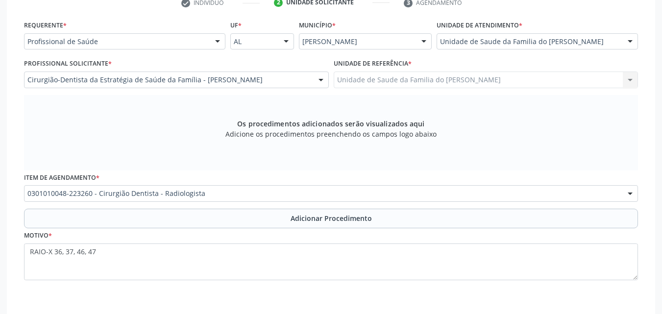
scroll to position [0, 0]
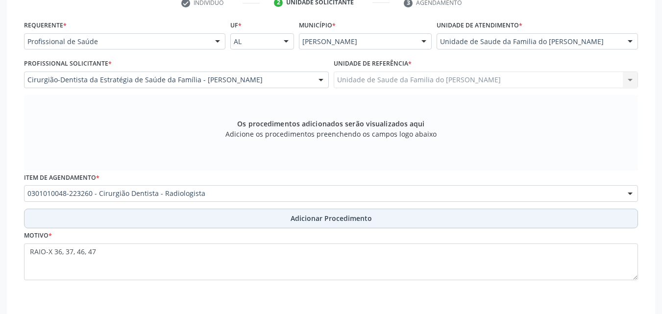
click at [334, 217] on span "Adicionar Procedimento" at bounding box center [331, 218] width 81 height 10
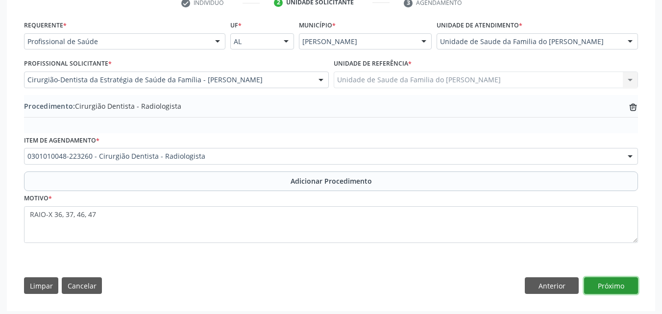
click at [614, 284] on button "Próximo" at bounding box center [611, 285] width 54 height 17
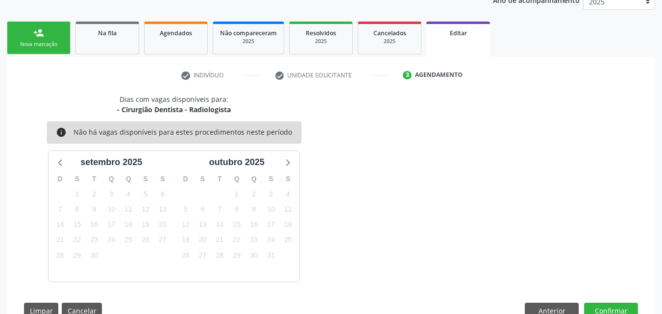
scroll to position [168, 0]
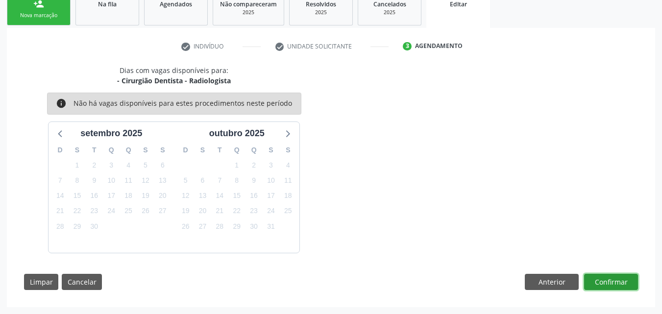
click at [610, 279] on button "Confirmar" at bounding box center [611, 282] width 54 height 17
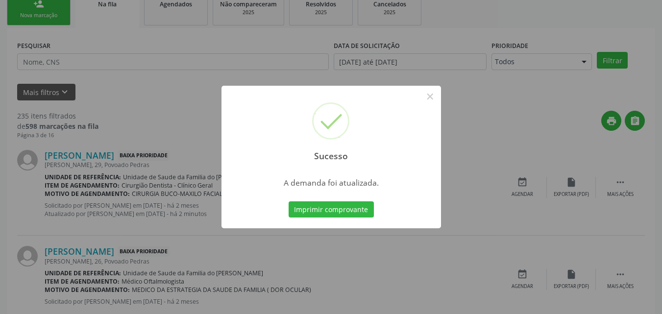
scroll to position [23, 0]
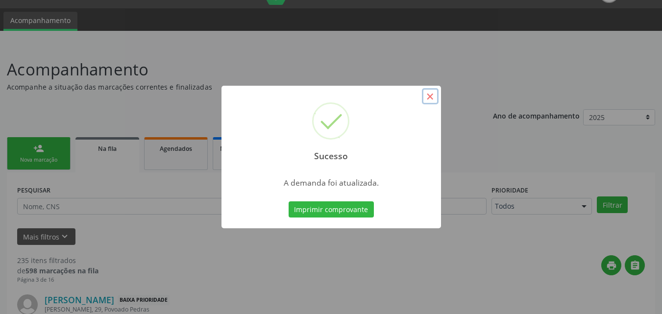
click at [434, 96] on button "×" at bounding box center [430, 96] width 17 height 17
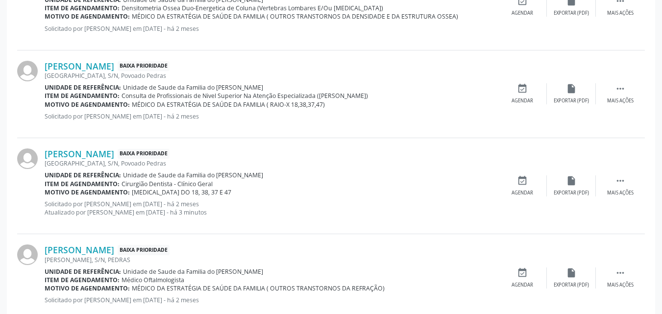
scroll to position [823, 0]
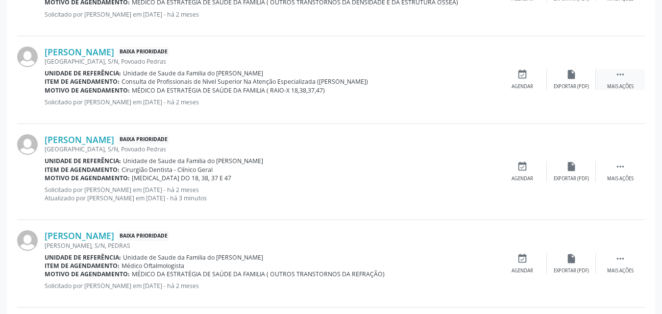
click at [626, 82] on div " Mais ações" at bounding box center [620, 79] width 49 height 21
click at [564, 80] on div "edit Editar" at bounding box center [571, 79] width 49 height 21
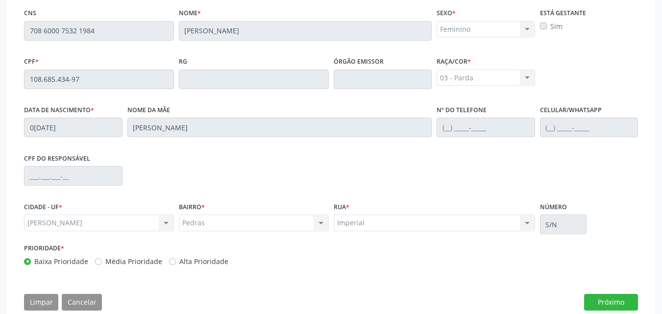
scroll to position [272, 0]
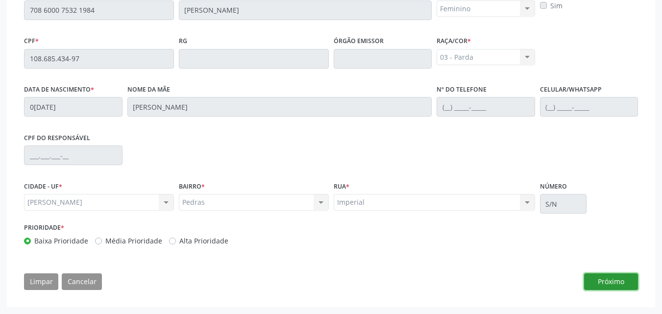
click at [617, 276] on button "Próximo" at bounding box center [611, 281] width 54 height 17
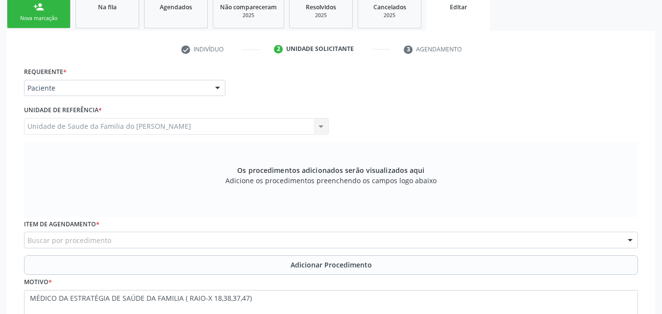
scroll to position [163, 0]
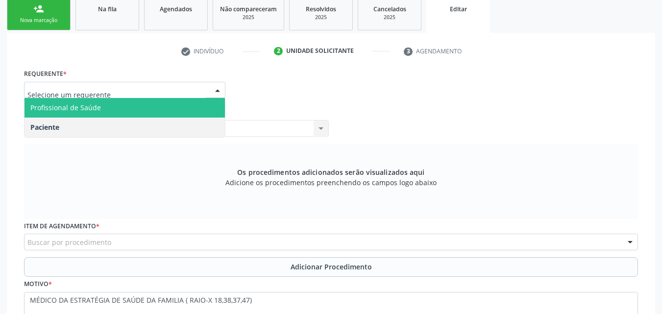
click at [180, 107] on span "Profissional de Saúde" at bounding box center [125, 108] width 200 height 20
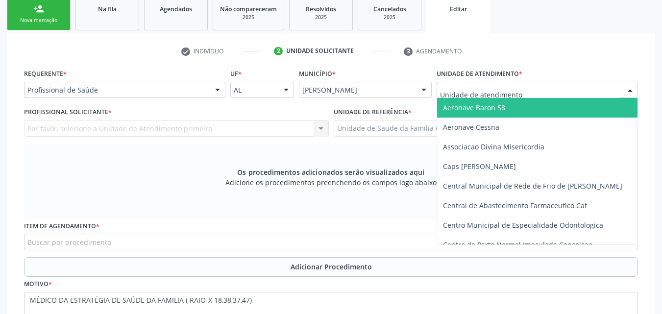
click at [447, 96] on div at bounding box center [537, 90] width 201 height 17
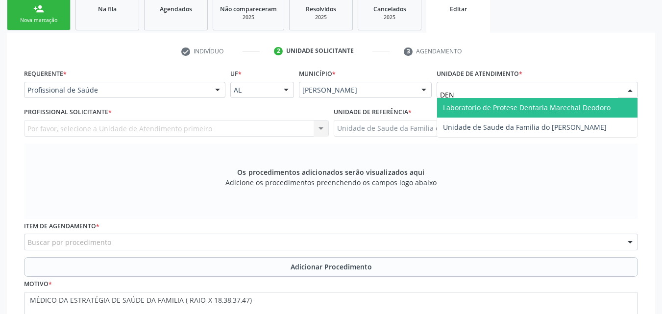
type input "DENI"
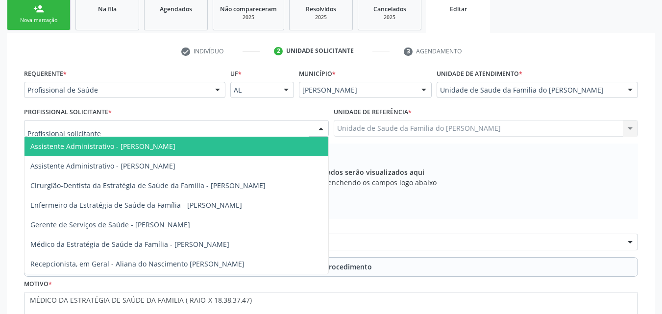
click at [242, 123] on div at bounding box center [176, 128] width 305 height 17
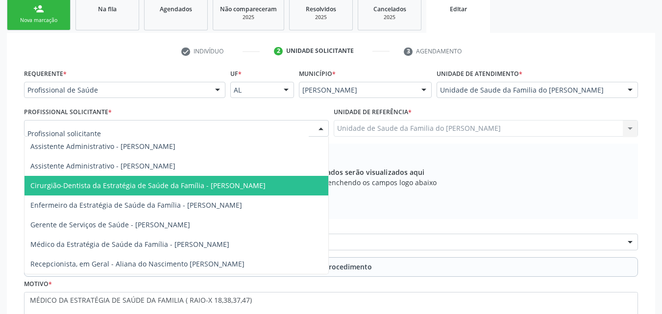
click at [210, 181] on span "Cirurgião-Dentista da Estratégia de Saúde da Família - [PERSON_NAME]" at bounding box center [147, 185] width 235 height 9
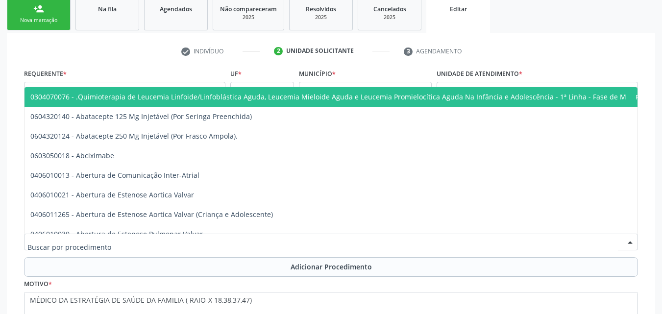
click at [292, 246] on div at bounding box center [331, 242] width 614 height 17
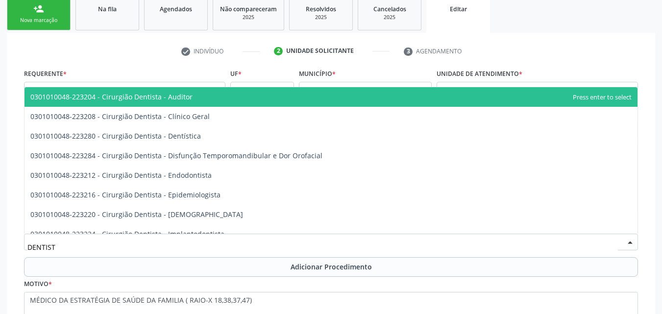
type input "DENTISTA"
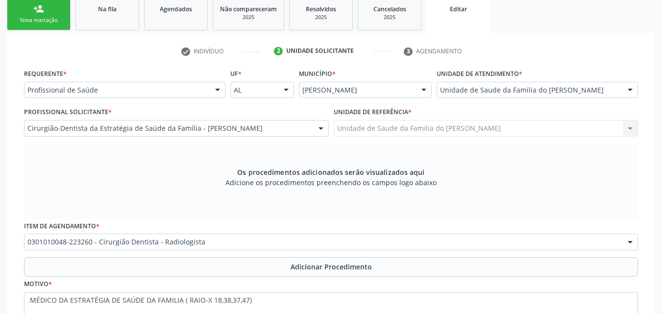
scroll to position [0, 0]
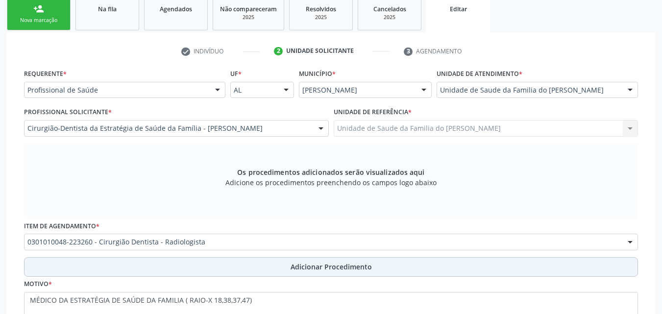
click at [292, 267] on span "Adicionar Procedimento" at bounding box center [331, 267] width 81 height 10
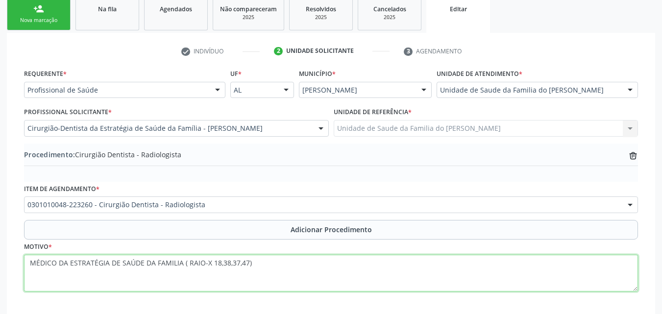
drag, startPoint x: 184, startPoint y: 264, endPoint x: 4, endPoint y: 269, distance: 179.9
click at [4, 269] on div "Acompanhamento Acompanhe a situação das marcações correntes e finalizadas Relat…" at bounding box center [331, 136] width 662 height 462
click at [108, 269] on textarea "RAIO-X 18,38,37,47)" at bounding box center [331, 273] width 614 height 37
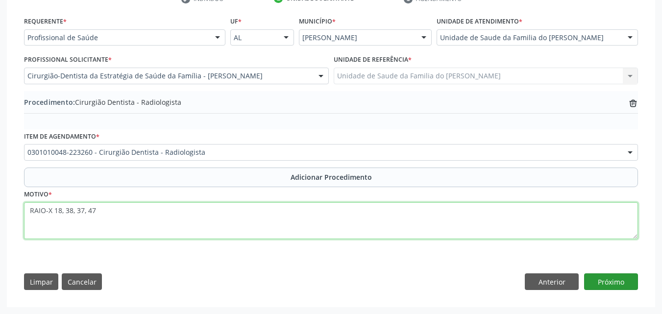
type textarea "RAIO-X 18, 38, 37, 47"
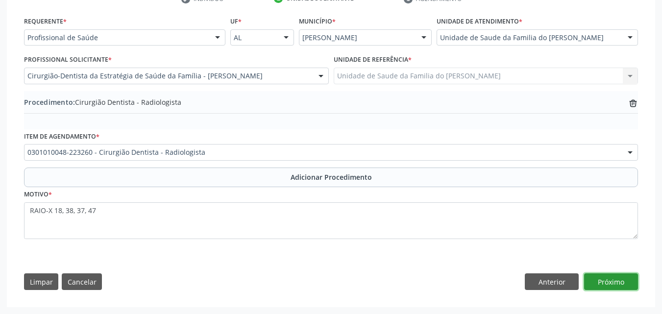
click at [620, 280] on button "Próximo" at bounding box center [611, 281] width 54 height 17
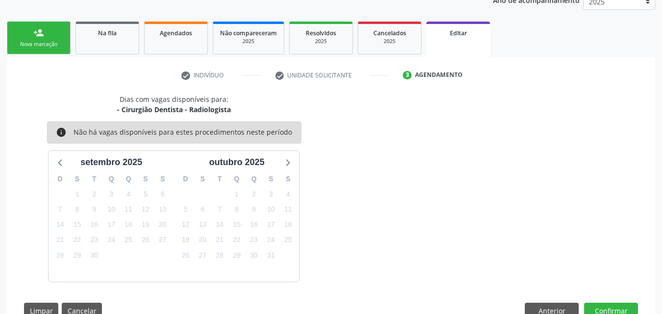
scroll to position [168, 0]
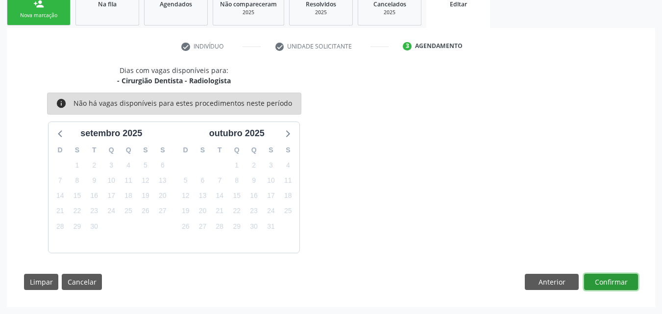
click at [614, 279] on button "Confirmar" at bounding box center [611, 282] width 54 height 17
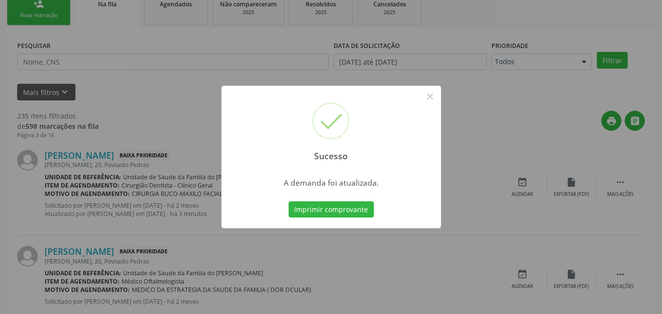
scroll to position [23, 0]
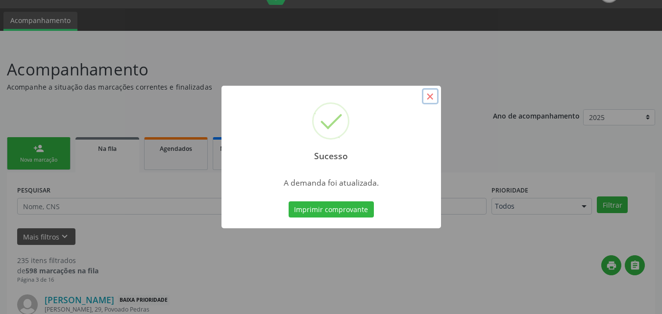
click at [433, 94] on button "×" at bounding box center [430, 96] width 17 height 17
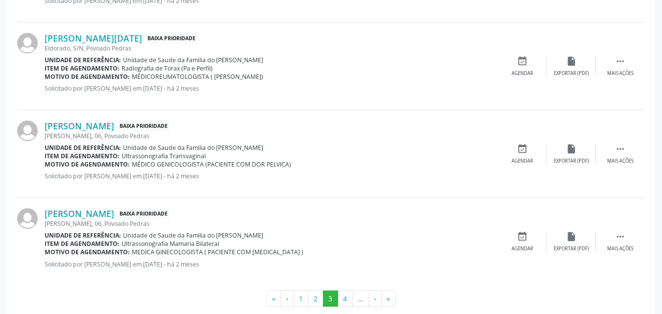
scroll to position [1397, 0]
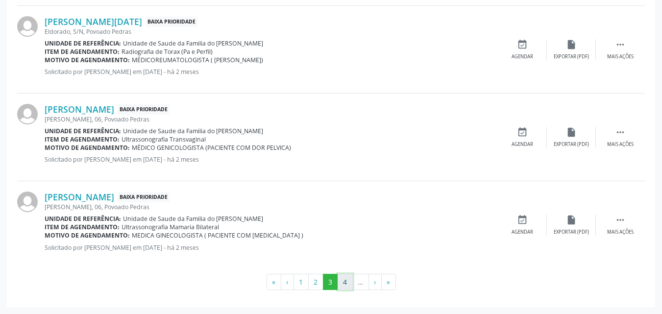
click at [348, 285] on button "4" at bounding box center [345, 282] width 15 height 17
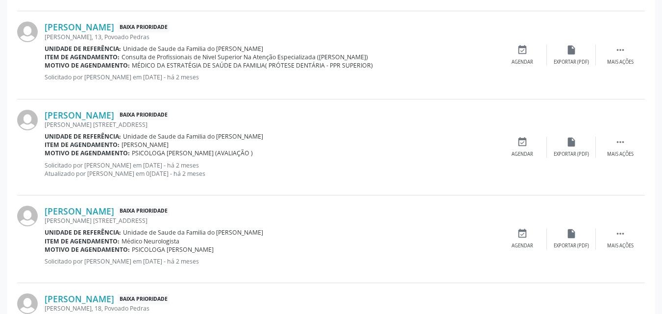
scroll to position [839, 0]
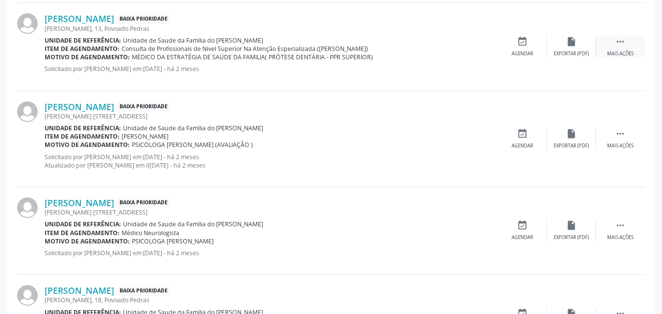
click at [622, 39] on icon "" at bounding box center [620, 41] width 11 height 11
click at [577, 43] on div "edit Editar" at bounding box center [571, 46] width 49 height 21
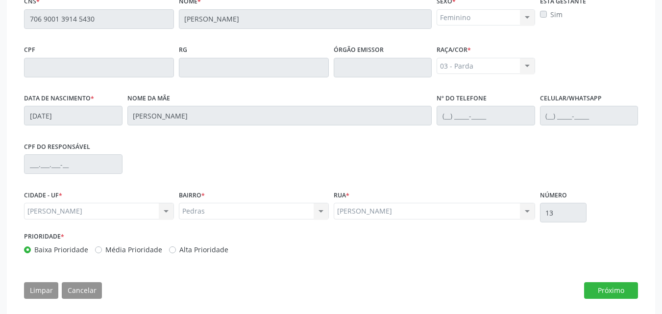
scroll to position [272, 0]
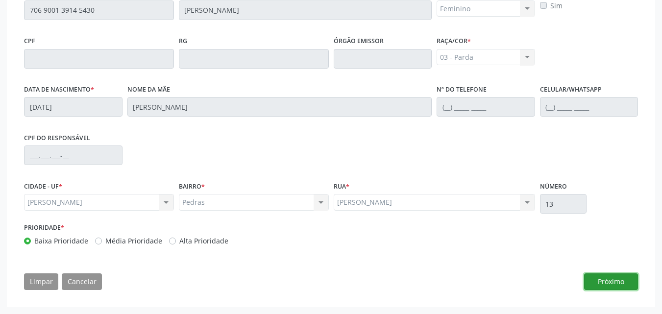
click at [616, 281] on button "Próximo" at bounding box center [611, 281] width 54 height 17
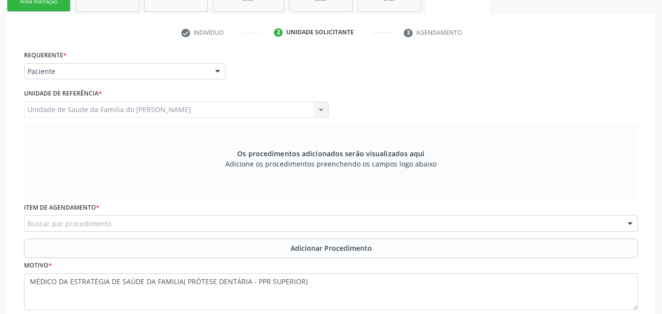
scroll to position [180, 0]
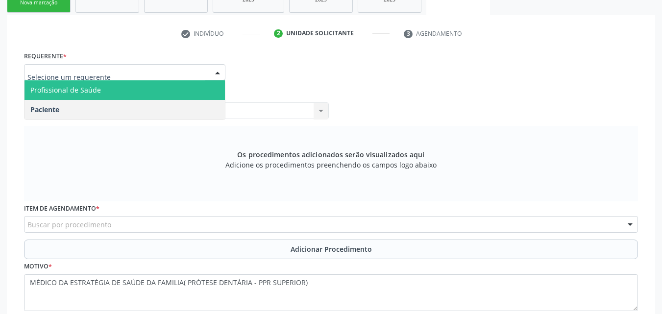
click at [170, 94] on span "Profissional de Saúde" at bounding box center [125, 90] width 200 height 20
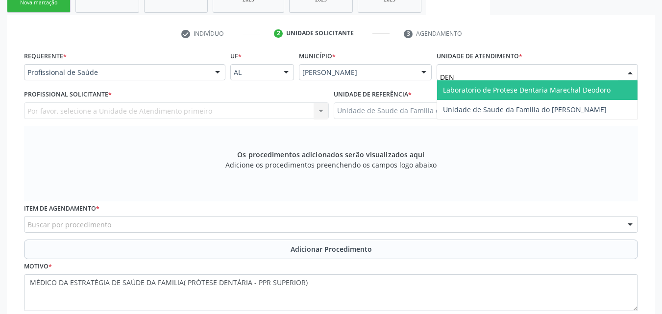
type input "DENI"
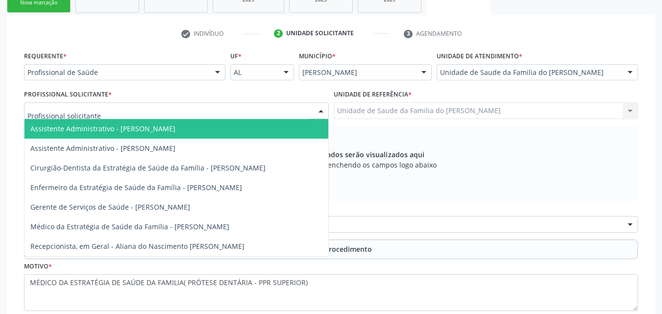
click at [295, 111] on div at bounding box center [176, 110] width 305 height 17
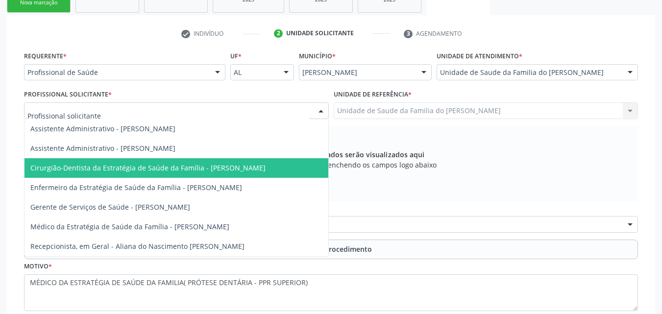
click at [264, 171] on span "Cirurgião-Dentista da Estratégia de Saúde da Família - [PERSON_NAME]" at bounding box center [177, 168] width 304 height 20
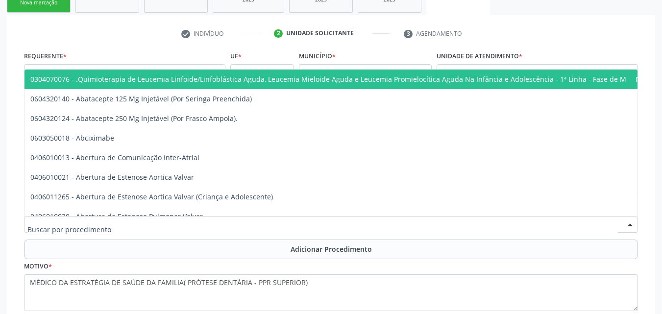
click at [261, 225] on div at bounding box center [331, 224] width 614 height 17
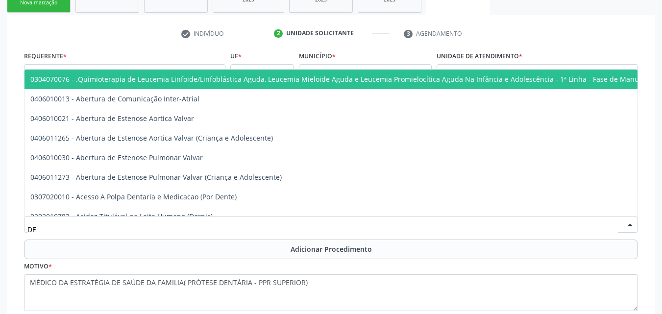
type input "D"
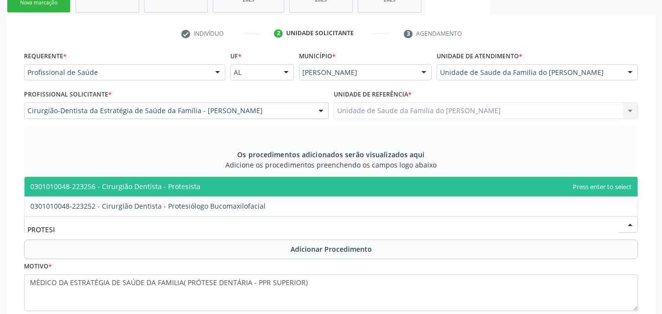
type input "PROTESIS"
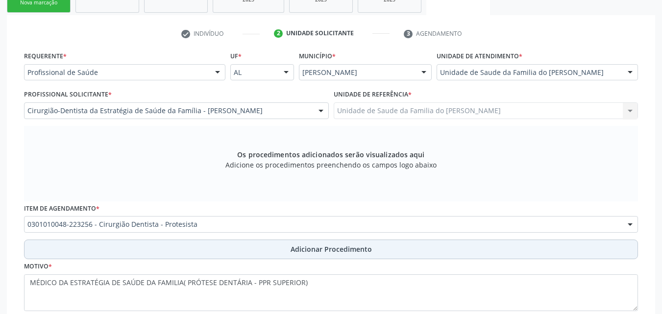
click at [273, 254] on button "Adicionar Procedimento" at bounding box center [331, 250] width 614 height 20
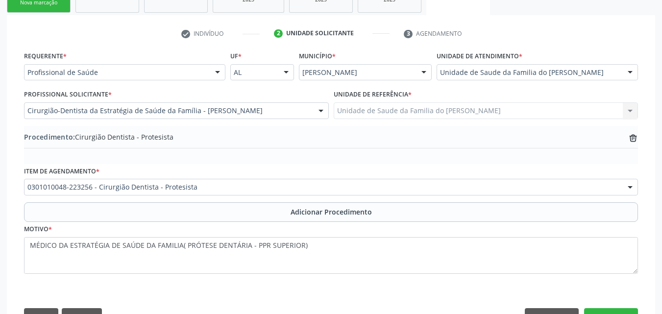
scroll to position [215, 0]
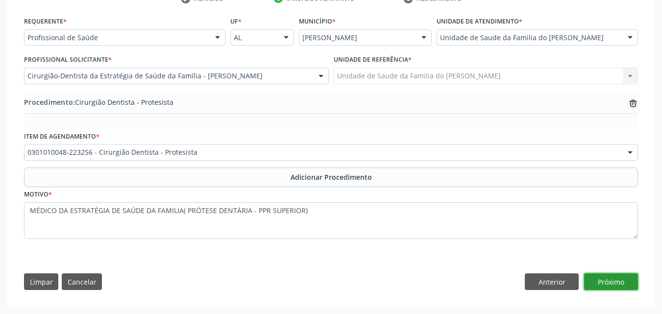
click at [622, 282] on button "Próximo" at bounding box center [611, 281] width 54 height 17
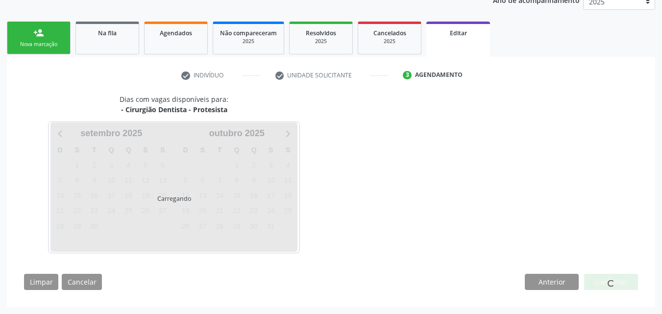
scroll to position [168, 0]
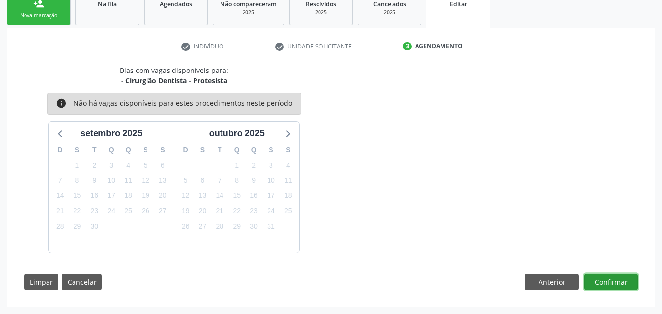
click at [610, 287] on button "Confirmar" at bounding box center [611, 282] width 54 height 17
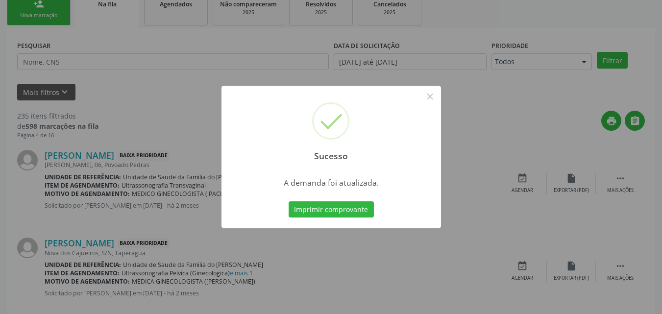
scroll to position [23, 0]
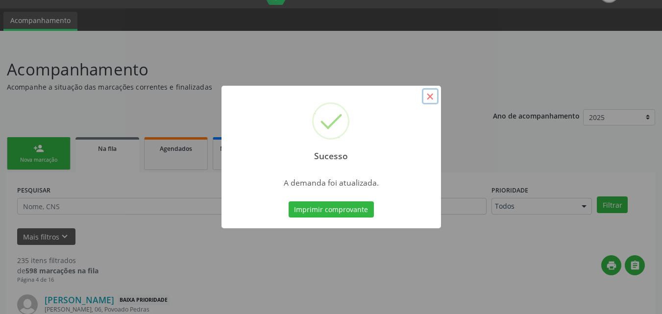
click at [429, 97] on button "×" at bounding box center [430, 96] width 17 height 17
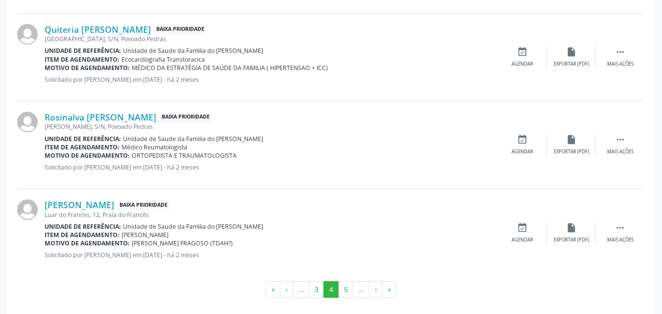
scroll to position [1378, 0]
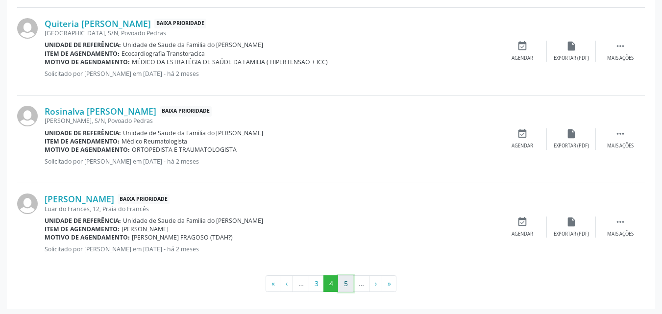
click at [350, 283] on button "5" at bounding box center [345, 283] width 15 height 17
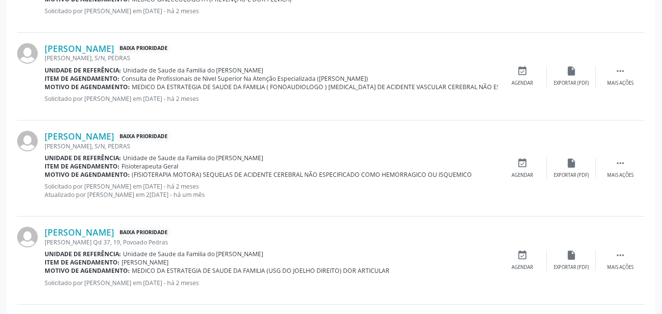
scroll to position [558, 0]
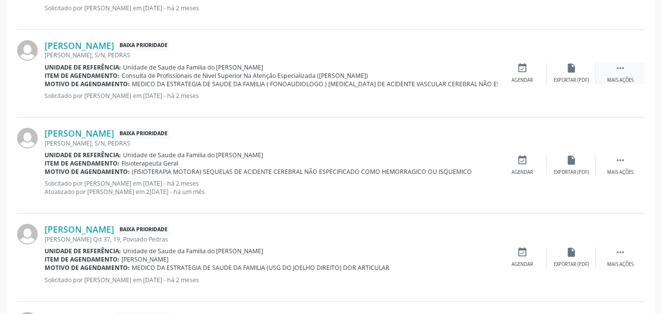
click at [624, 73] on icon "" at bounding box center [620, 68] width 11 height 11
click at [575, 68] on icon "edit" at bounding box center [571, 68] width 11 height 11
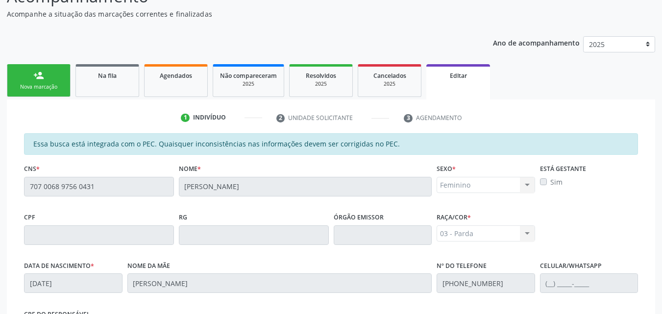
scroll to position [94, 0]
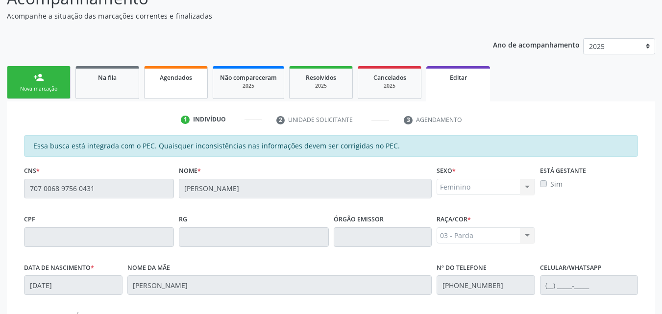
click at [178, 85] on link "Agendados" at bounding box center [176, 82] width 64 height 33
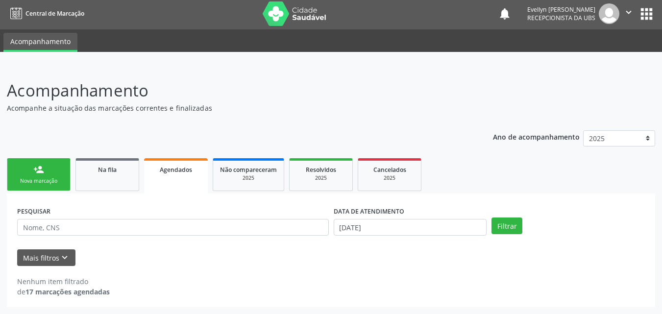
click at [178, 85] on div "Acompanhamento Acompanhe a situação das marcações correntes e finalizadas" at bounding box center [234, 95] width 454 height 35
click at [135, 177] on link "Na fila" at bounding box center [107, 174] width 64 height 33
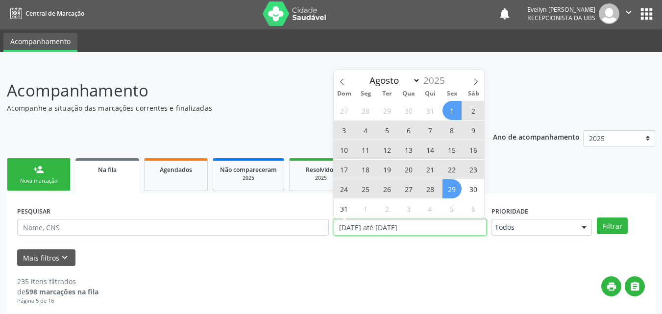
click at [458, 230] on input "[DATE] até [DATE]" at bounding box center [410, 227] width 153 height 17
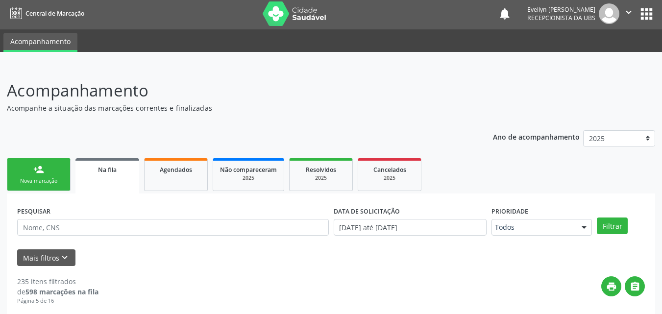
click at [598, 216] on div "PESQUISAR DATA DE SOLICITAÇÃO [DATE] até [DATE] Prioridade Todos Todos Baixa Pr…" at bounding box center [331, 223] width 633 height 38
click at [614, 224] on button "Filtrar" at bounding box center [612, 226] width 31 height 17
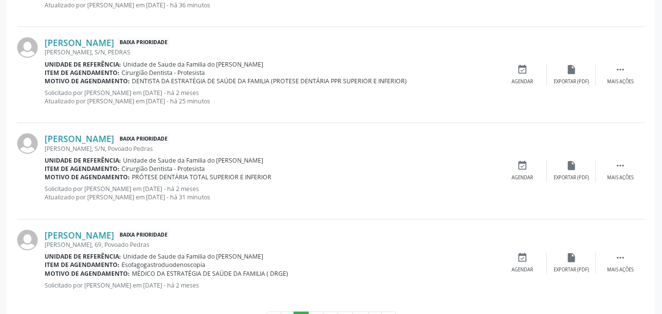
scroll to position [1405, 0]
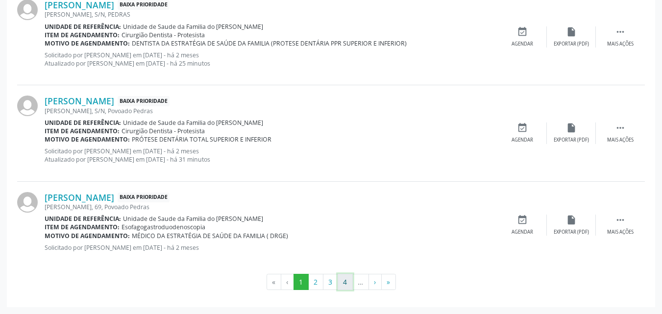
click at [344, 278] on button "4" at bounding box center [345, 282] width 15 height 17
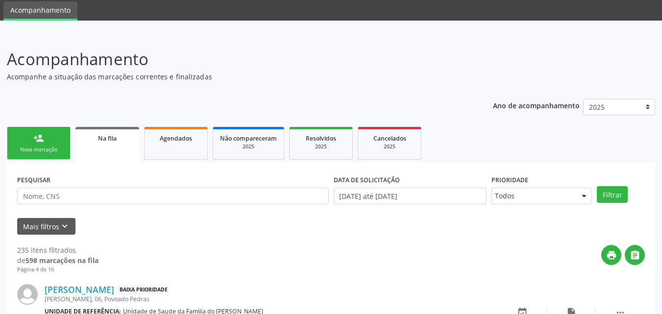
scroll to position [1380, 0]
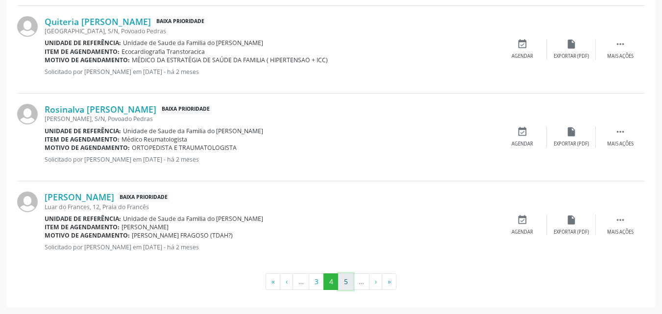
click at [345, 280] on button "5" at bounding box center [345, 281] width 15 height 17
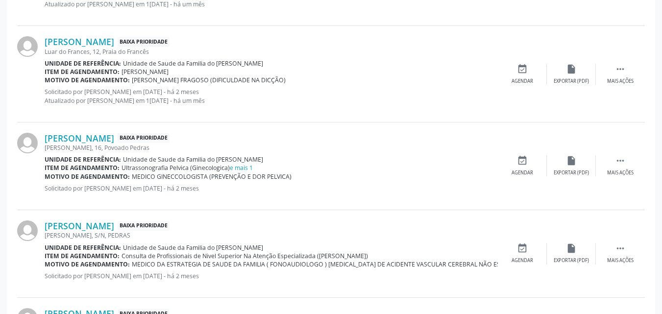
scroll to position [386, 0]
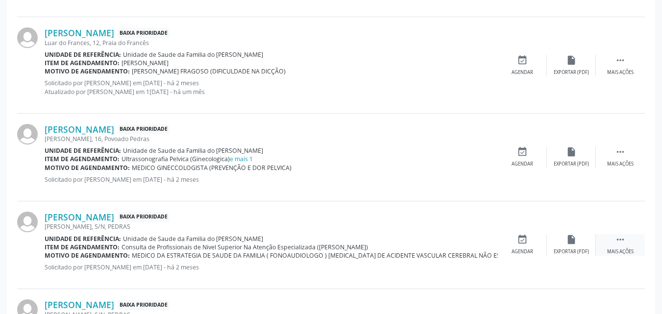
click at [638, 240] on div " Mais ações" at bounding box center [620, 244] width 49 height 21
click at [567, 241] on icon "edit" at bounding box center [571, 239] width 11 height 11
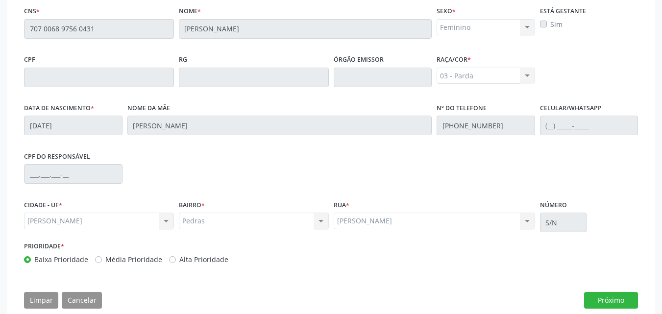
scroll to position [272, 0]
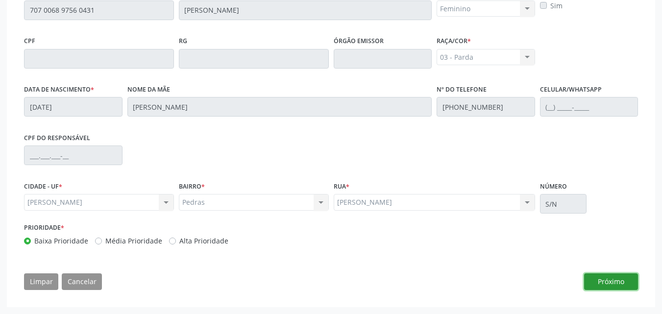
click at [615, 280] on button "Próximo" at bounding box center [611, 281] width 54 height 17
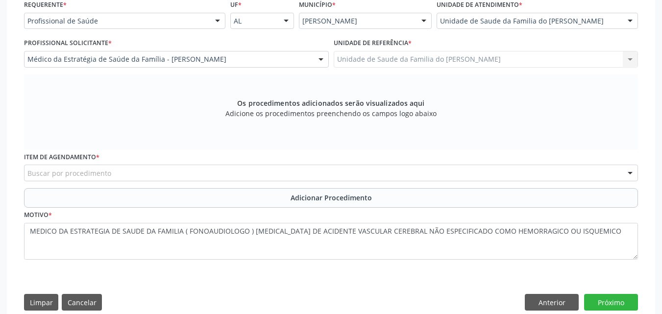
scroll to position [231, 0]
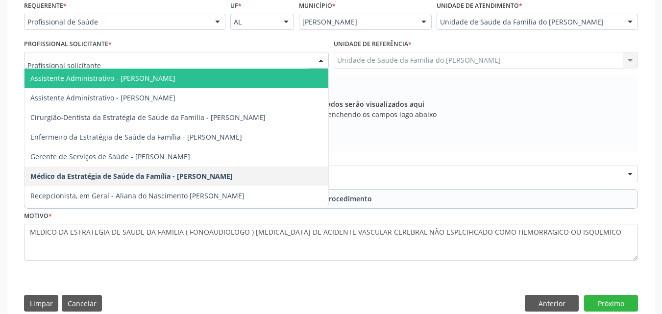
click at [201, 54] on div at bounding box center [176, 60] width 305 height 17
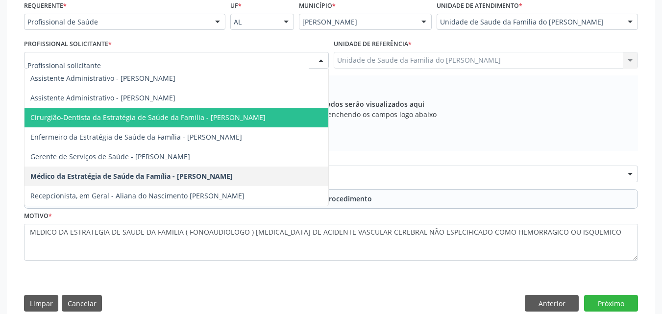
click at [211, 118] on span "Cirurgião-Dentista da Estratégia de Saúde da Família - [PERSON_NAME]" at bounding box center [147, 117] width 235 height 9
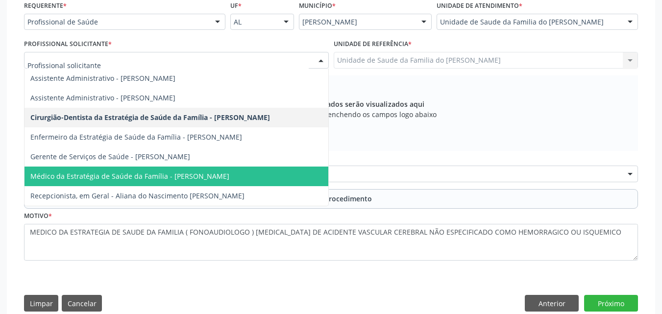
click at [157, 173] on span "Médico da Estratégia de Saúde da Família - [PERSON_NAME]" at bounding box center [129, 176] width 199 height 9
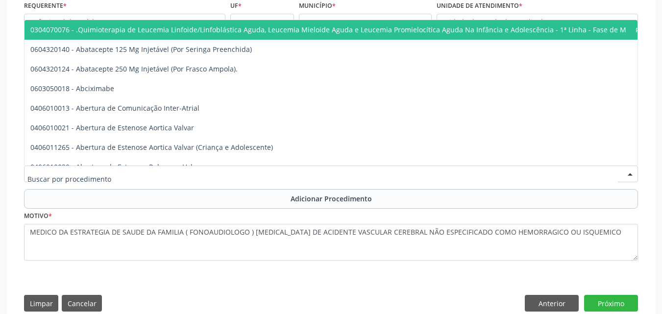
click at [157, 178] on div at bounding box center [331, 174] width 614 height 17
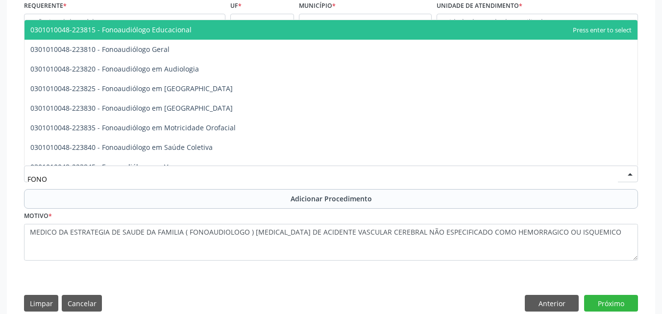
type input "FONOA"
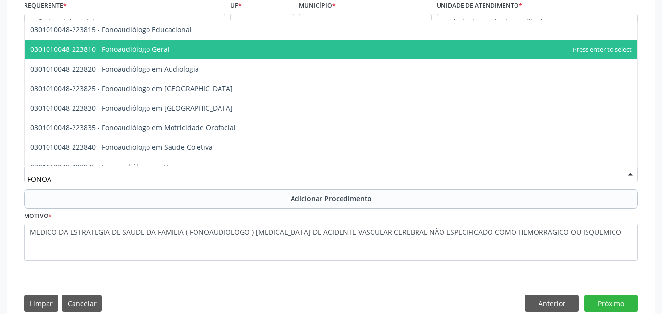
click at [204, 48] on span "0301010048-223810 - Fonoaudiólogo Geral" at bounding box center [331, 50] width 613 height 20
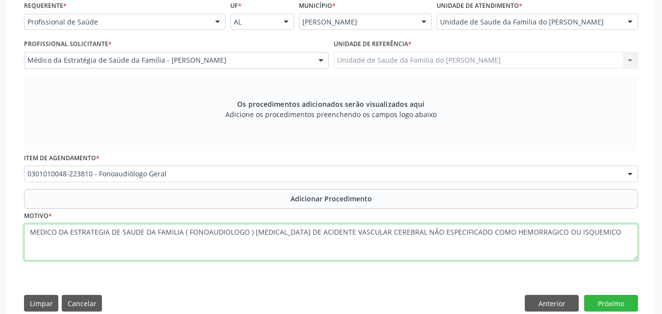
drag, startPoint x: 185, startPoint y: 232, endPoint x: 22, endPoint y: 243, distance: 163.5
click at [22, 243] on div "Motivo * MEDICO DA ESTRATEGIA DE SAUDE DA FAMILIA ( FONOAUDIOLOGO ) [MEDICAL_DA…" at bounding box center [331, 242] width 619 height 66
click at [97, 236] on textarea "FONOAUDIOLOGO ) [MEDICAL_DATA] DE ACIDENTE VASCULAR CEREBRAL NÃO ESPECIFICADO C…" at bounding box center [331, 242] width 614 height 37
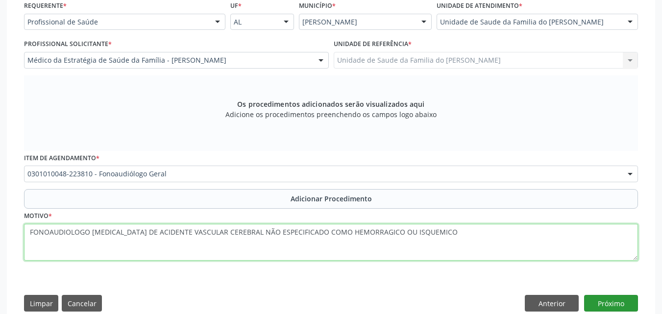
type textarea "FONOAUDIOLOGO [MEDICAL_DATA] DE ACIDENTE VASCULAR CEREBRAL NÃO ESPECIFICADO COM…"
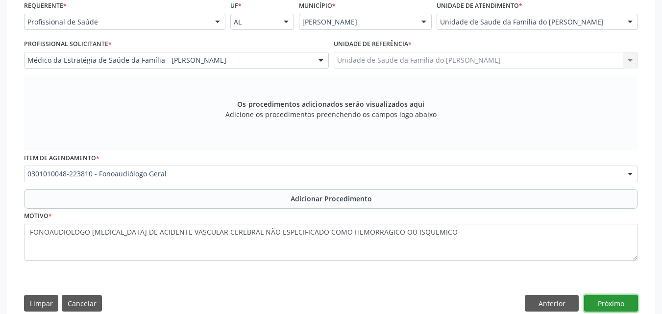
click at [616, 298] on button "Próximo" at bounding box center [611, 303] width 54 height 17
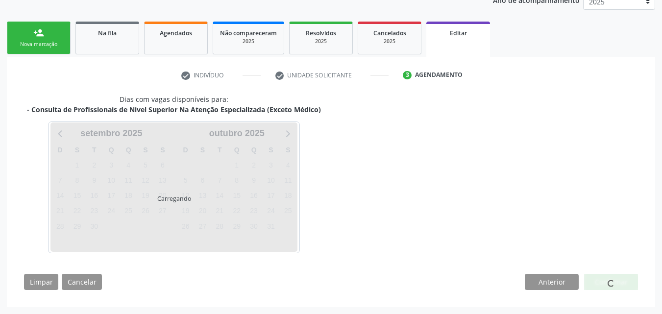
scroll to position [168, 0]
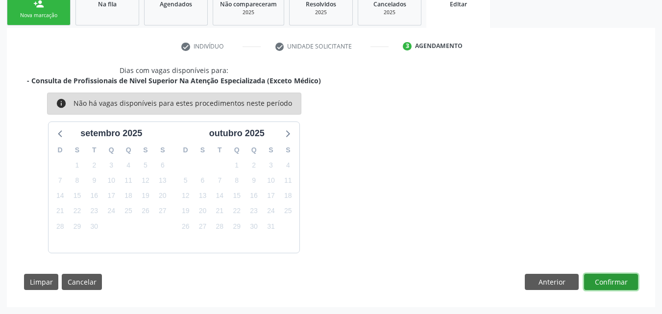
click at [618, 279] on button "Confirmar" at bounding box center [611, 282] width 54 height 17
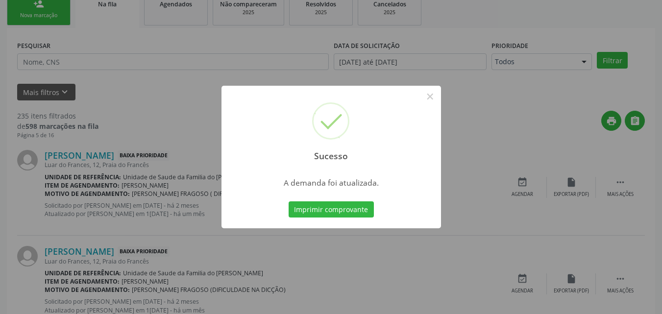
scroll to position [23, 0]
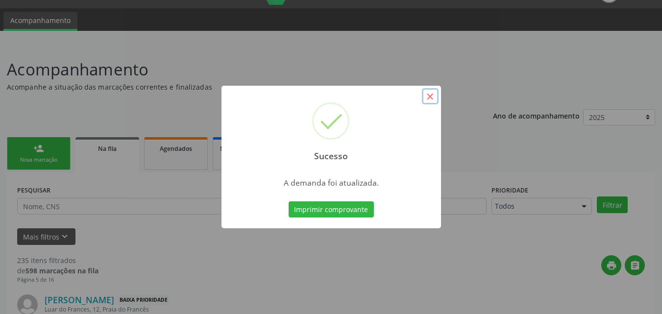
click at [422, 98] on button "×" at bounding box center [430, 96] width 17 height 17
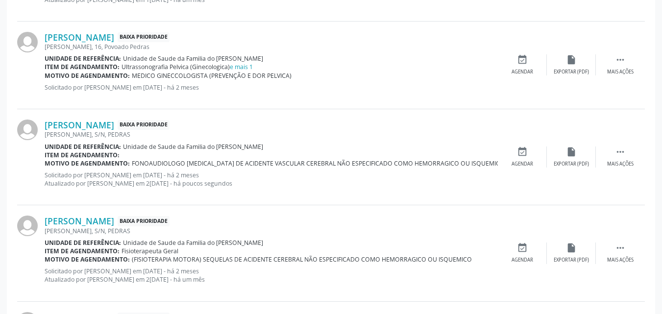
scroll to position [484, 0]
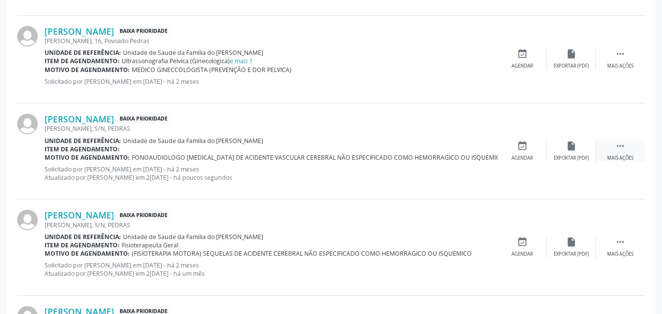
click at [620, 144] on icon "" at bounding box center [620, 146] width 11 height 11
click at [568, 145] on icon "edit" at bounding box center [571, 146] width 11 height 11
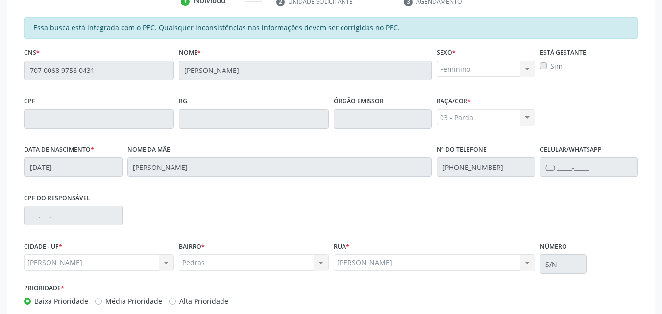
scroll to position [272, 0]
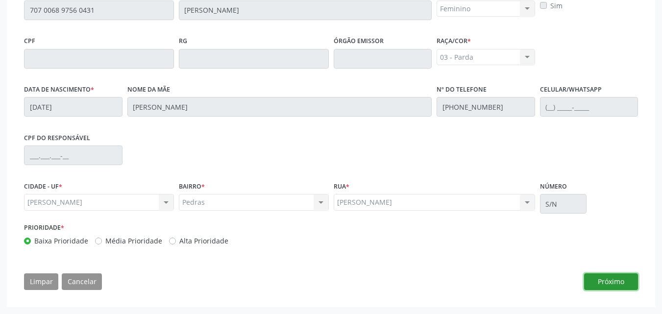
click at [626, 279] on button "Próximo" at bounding box center [611, 281] width 54 height 17
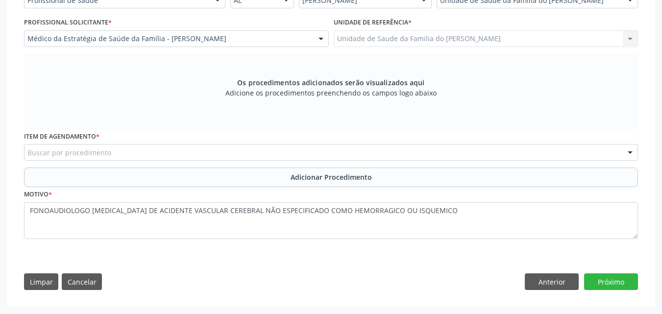
scroll to position [252, 0]
click at [335, 150] on div "Buscar por procedimento" at bounding box center [331, 152] width 614 height 17
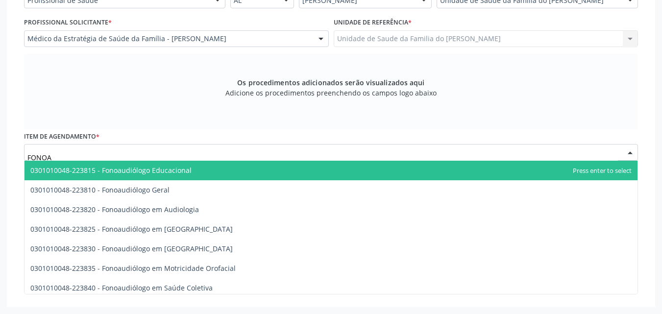
type input "FONOAU"
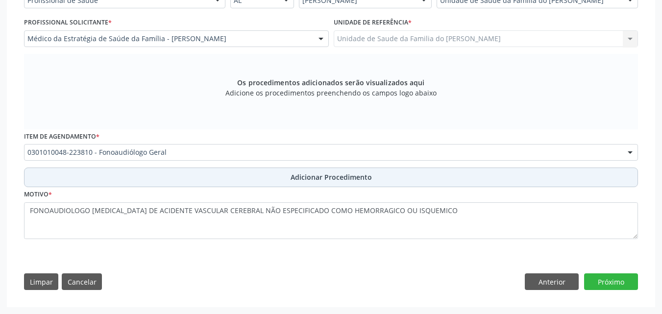
click at [325, 180] on span "Adicionar Procedimento" at bounding box center [331, 177] width 81 height 10
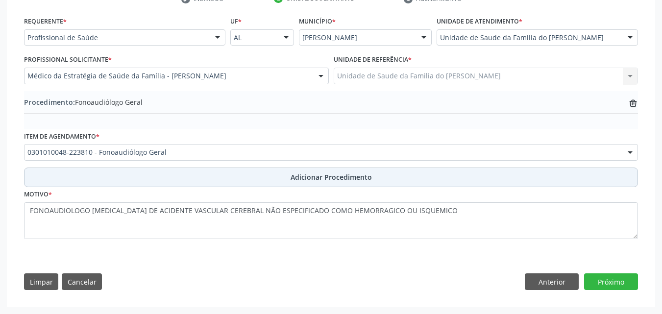
scroll to position [215, 0]
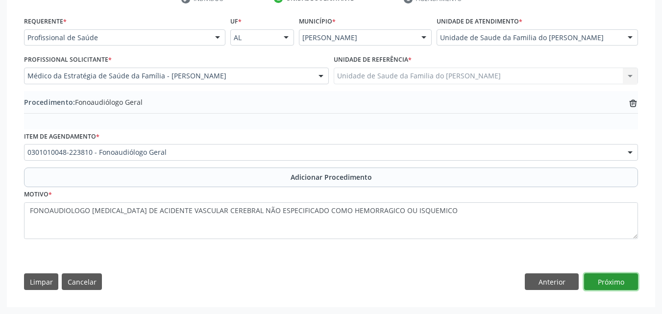
click at [604, 284] on button "Próximo" at bounding box center [611, 281] width 54 height 17
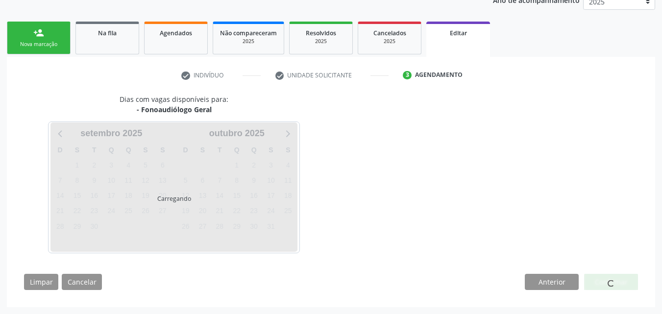
scroll to position [168, 0]
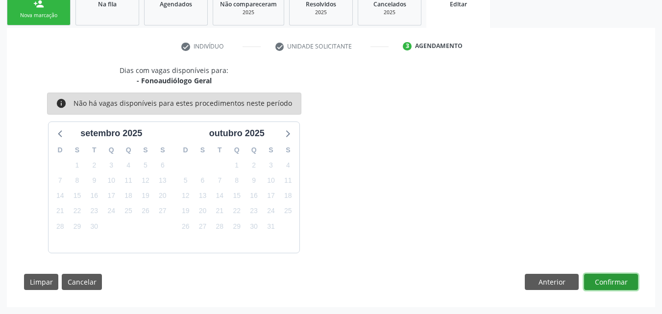
click at [604, 284] on button "Confirmar" at bounding box center [611, 282] width 54 height 17
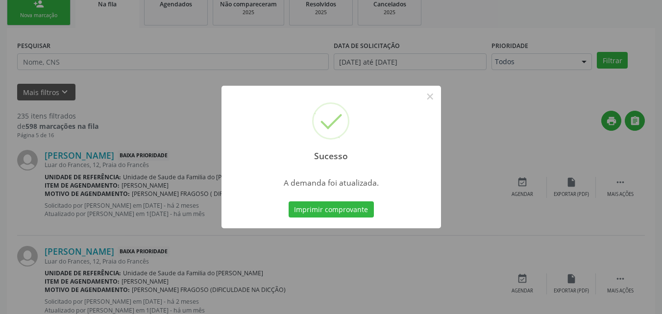
scroll to position [23, 0]
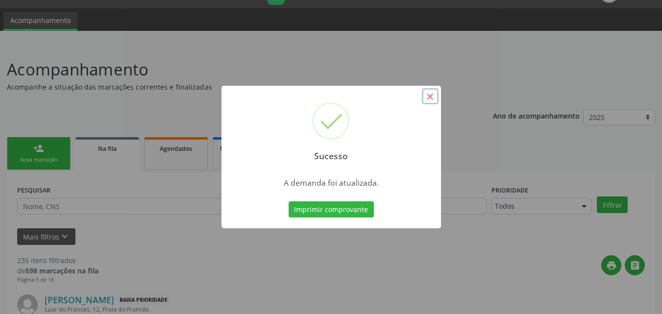
click at [426, 102] on button "×" at bounding box center [430, 96] width 17 height 17
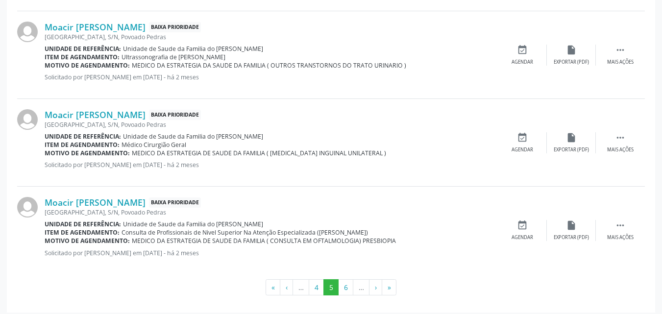
scroll to position [1397, 0]
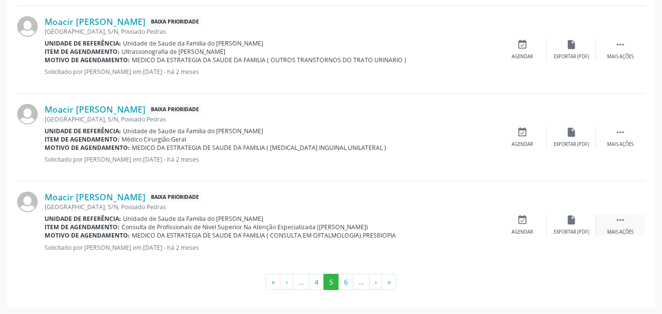
click at [628, 223] on div " Mais ações" at bounding box center [620, 225] width 49 height 21
click at [574, 230] on div "Editar" at bounding box center [572, 232] width 16 height 7
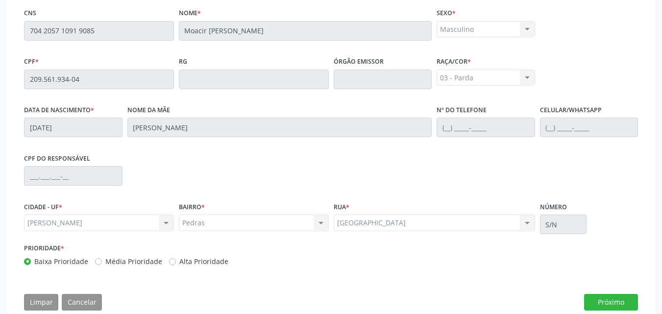
scroll to position [272, 0]
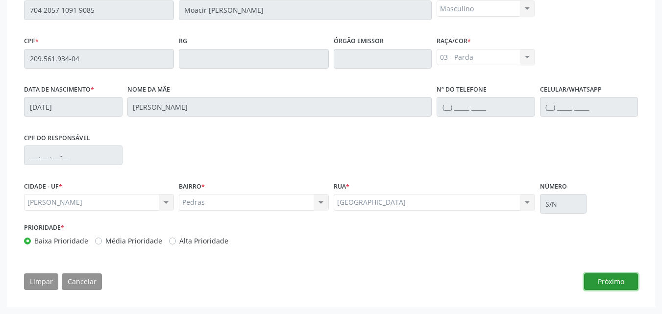
click at [622, 283] on button "Próximo" at bounding box center [611, 281] width 54 height 17
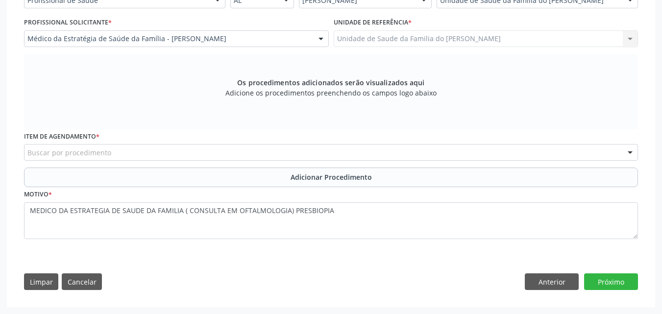
scroll to position [252, 0]
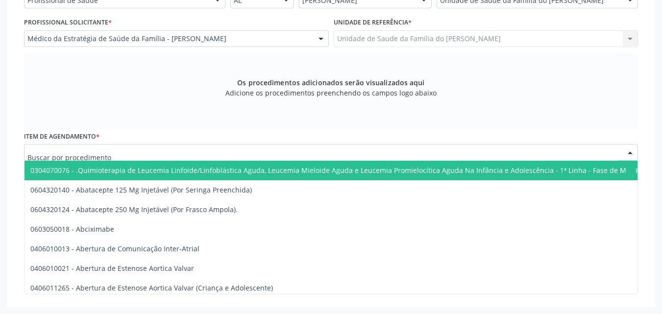
click at [353, 156] on div at bounding box center [331, 152] width 614 height 17
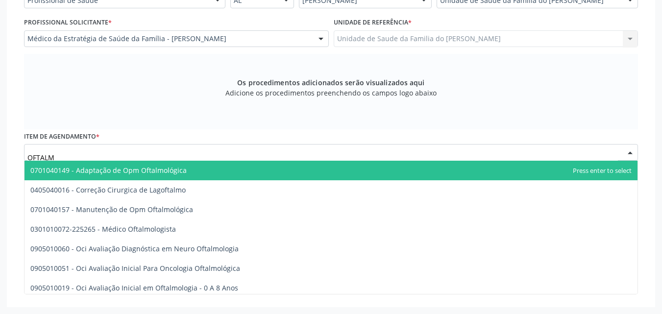
type input "OFTALMO"
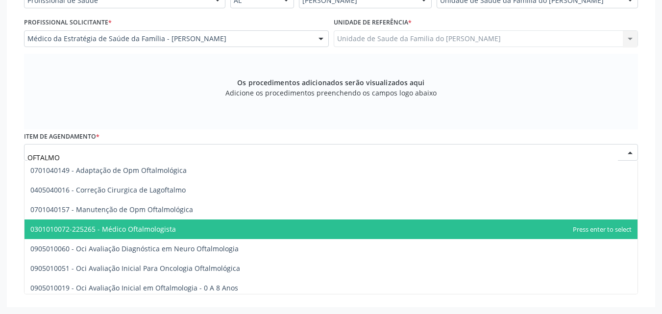
click at [340, 225] on span "0301010072-225265 - Médico Oftalmologista" at bounding box center [331, 230] width 613 height 20
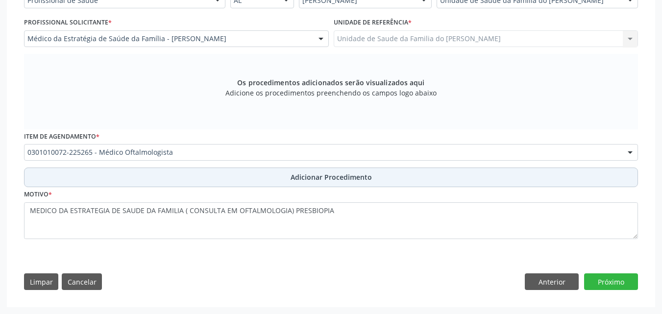
click at [354, 185] on button "Adicionar Procedimento" at bounding box center [331, 178] width 614 height 20
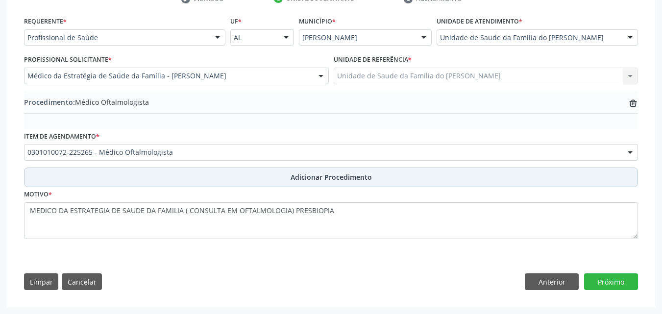
scroll to position [215, 0]
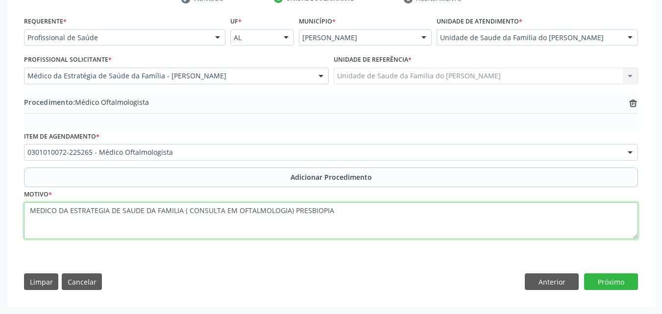
drag, startPoint x: 186, startPoint y: 210, endPoint x: 15, endPoint y: 196, distance: 172.1
click at [15, 196] on div "check Indivíduo 2 Unidade solicitante 3 Agendamento Essa busca está integrada c…" at bounding box center [331, 143] width 648 height 326
click at [134, 210] on textarea "CONSULTA EM OFTALMOLOGIA) PRESBIOPIA" at bounding box center [331, 220] width 614 height 37
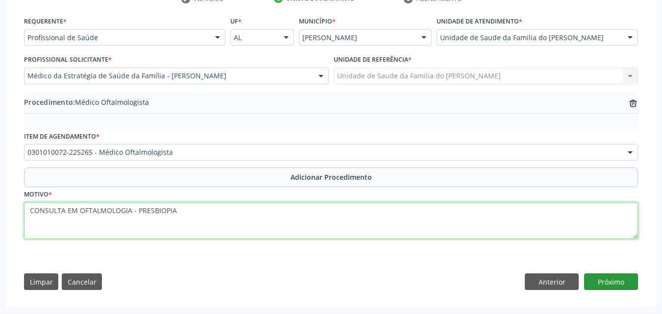
type textarea "CONSULTA EM OFTALMOLOGIA - PRESBIOPIA"
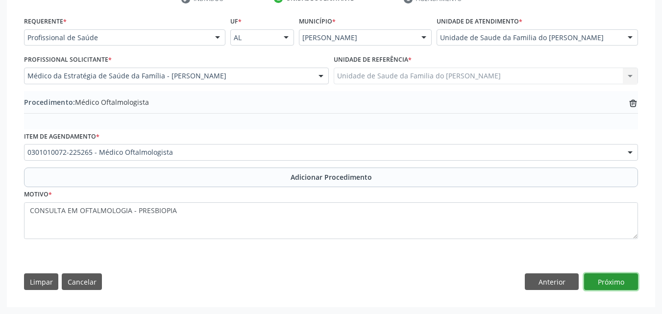
click at [603, 276] on button "Próximo" at bounding box center [611, 281] width 54 height 17
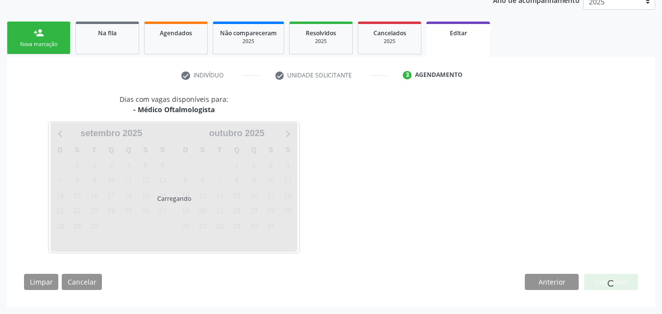
scroll to position [168, 0]
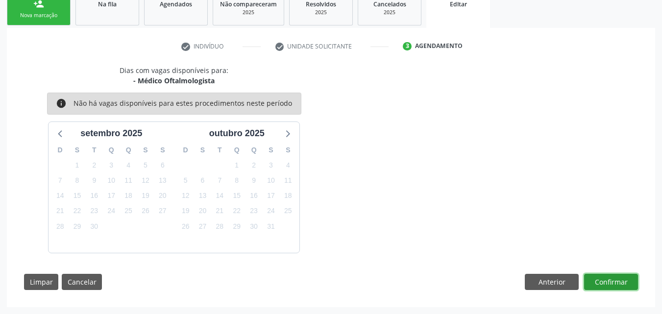
click at [609, 276] on button "Confirmar" at bounding box center [611, 282] width 54 height 17
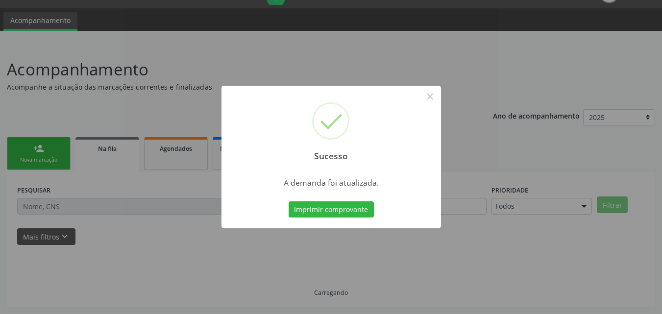
scroll to position [23, 0]
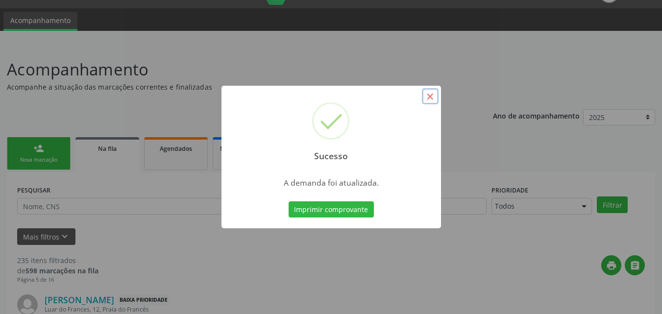
click at [430, 94] on button "×" at bounding box center [430, 96] width 17 height 17
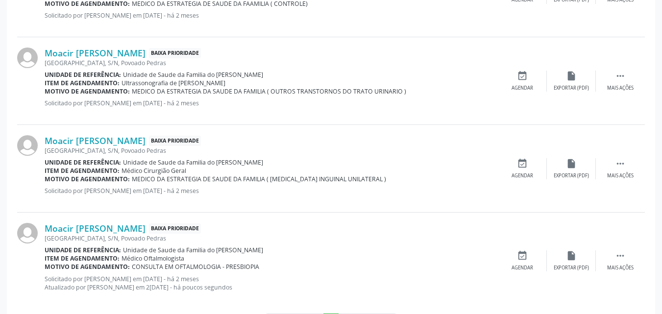
scroll to position [1405, 0]
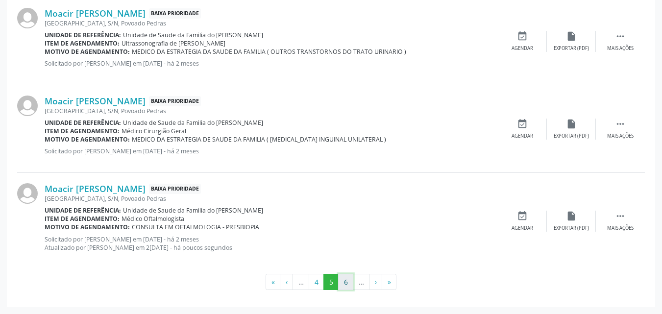
click at [343, 280] on button "6" at bounding box center [345, 282] width 15 height 17
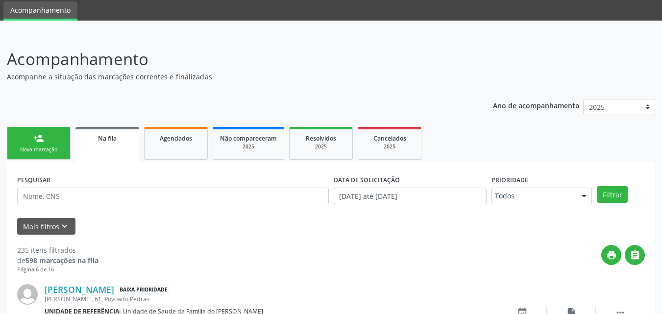
scroll to position [1355, 0]
